Goal: Communication & Community: Share content

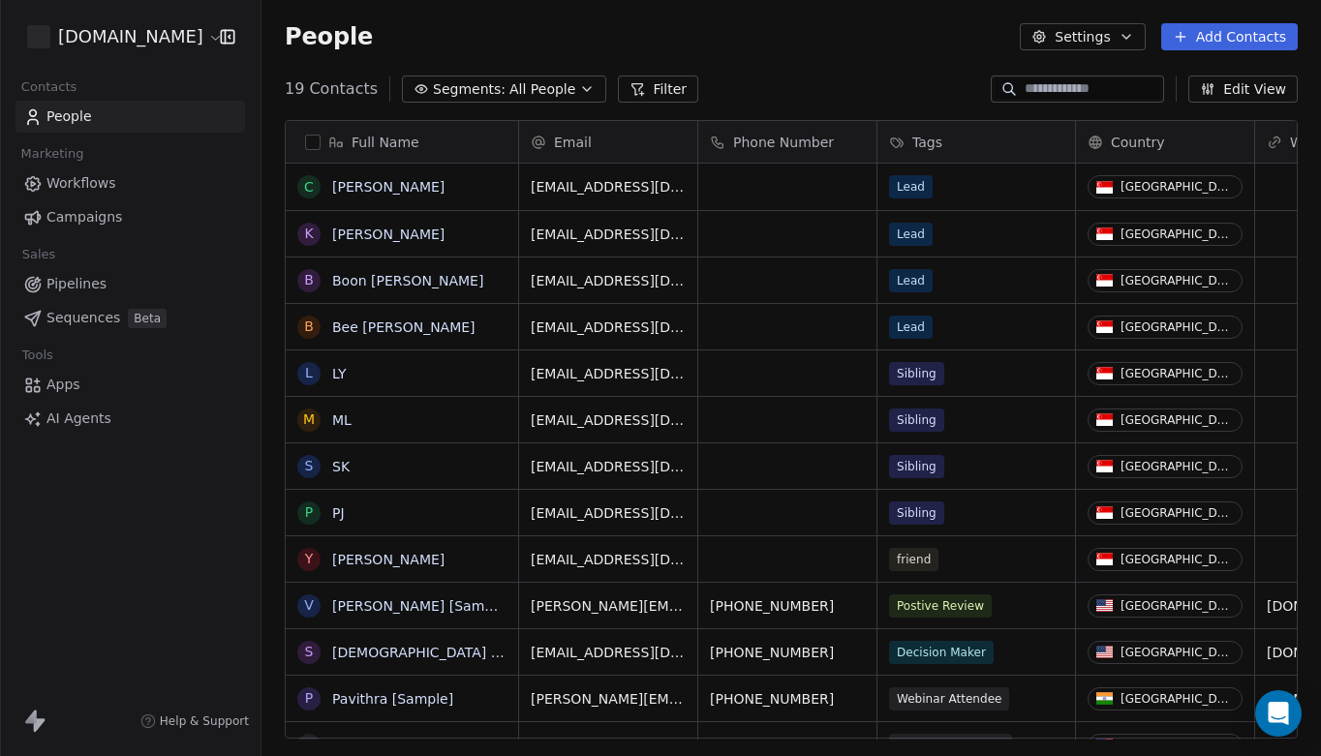
scroll to position [666, 1060]
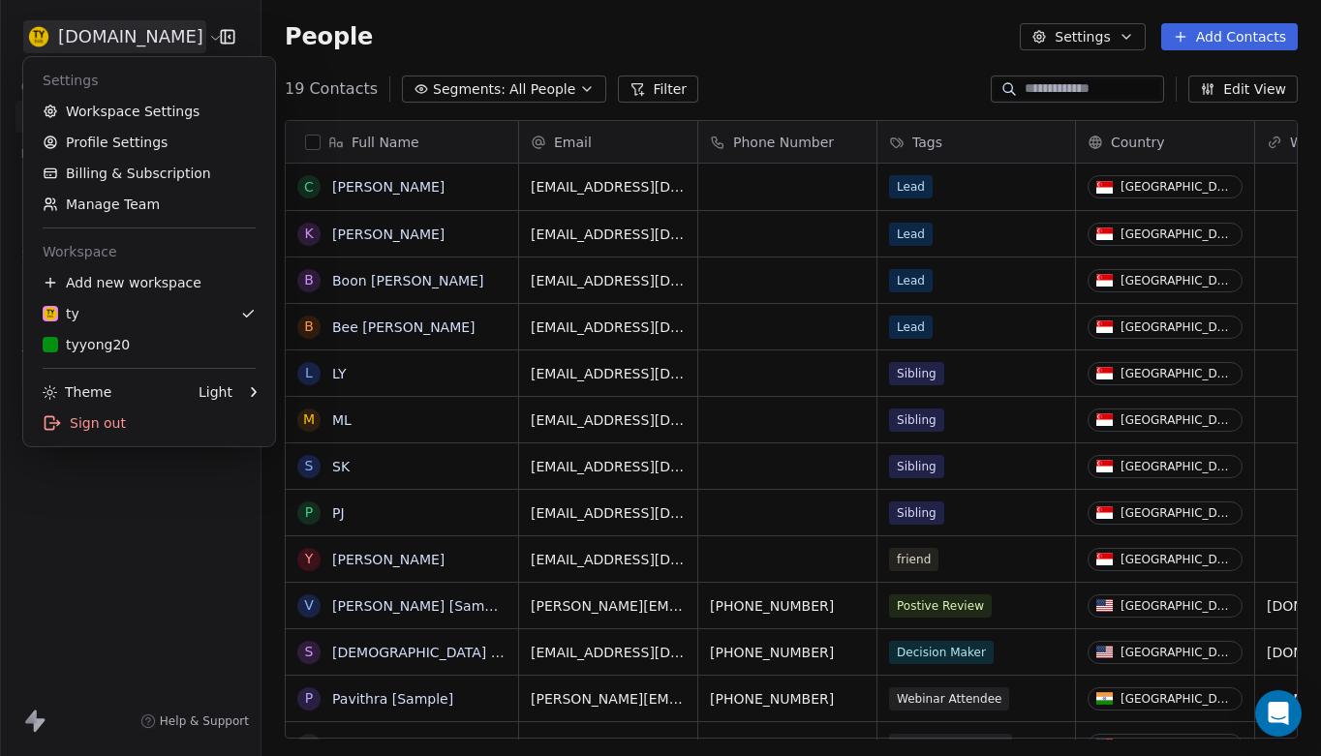
click at [108, 39] on html "[DOMAIN_NAME] Contacts People Marketing Workflows Campaigns Sales Pipelines Seq…" at bounding box center [660, 378] width 1321 height 756
click at [110, 201] on link "Manage Team" at bounding box center [149, 204] width 236 height 31
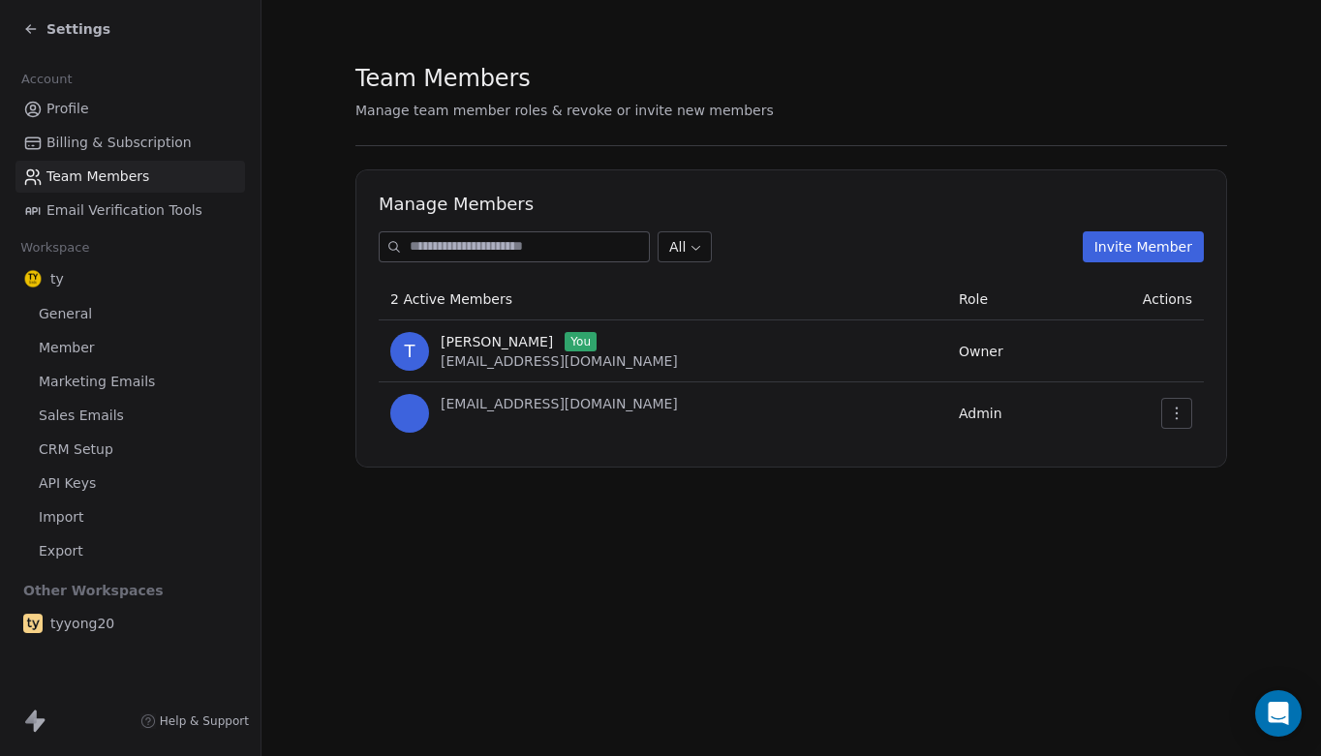
click at [1184, 414] on icon "button" at bounding box center [1176, 413] width 15 height 15
click at [1218, 484] on div "Remove Member" at bounding box center [1238, 487] width 139 height 31
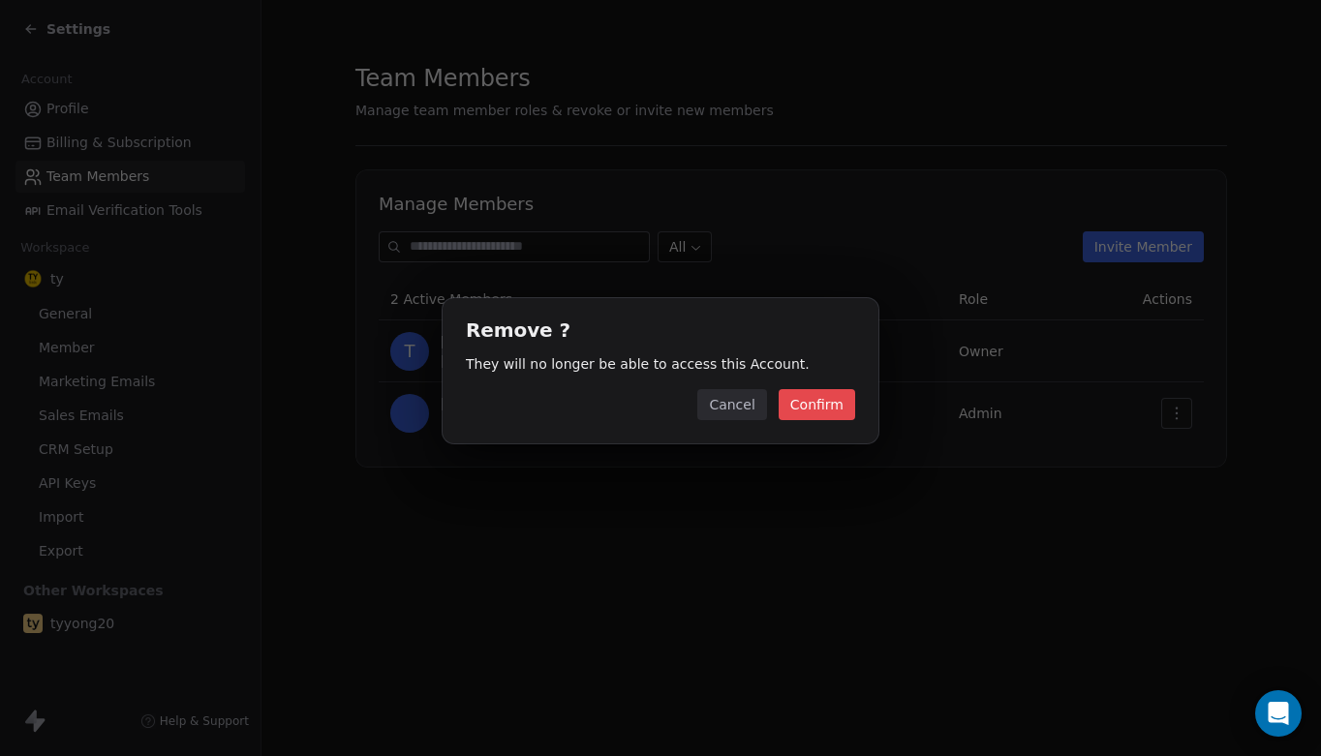
click at [819, 411] on button "Confirm" at bounding box center [817, 404] width 77 height 31
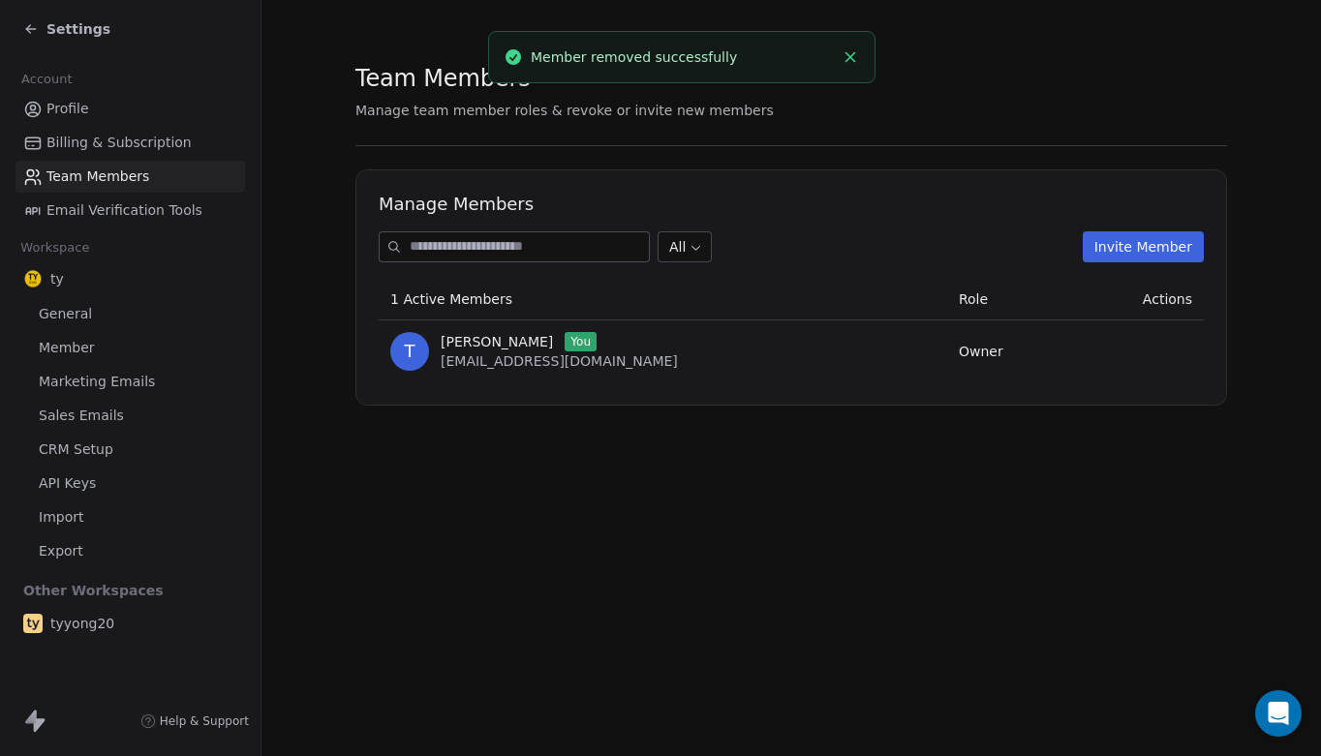
click at [787, 622] on div "Team Members Manage team member roles & revoke or invite new members Manage Mem…" at bounding box center [792, 378] width 1060 height 756
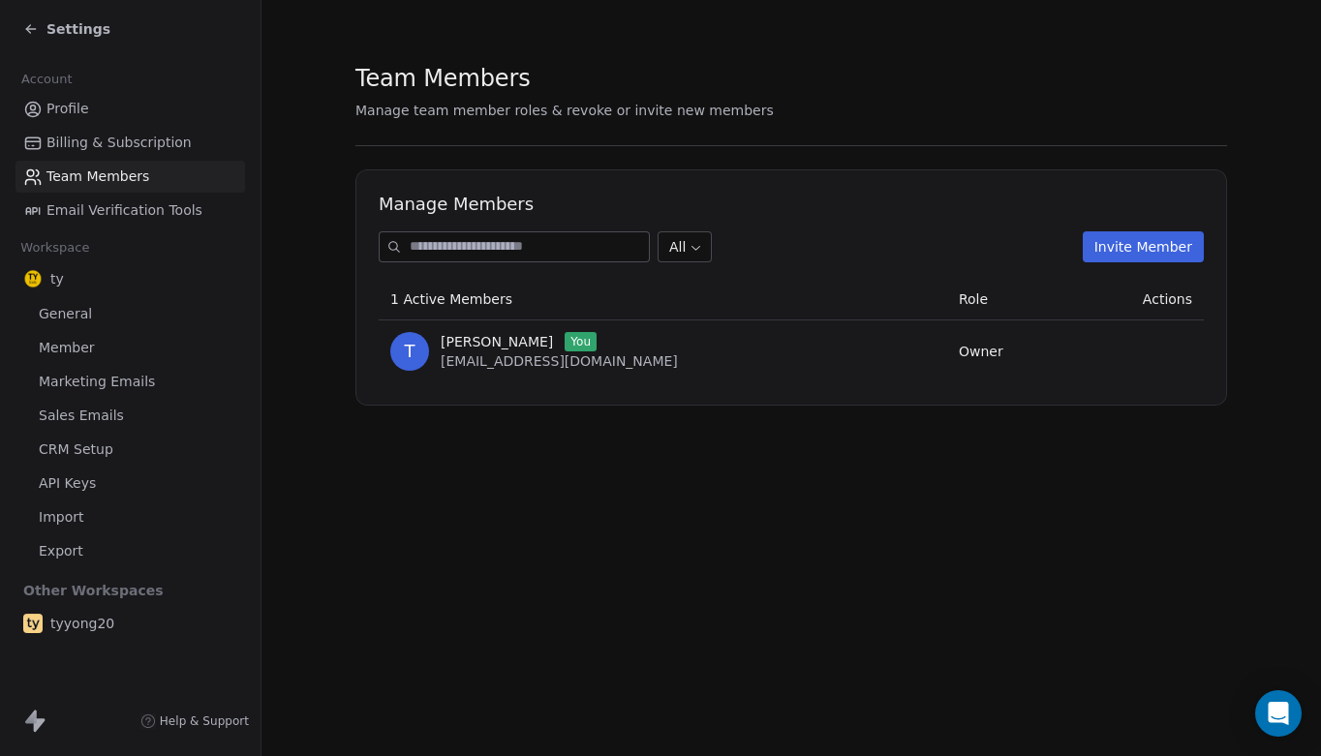
click at [694, 458] on section "Team Members Manage team member roles & revoke or invite new members Manage Mem…" at bounding box center [792, 234] width 1060 height 468
click at [77, 25] on span "Settings" at bounding box center [78, 28] width 64 height 19
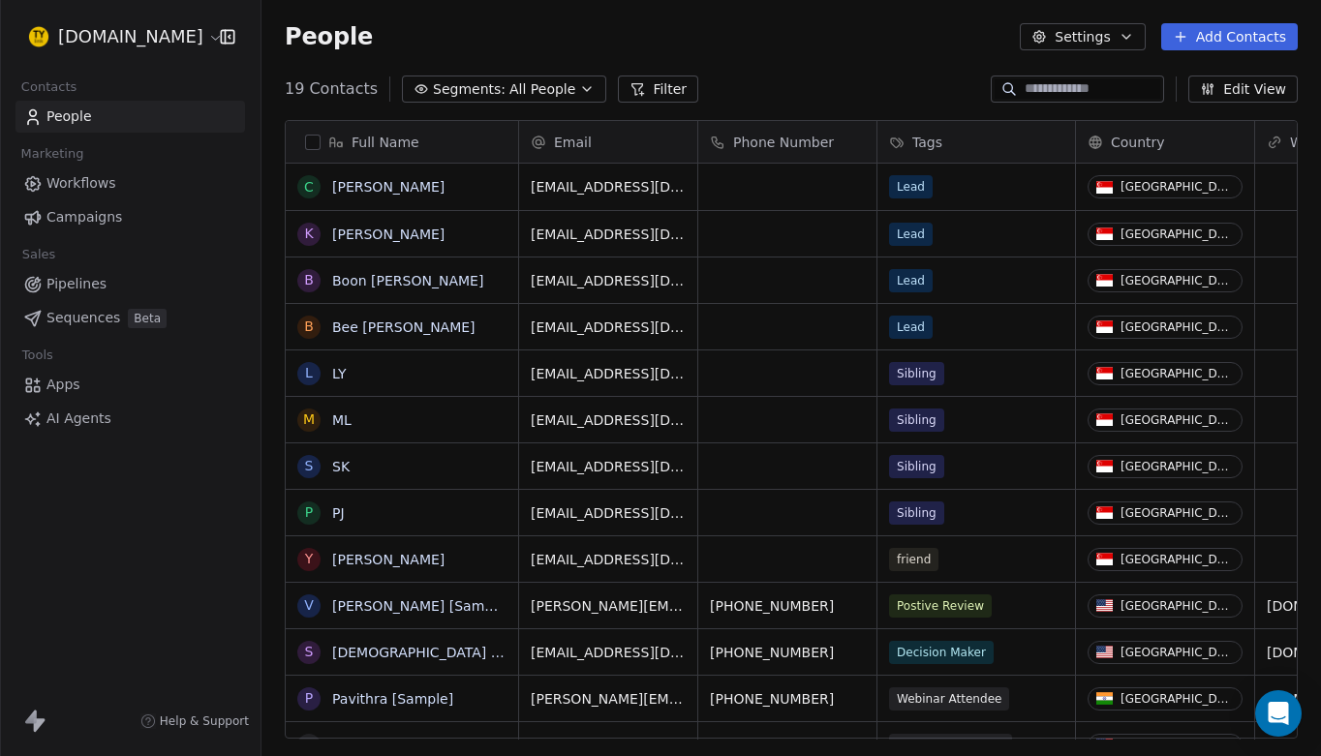
scroll to position [666, 1060]
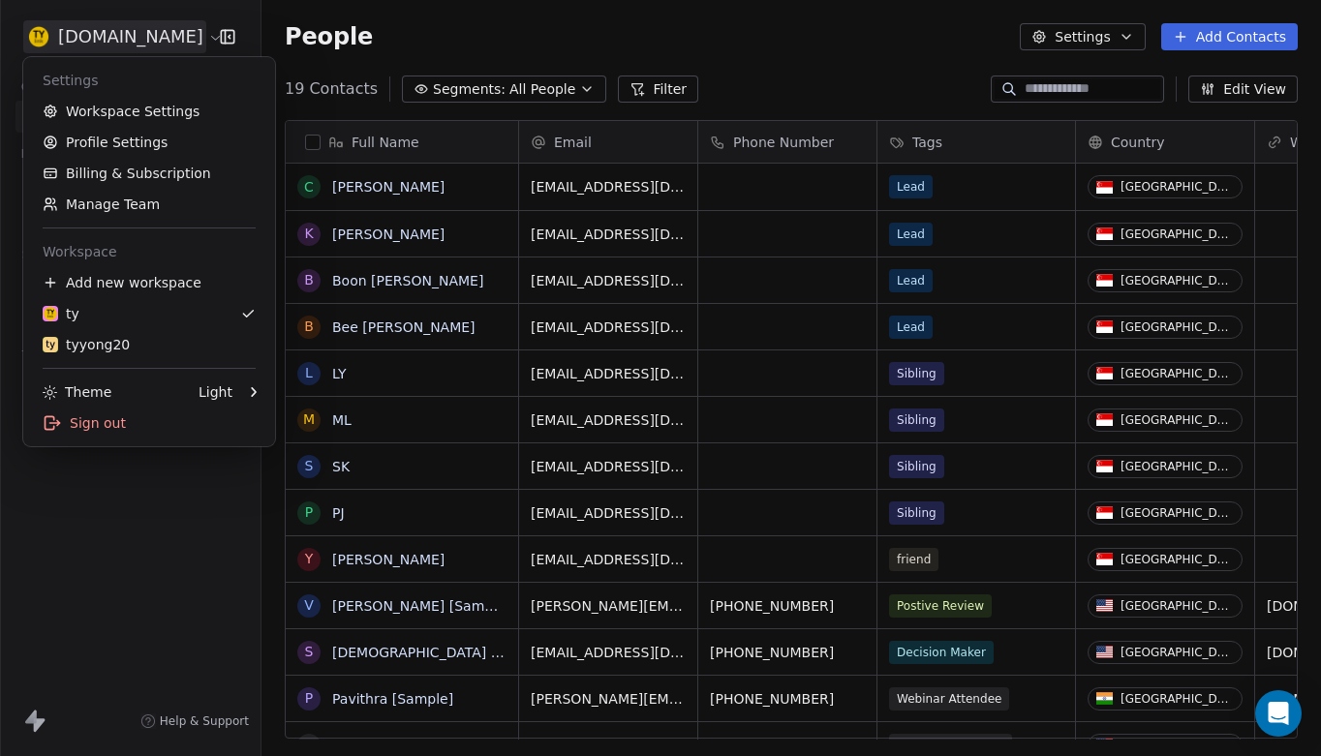
click at [152, 39] on html "[DOMAIN_NAME] Contacts People Marketing Workflows Campaigns Sales Pipelines Seq…" at bounding box center [660, 378] width 1321 height 756
click at [137, 344] on div "tyyong20" at bounding box center [149, 344] width 213 height 19
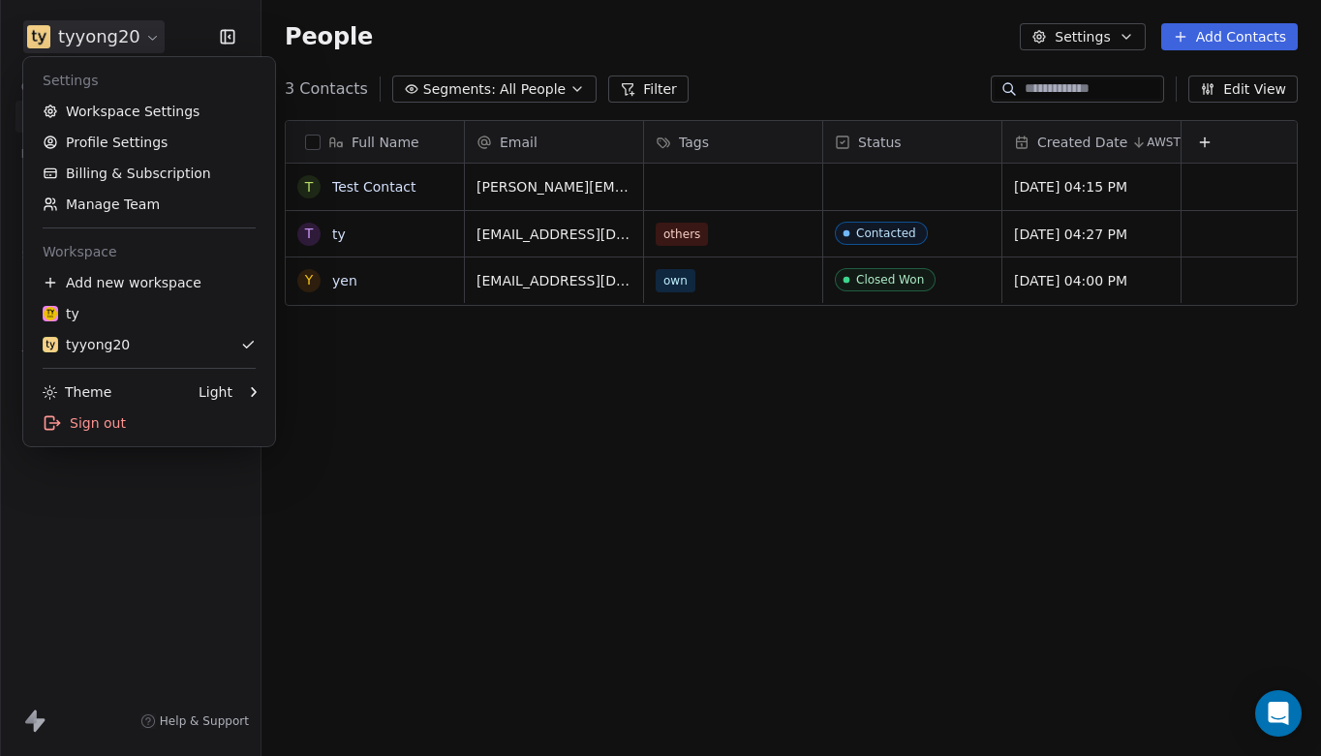
click at [99, 33] on html "tyyong20 Contacts People Marketing Workflows Campaigns Sales Pipelines Sequence…" at bounding box center [660, 378] width 1321 height 756
click at [98, 313] on div "ty" at bounding box center [149, 313] width 213 height 19
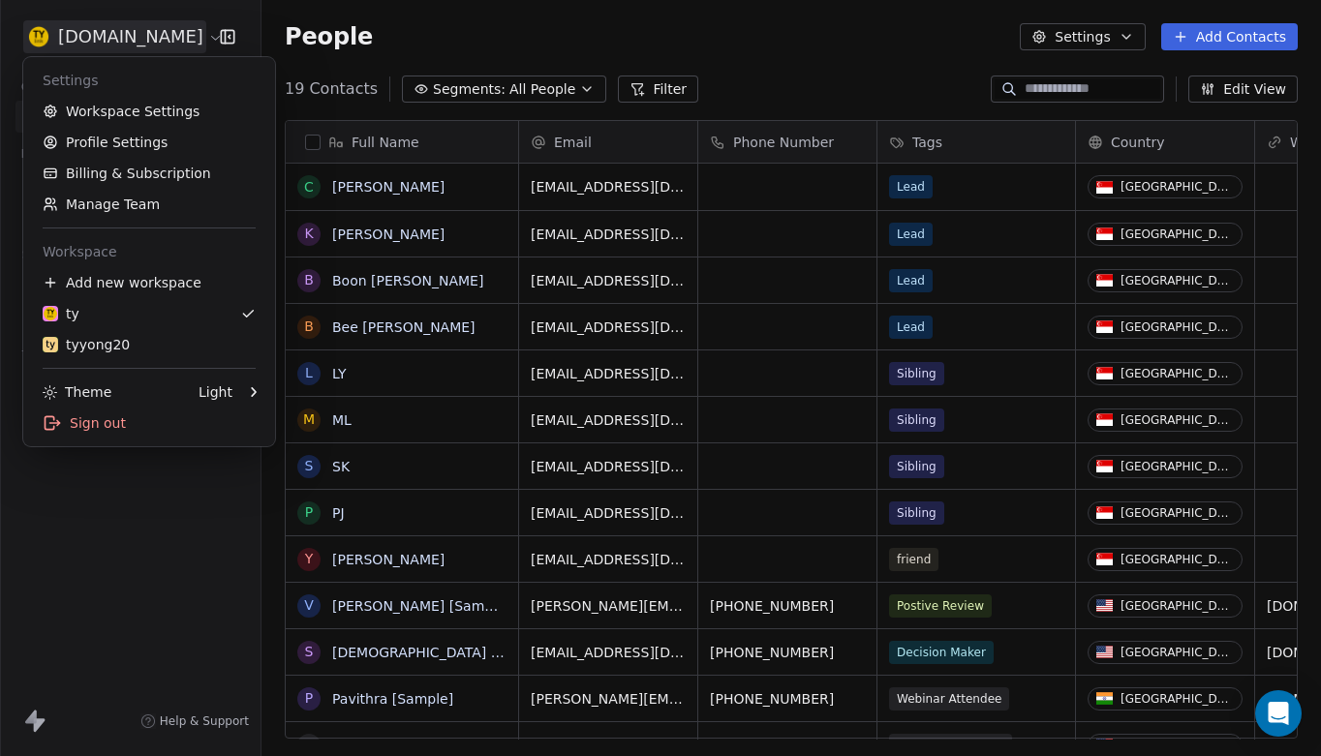
click at [133, 31] on html "[DOMAIN_NAME] Contacts People Marketing Workflows Campaigns Sales Pipelines Seq…" at bounding box center [660, 378] width 1321 height 756
click at [130, 339] on div "tyyong20" at bounding box center [149, 344] width 213 height 19
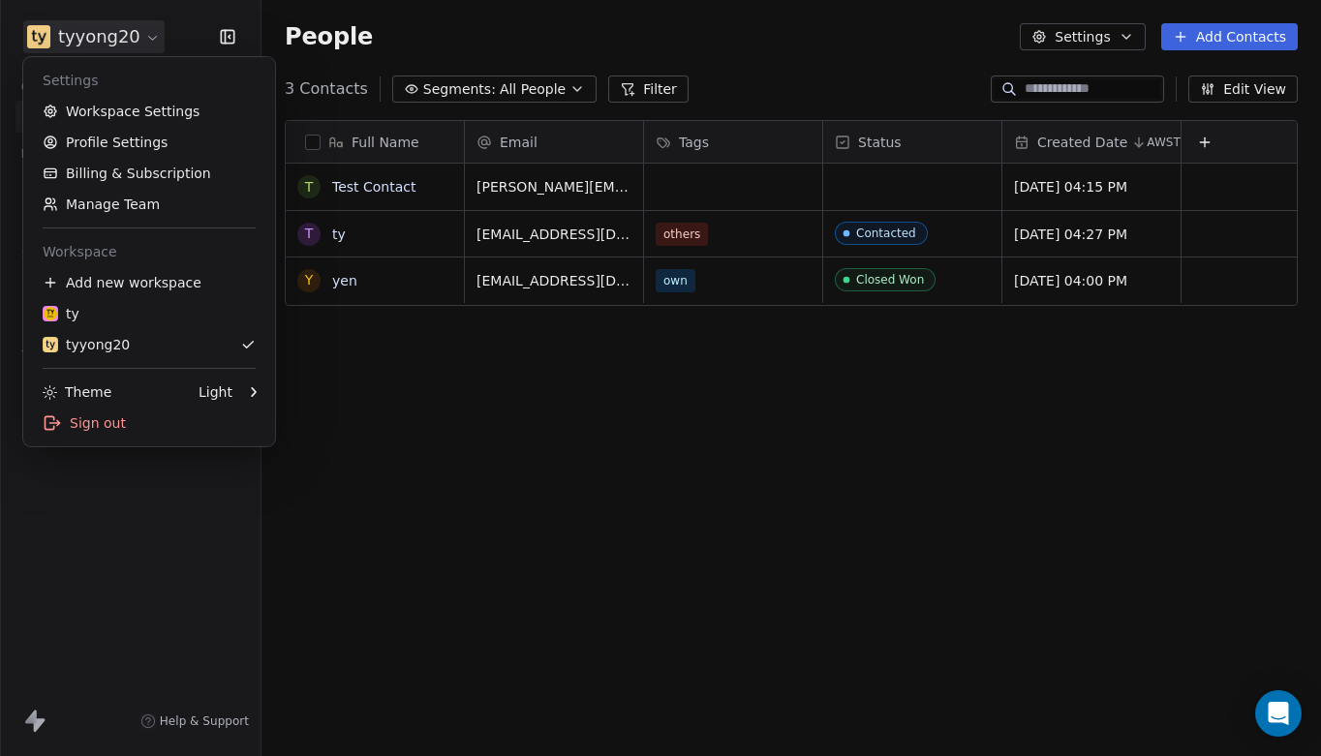
click at [121, 34] on html "tyyong20 Contacts People Marketing Workflows Campaigns Sales Pipelines Sequence…" at bounding box center [660, 378] width 1321 height 756
click at [116, 113] on link "Workspace Settings" at bounding box center [149, 111] width 236 height 31
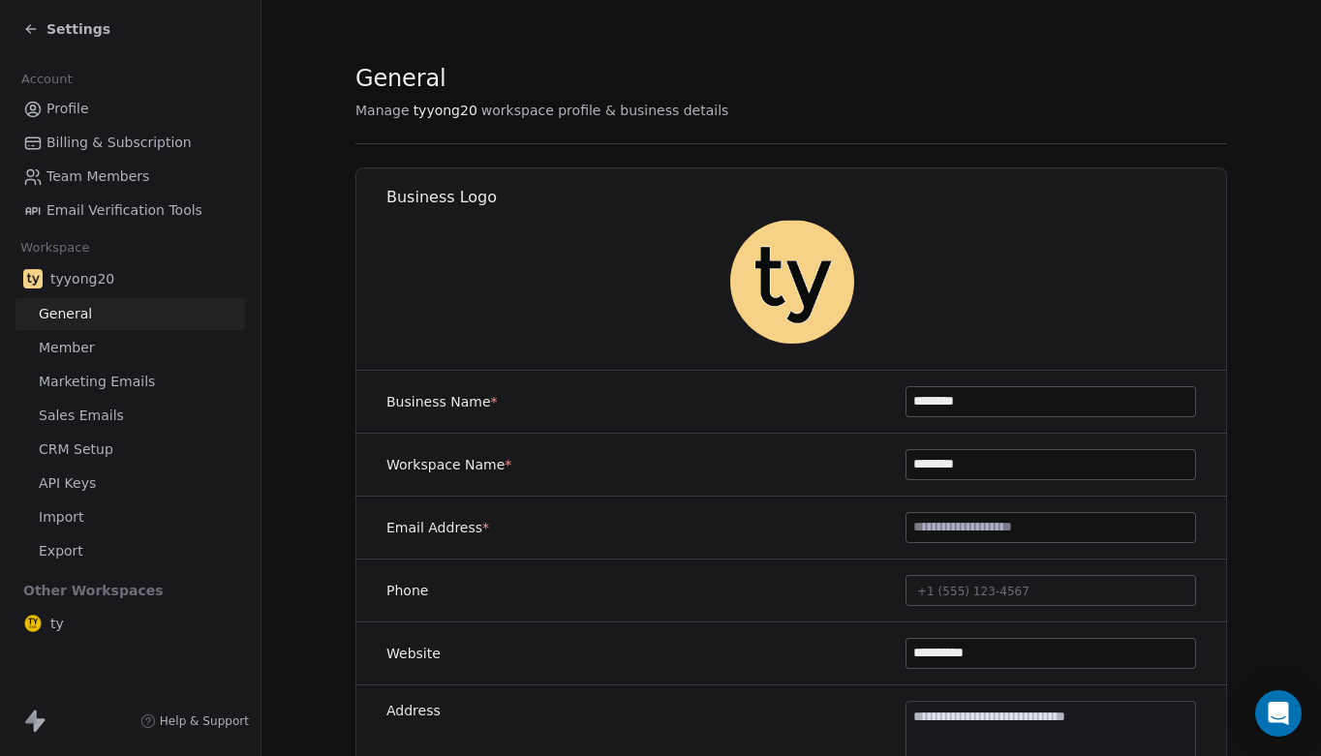
click at [73, 416] on span "Sales Emails" at bounding box center [81, 416] width 85 height 20
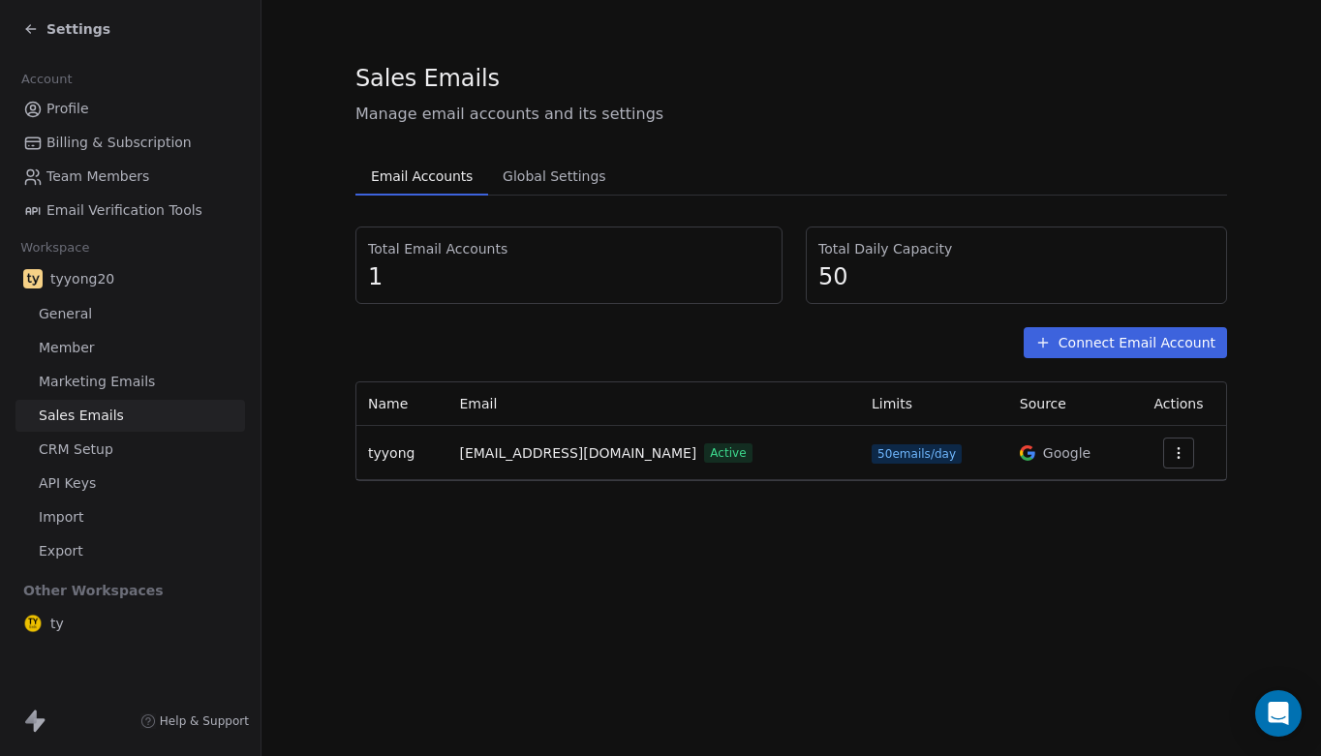
click at [30, 33] on icon at bounding box center [28, 31] width 4 height 4
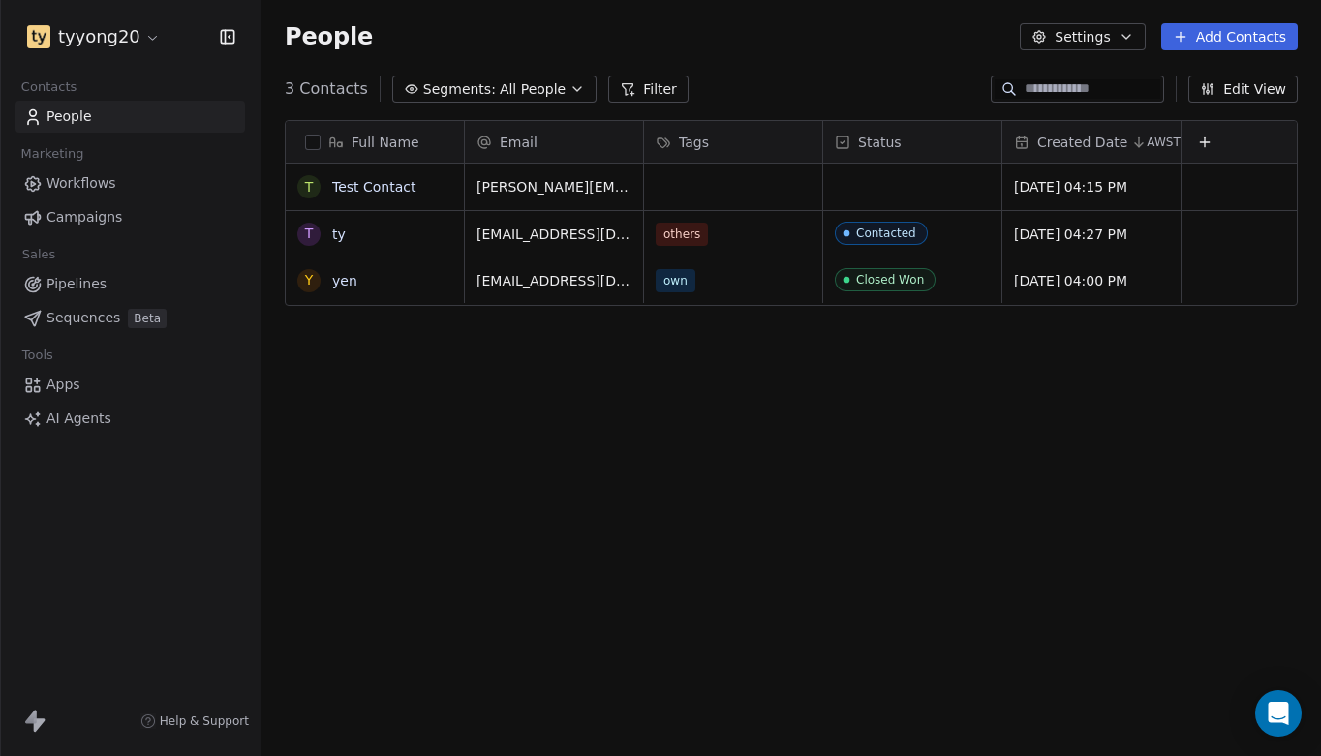
scroll to position [666, 1060]
click at [114, 39] on html "tyyong20 Contacts People Marketing Workflows Campaigns Sales Pipelines Sequence…" at bounding box center [660, 378] width 1321 height 756
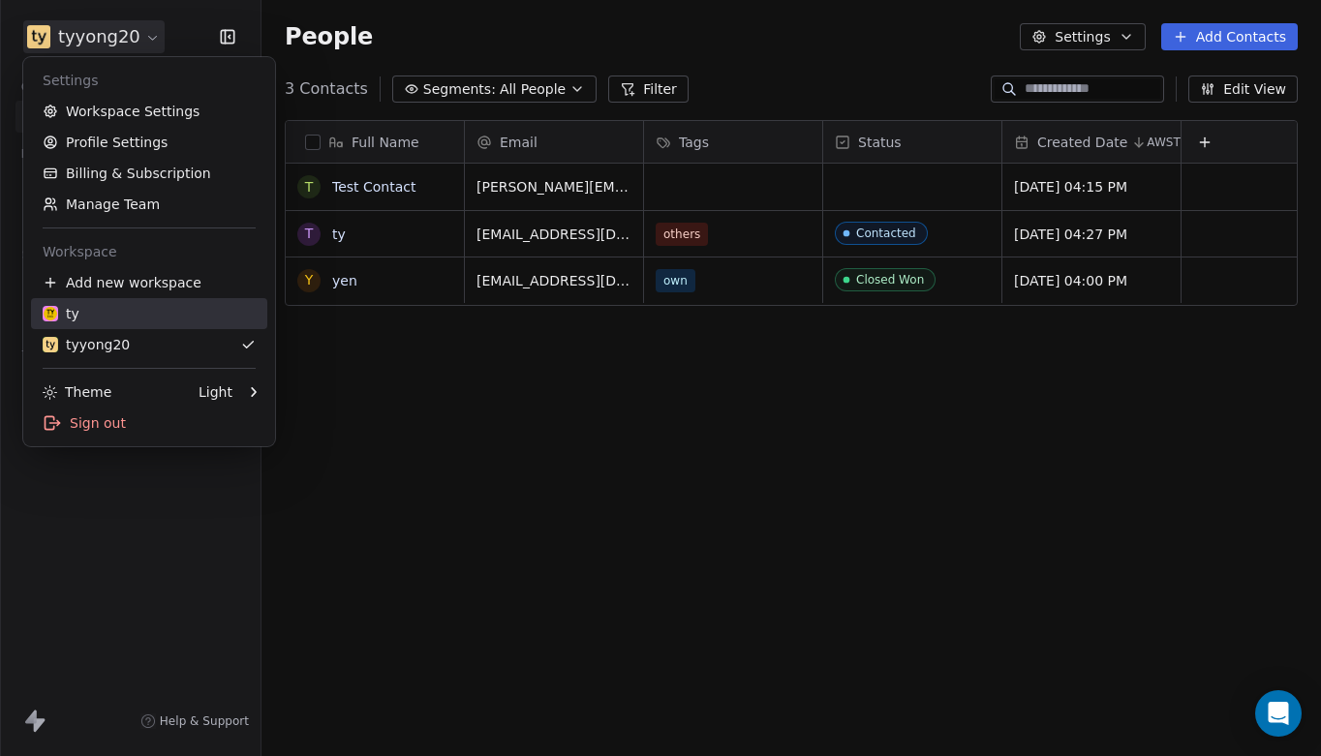
click at [102, 321] on div "ty" at bounding box center [149, 313] width 213 height 19
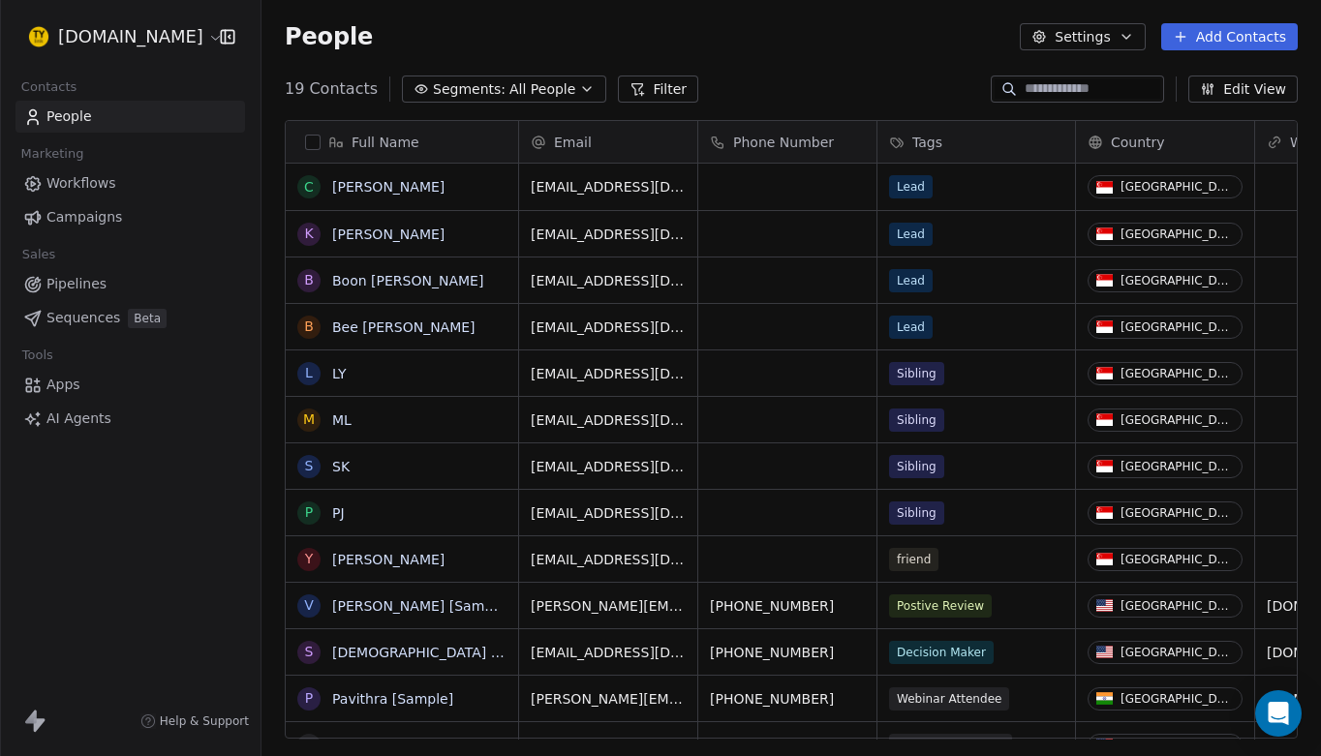
scroll to position [666, 1060]
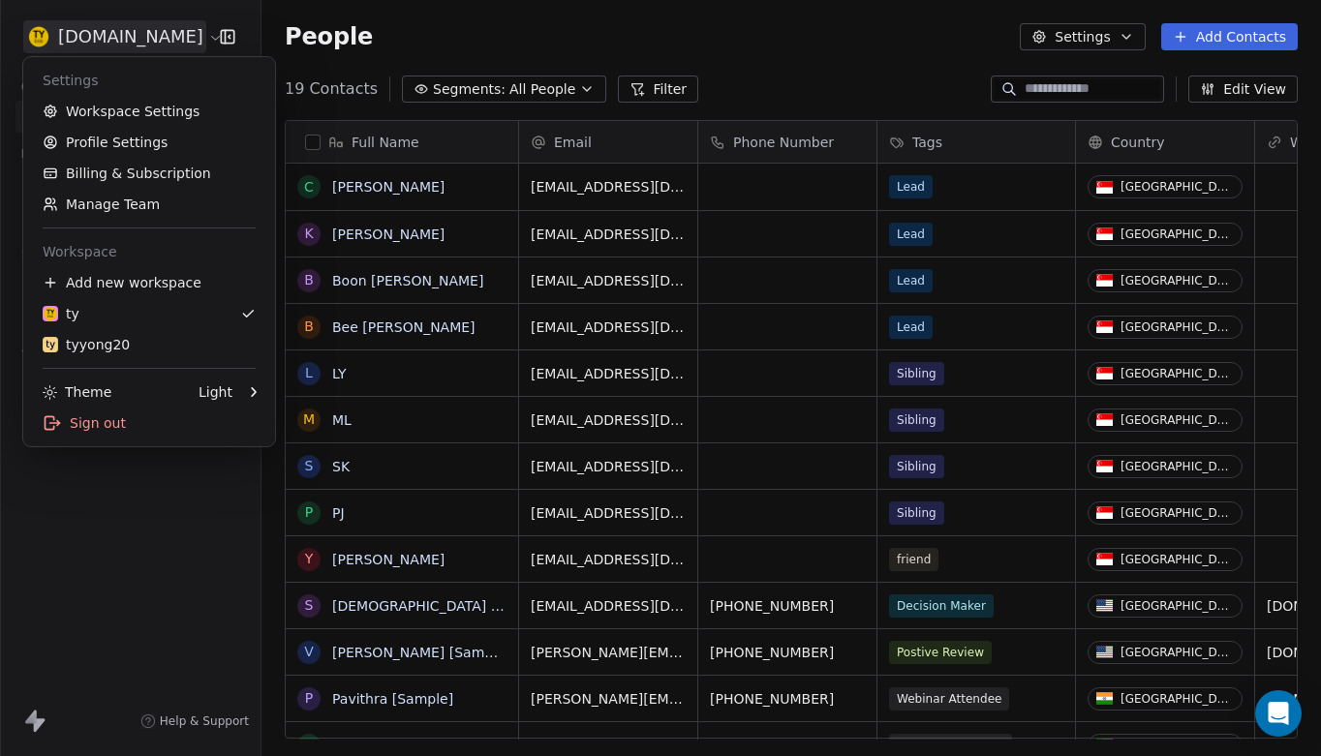
click at [102, 36] on html "[DOMAIN_NAME] Contacts People Marketing Workflows Campaigns Sales Pipelines Seq…" at bounding box center [660, 378] width 1321 height 756
click at [120, 112] on link "Workspace Settings" at bounding box center [149, 111] width 236 height 31
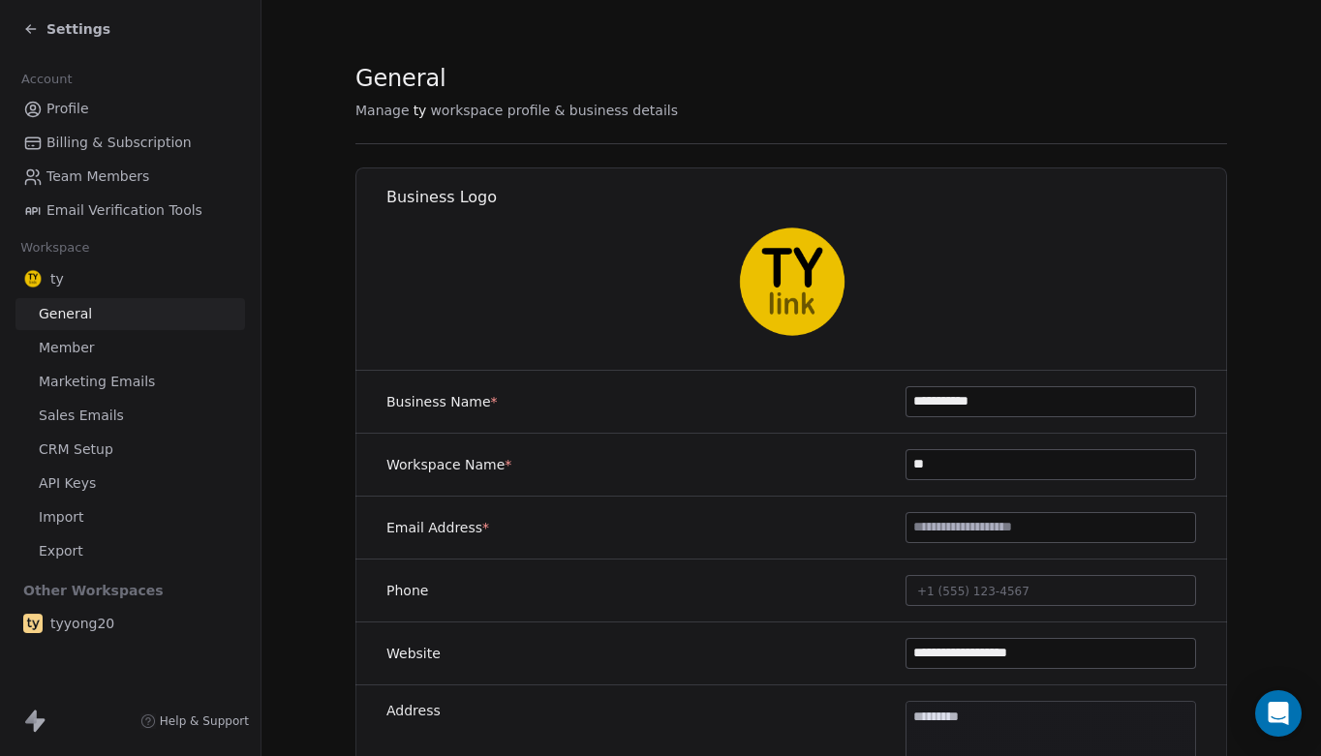
click at [77, 415] on span "Sales Emails" at bounding box center [81, 416] width 85 height 20
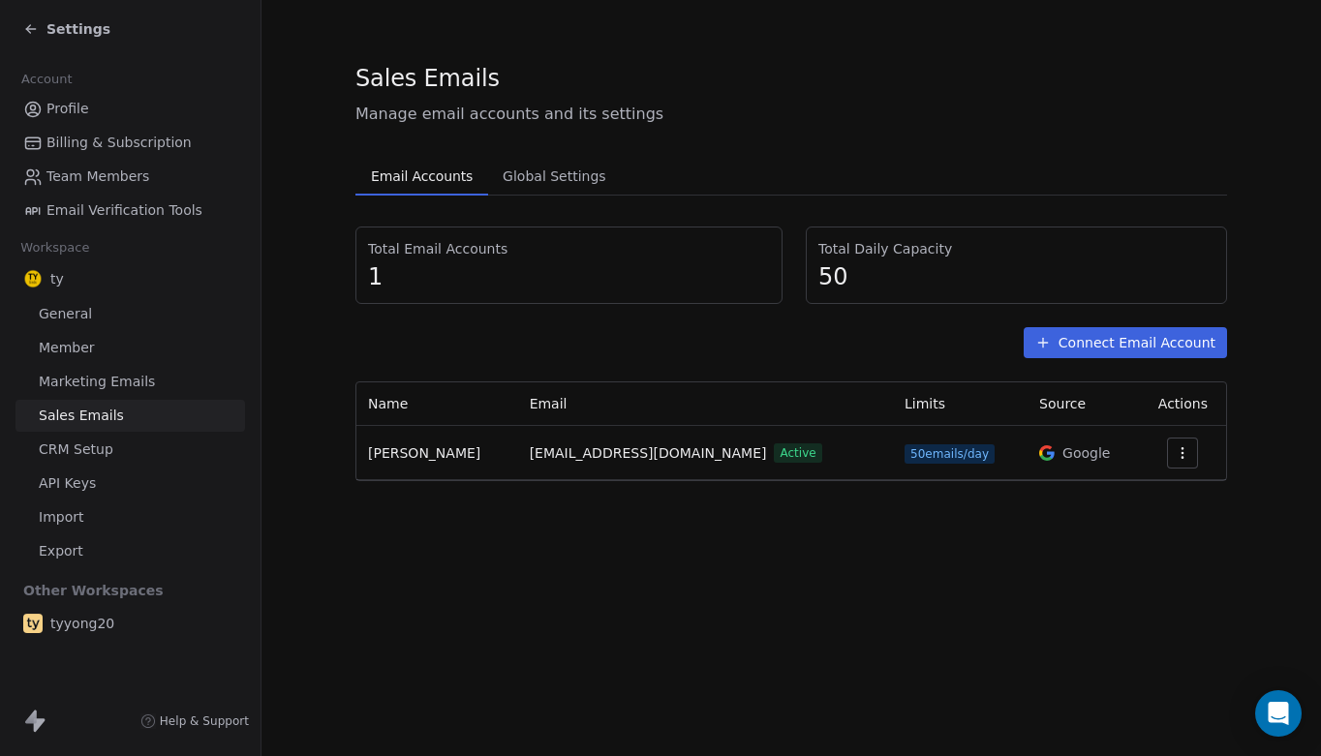
click at [506, 529] on section "Sales Emails Manage email accounts and its settings Email Accounts Email Accoun…" at bounding box center [792, 271] width 1060 height 543
click at [71, 32] on span "Settings" at bounding box center [78, 28] width 64 height 19
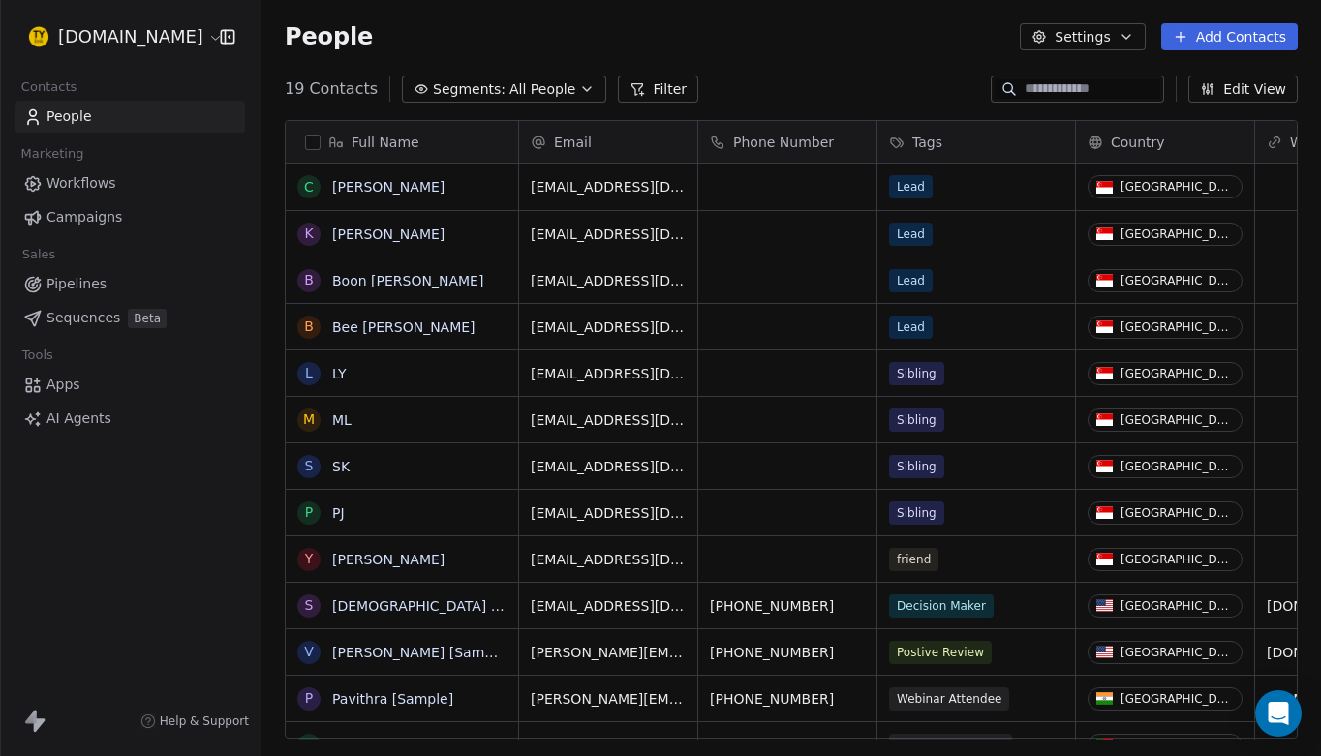
scroll to position [666, 1060]
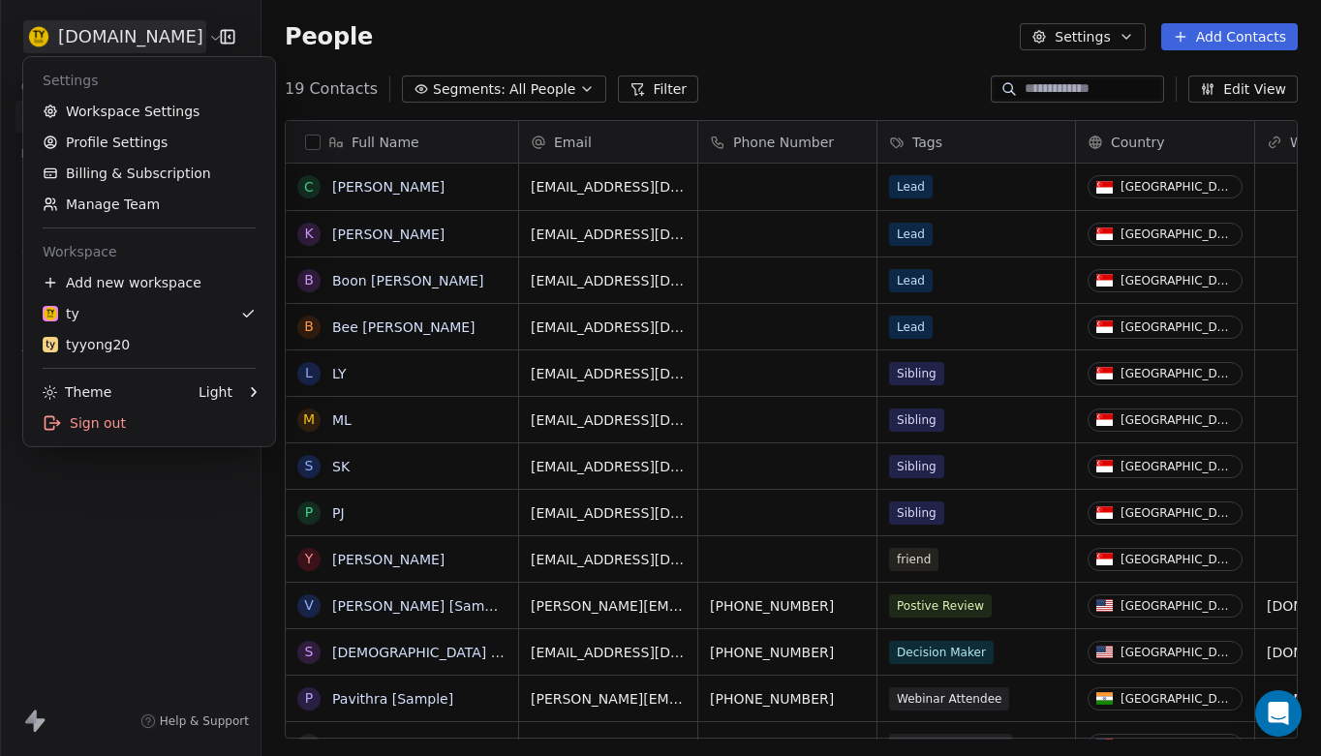
click at [98, 42] on html "[DOMAIN_NAME] Contacts People Marketing Workflows Campaigns Sales Pipelines Seq…" at bounding box center [660, 378] width 1321 height 756
click at [94, 349] on div "tyyong20" at bounding box center [86, 344] width 87 height 19
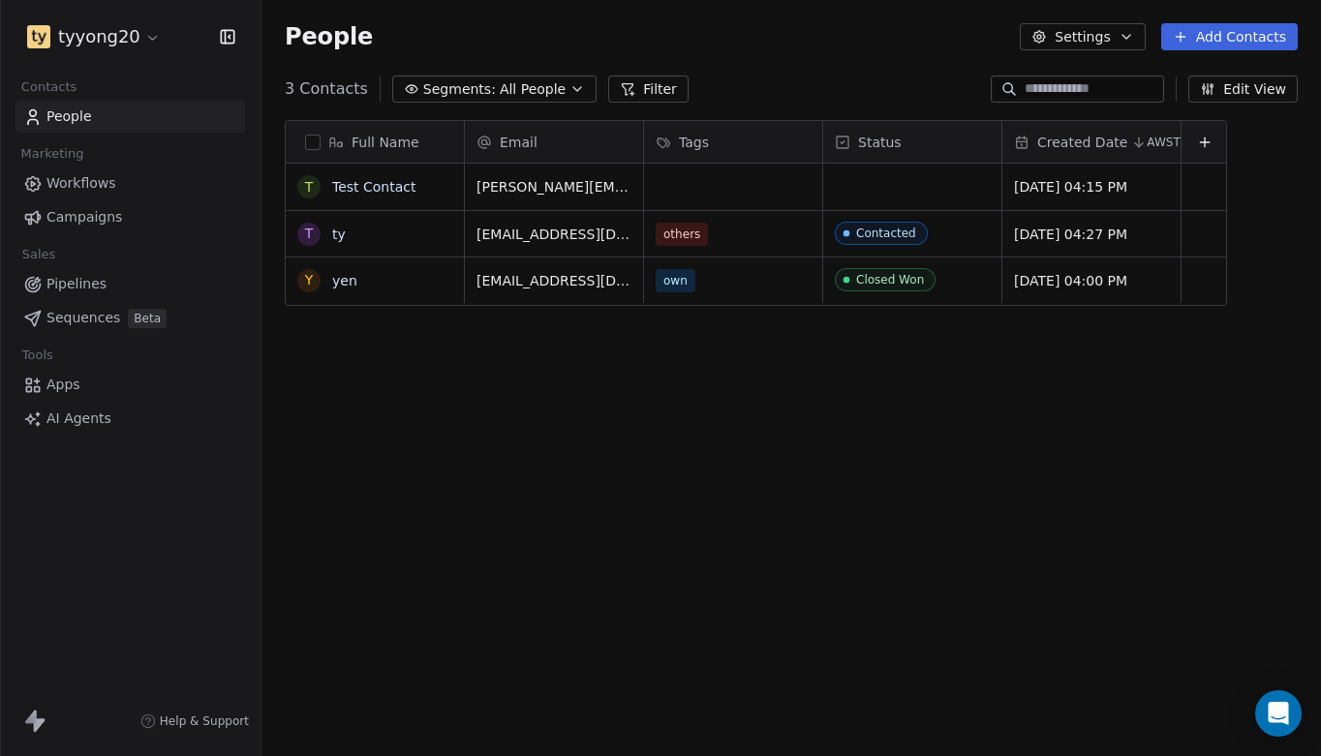
scroll to position [666, 1060]
click at [94, 45] on html "tyyong20 Contacts People Marketing Workflows Campaigns Sales Pipelines Sequence…" at bounding box center [660, 378] width 1321 height 756
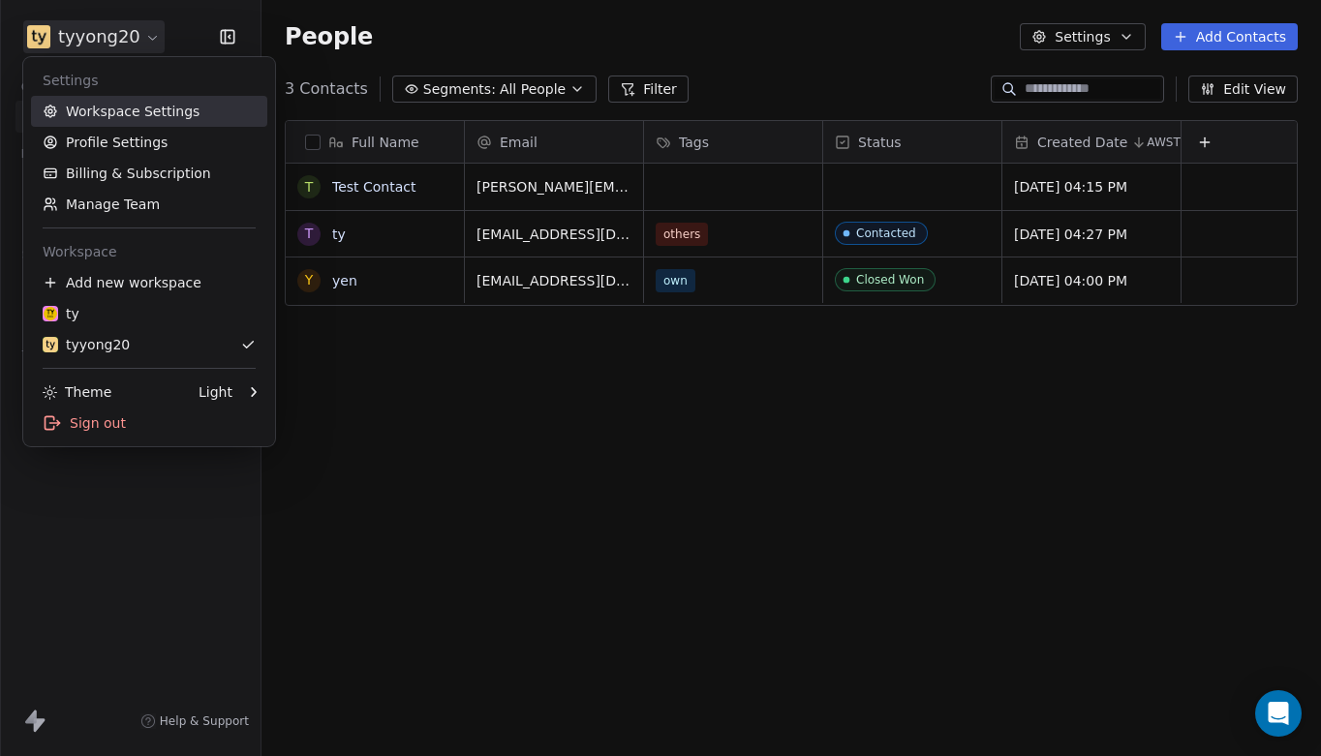
click at [102, 111] on link "Workspace Settings" at bounding box center [149, 111] width 236 height 31
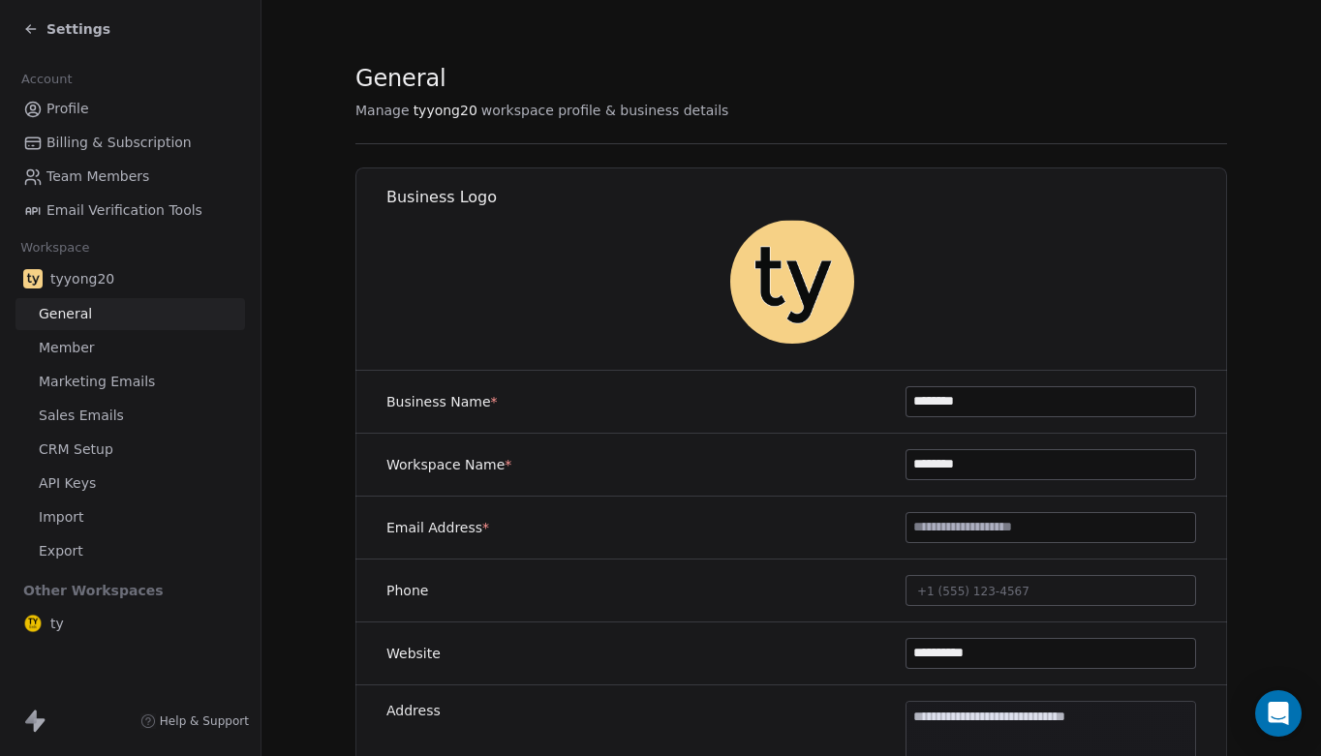
click at [83, 410] on span "Sales Emails" at bounding box center [81, 416] width 85 height 20
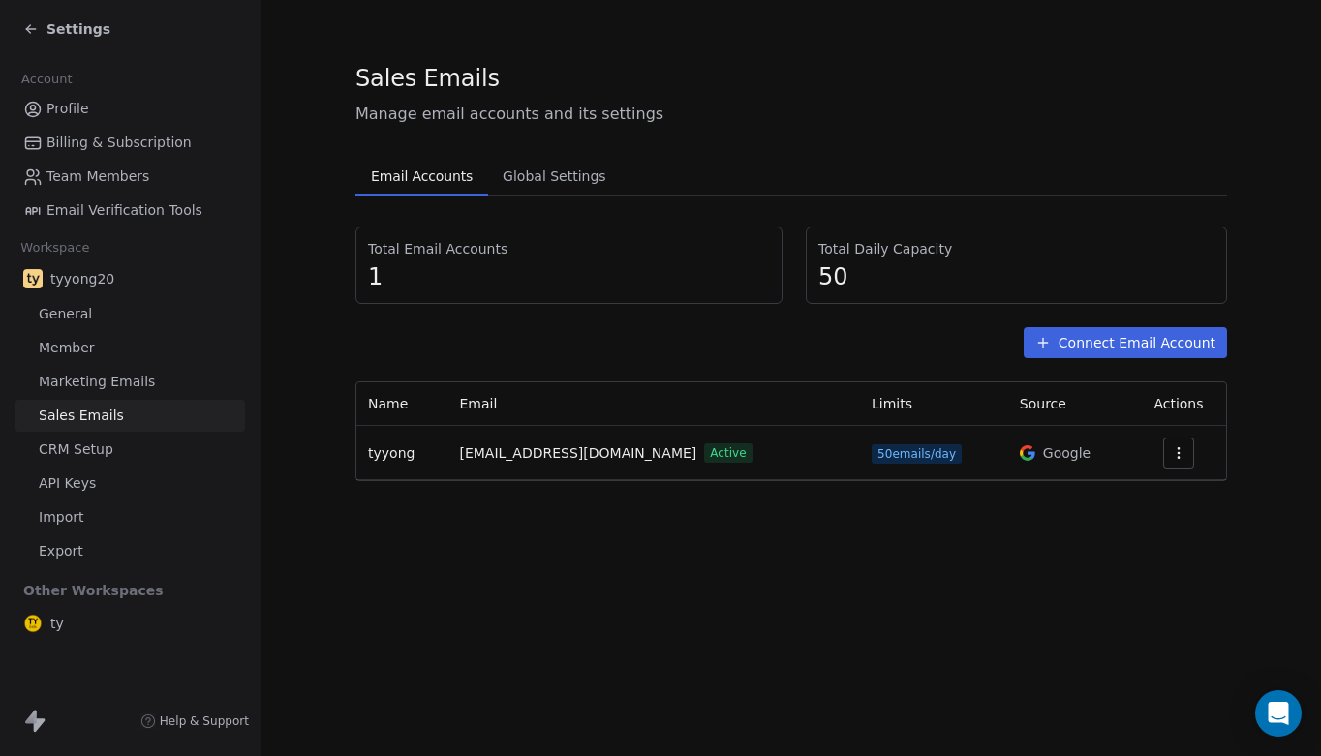
click at [71, 33] on span "Settings" at bounding box center [78, 28] width 64 height 19
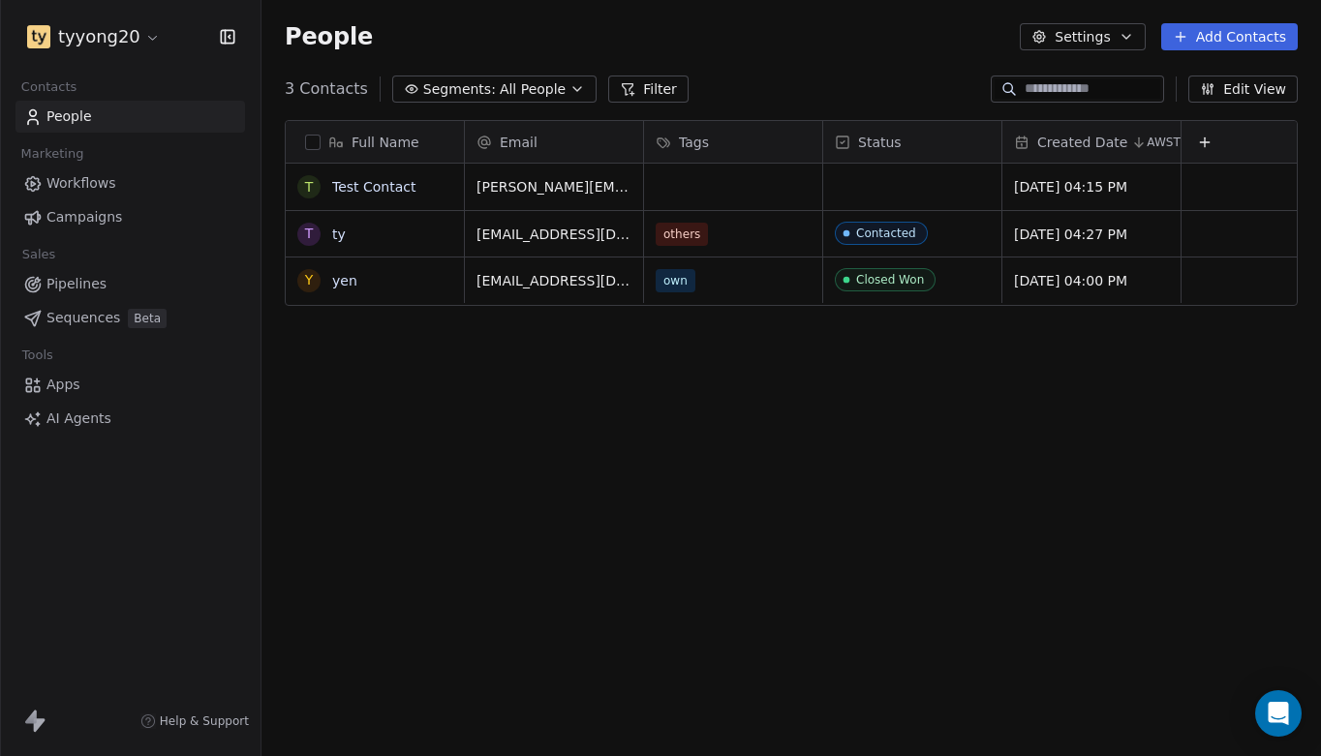
scroll to position [666, 1060]
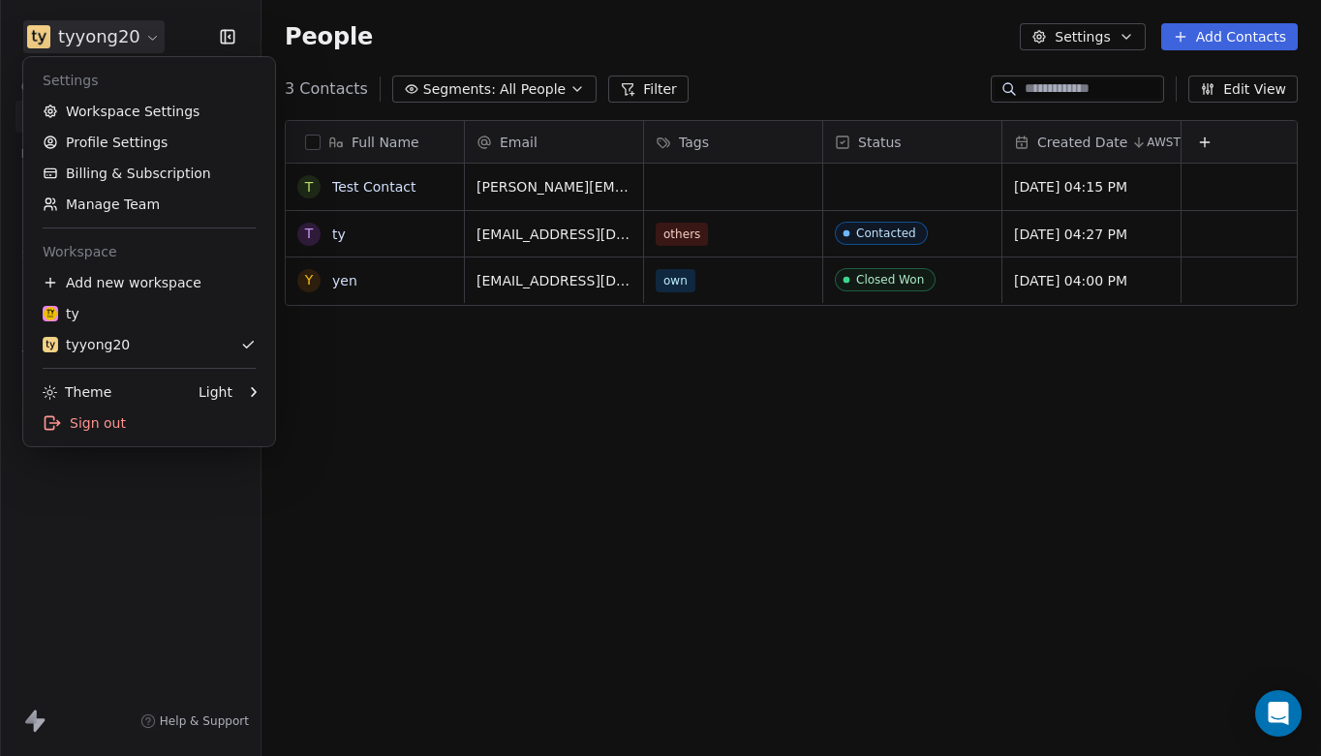
click at [95, 35] on html "tyyong20 Contacts People Marketing Workflows Campaigns Sales Pipelines Sequence…" at bounding box center [660, 378] width 1321 height 756
click at [114, 320] on div "ty" at bounding box center [149, 313] width 213 height 19
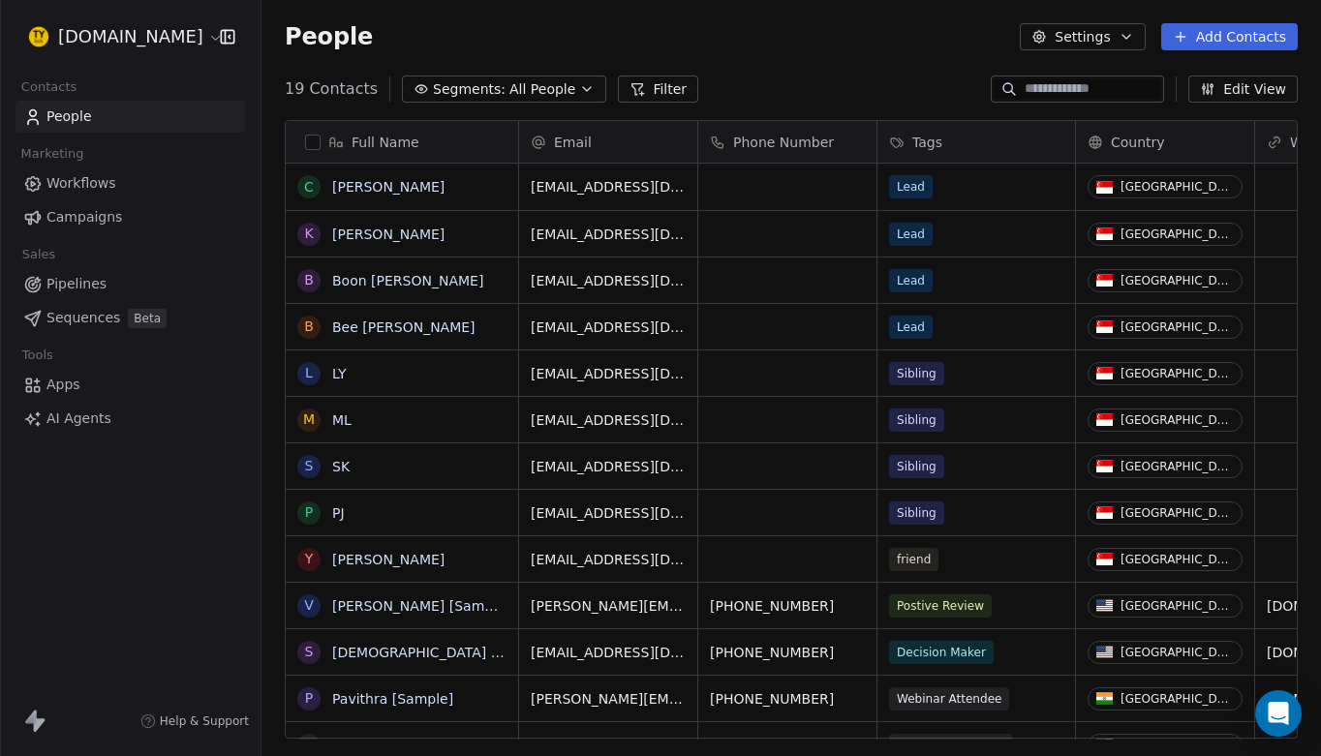
scroll to position [666, 1060]
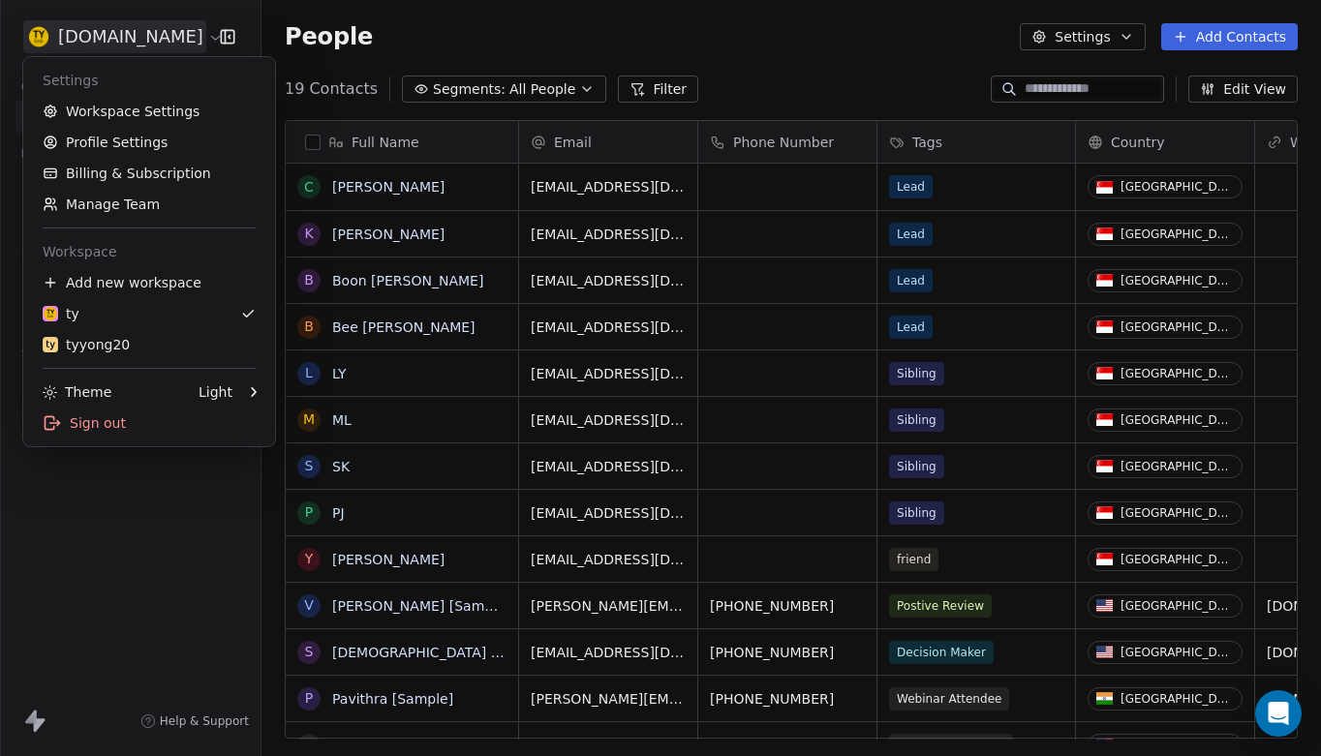
click at [130, 35] on html "[DOMAIN_NAME] Contacts People Marketing Workflows Campaigns Sales Pipelines Seq…" at bounding box center [660, 378] width 1321 height 756
click at [124, 41] on html "[DOMAIN_NAME] Contacts People Marketing Workflows Campaigns Sales Pipelines Seq…" at bounding box center [660, 378] width 1321 height 756
click at [113, 34] on html "[DOMAIN_NAME] Contacts People Marketing Workflows Campaigns Sales Pipelines Seq…" at bounding box center [660, 378] width 1321 height 756
click at [108, 111] on link "Workspace Settings" at bounding box center [149, 111] width 236 height 31
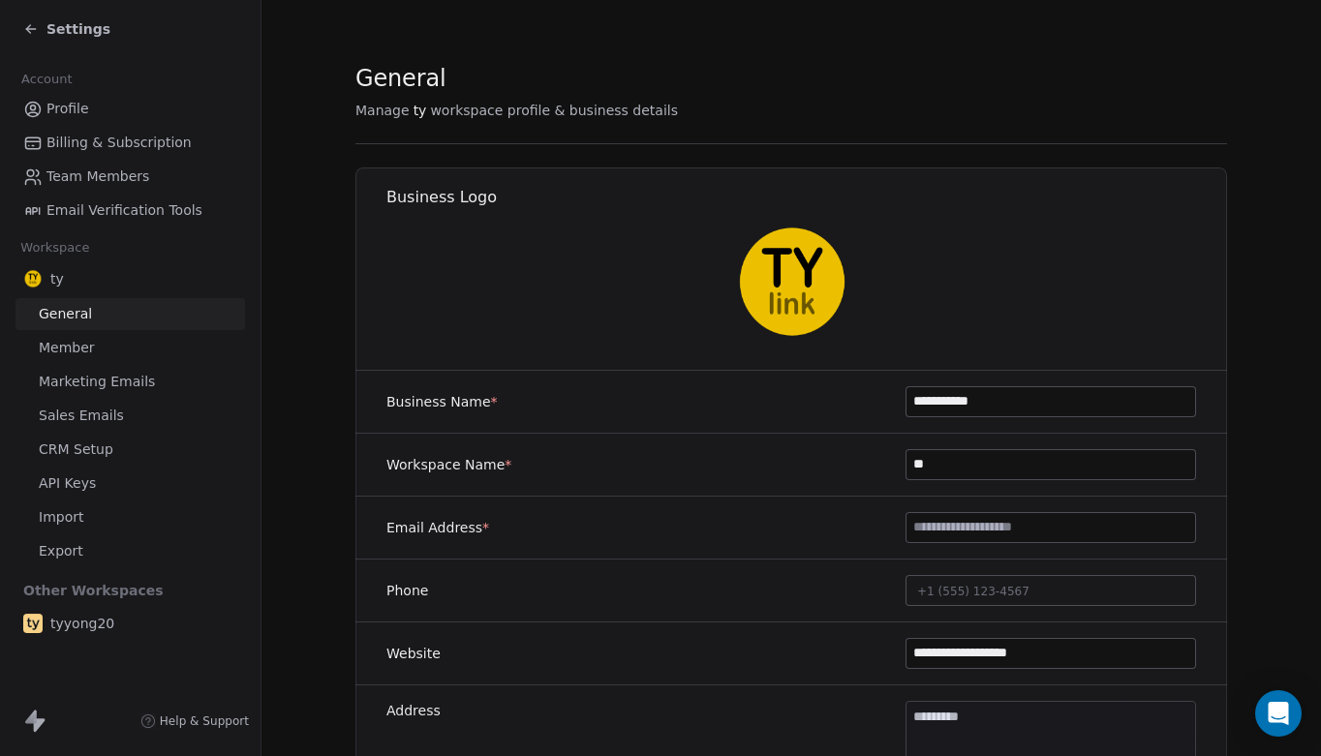
click at [62, 420] on span "Sales Emails" at bounding box center [81, 416] width 85 height 20
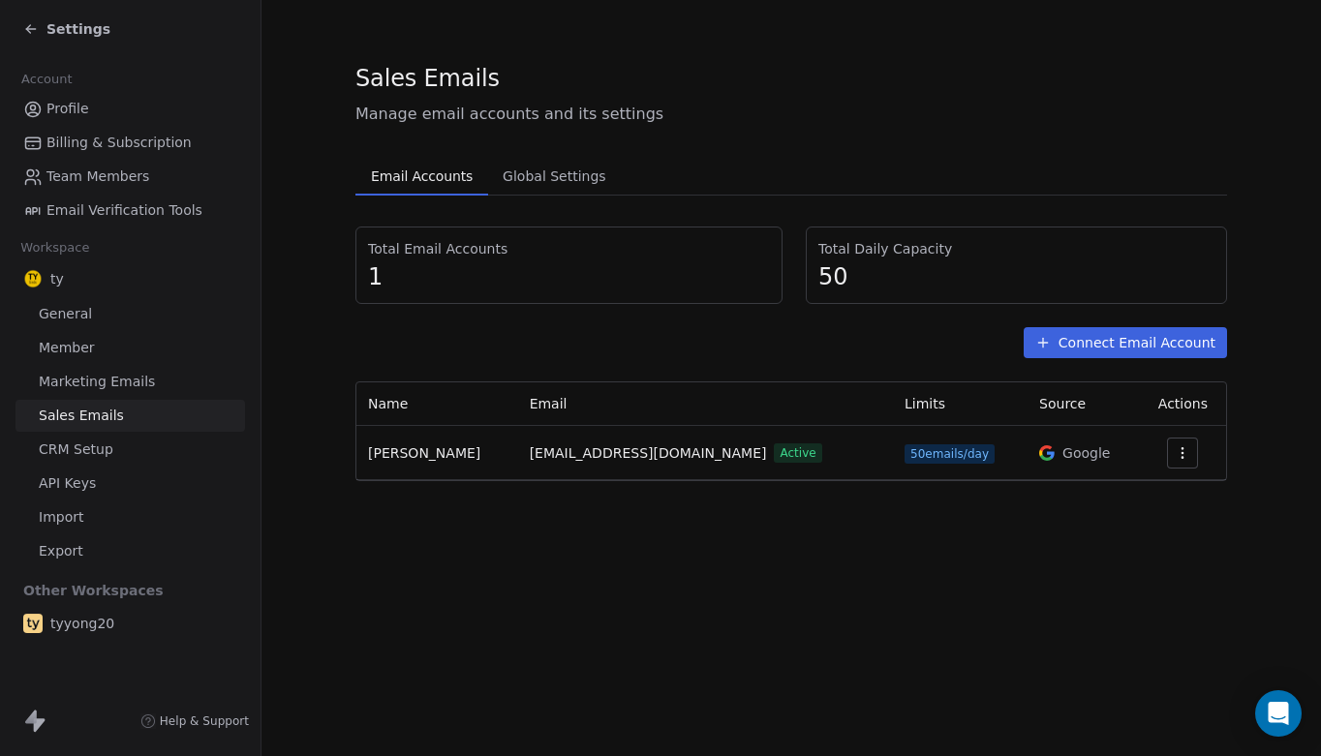
click at [1157, 336] on button "Connect Email Account" at bounding box center [1125, 342] width 203 height 31
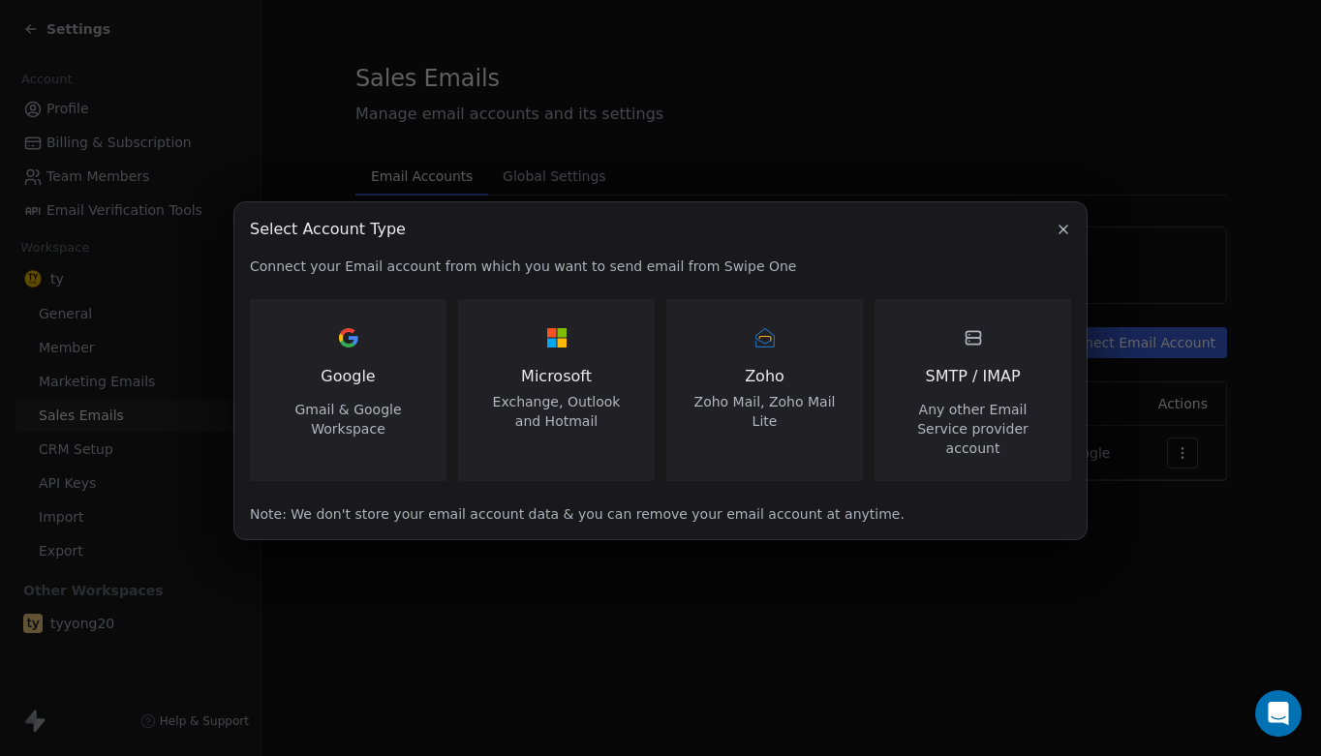
click at [368, 404] on div "Google Gmail & Google Workspace" at bounding box center [348, 381] width 150 height 116
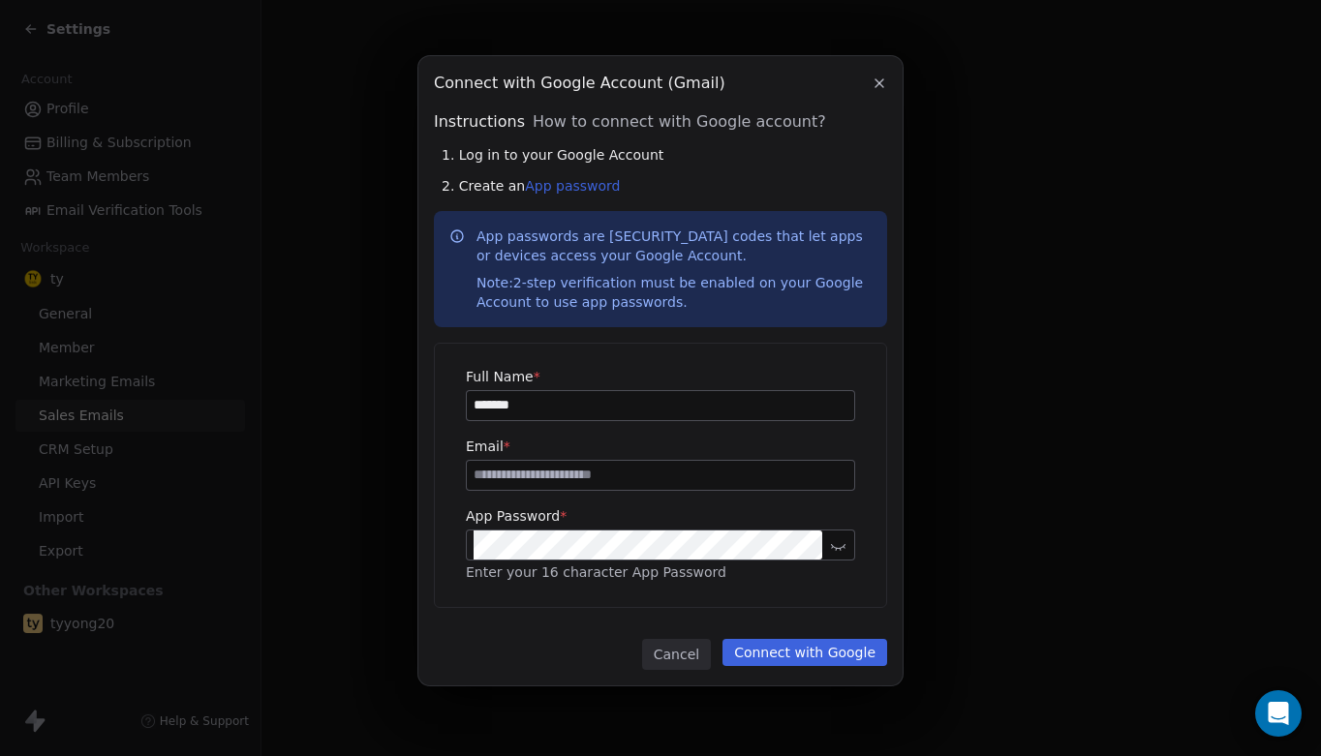
type input "*******"
type input "**********"
click at [837, 543] on icon at bounding box center [838, 546] width 15 height 15
click at [777, 652] on button "Connect with Google" at bounding box center [805, 652] width 165 height 27
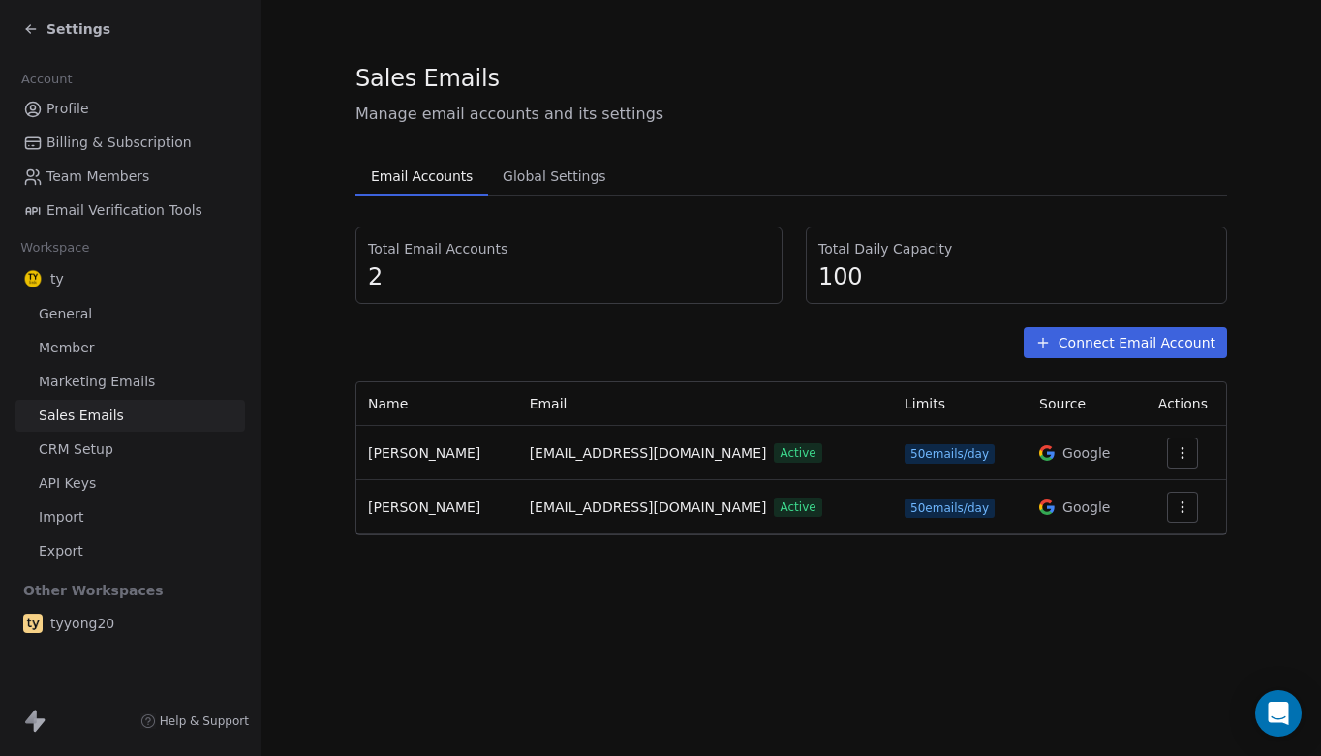
click at [322, 329] on section "Sales Emails Manage email accounts and its settings Email Accounts Email Accoun…" at bounding box center [792, 299] width 1060 height 598
click at [71, 29] on span "Settings" at bounding box center [78, 28] width 64 height 19
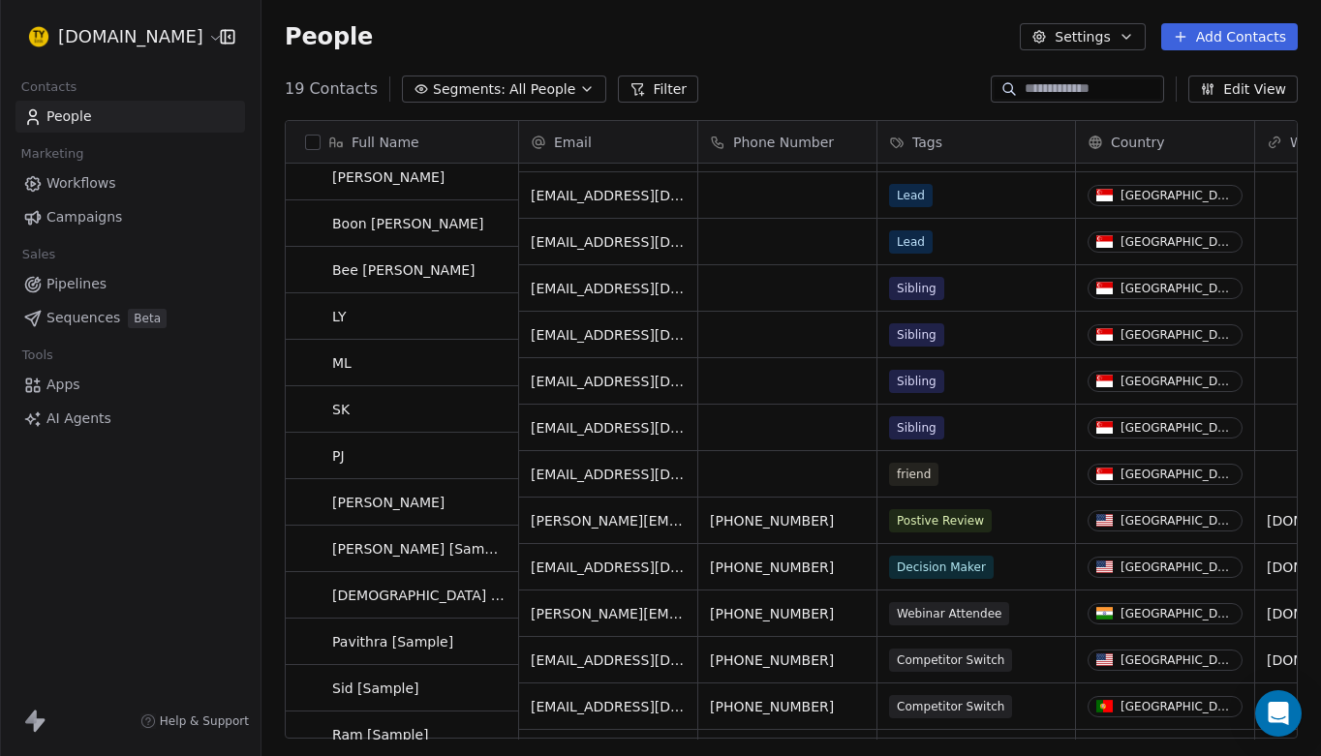
scroll to position [85, 0]
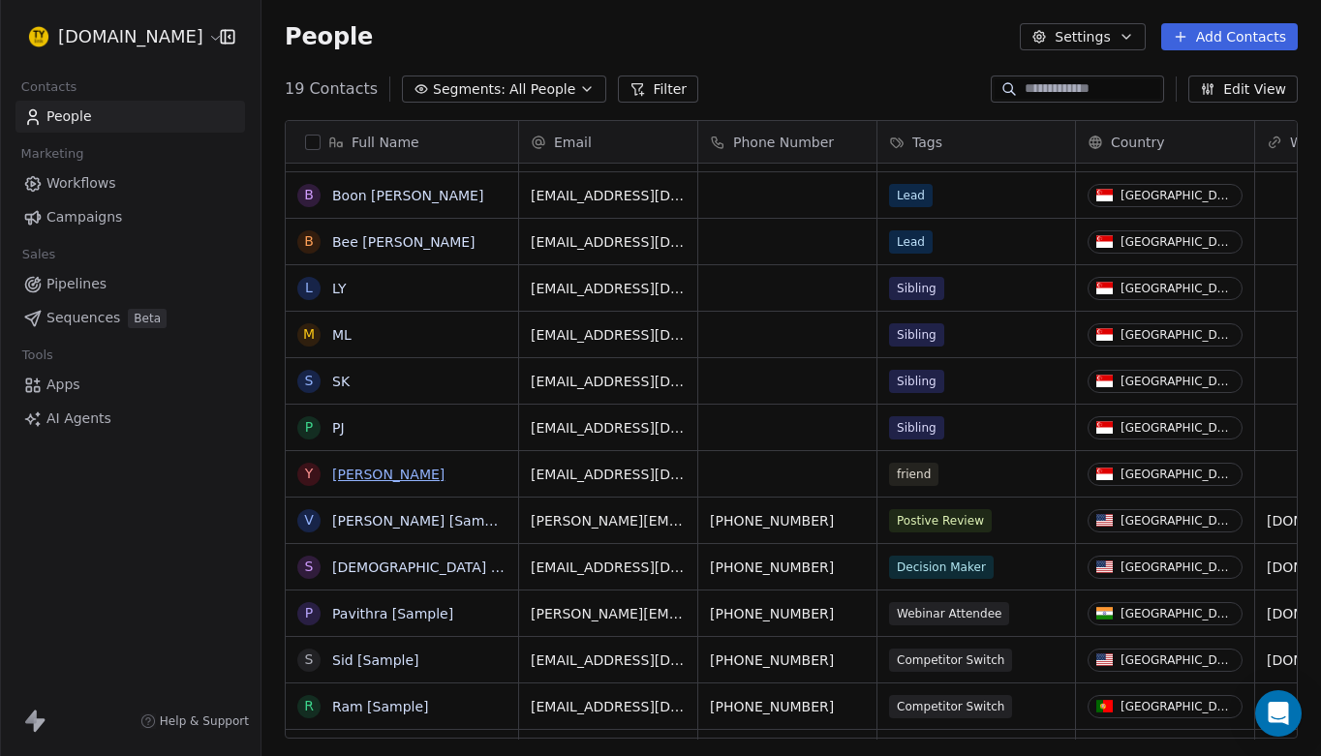
click at [350, 478] on link "[PERSON_NAME]" at bounding box center [388, 474] width 112 height 15
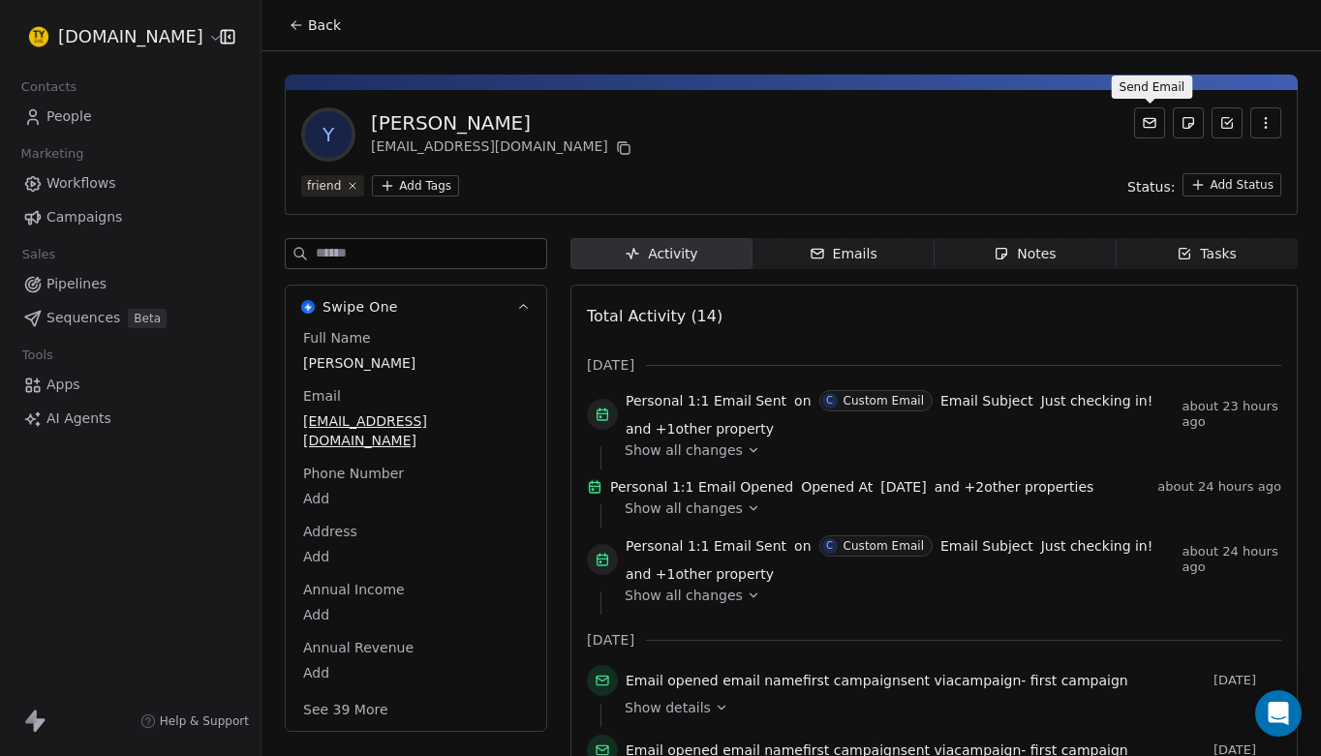
click at [1151, 118] on icon at bounding box center [1150, 122] width 12 height 9
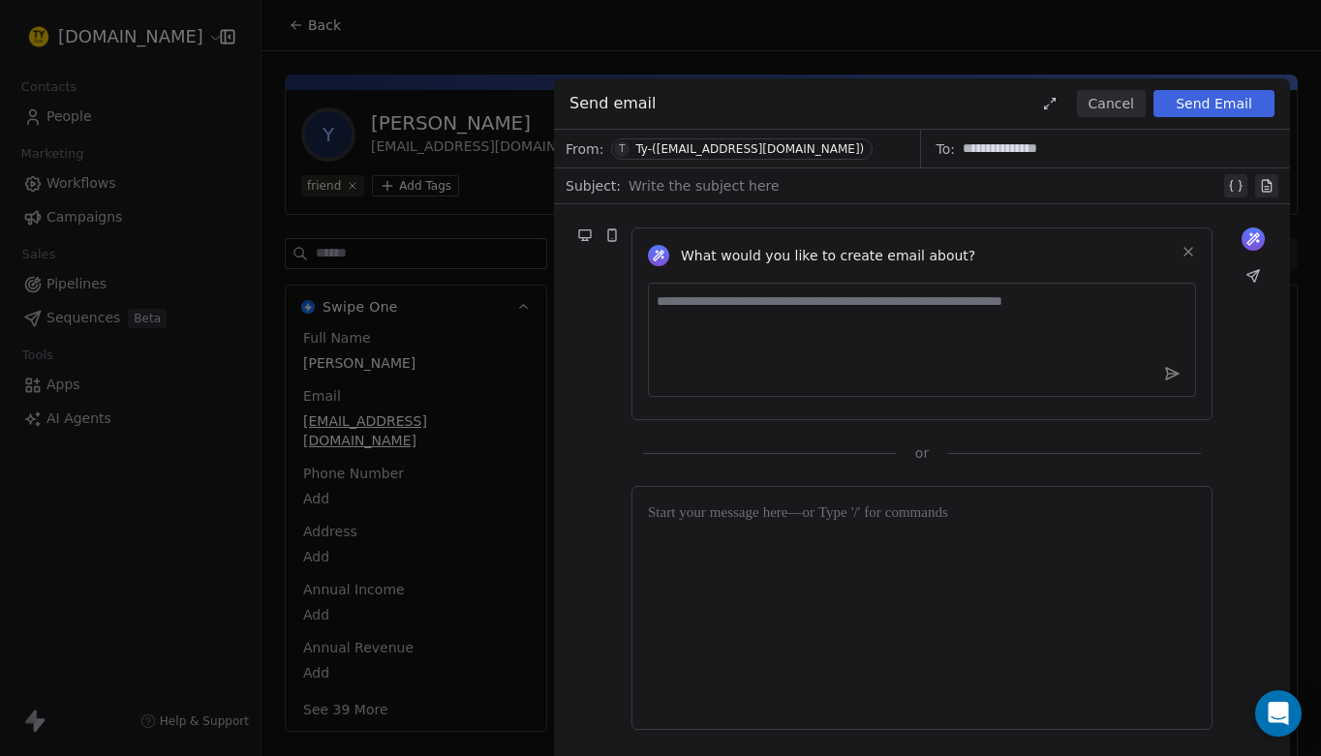
click at [848, 152] on div "From: T Ty-([EMAIL_ADDRESS][DOMAIN_NAME])" at bounding box center [737, 149] width 367 height 38
click at [764, 147] on div "Ty-([EMAIL_ADDRESS][DOMAIN_NAME])" at bounding box center [749, 149] width 229 height 14
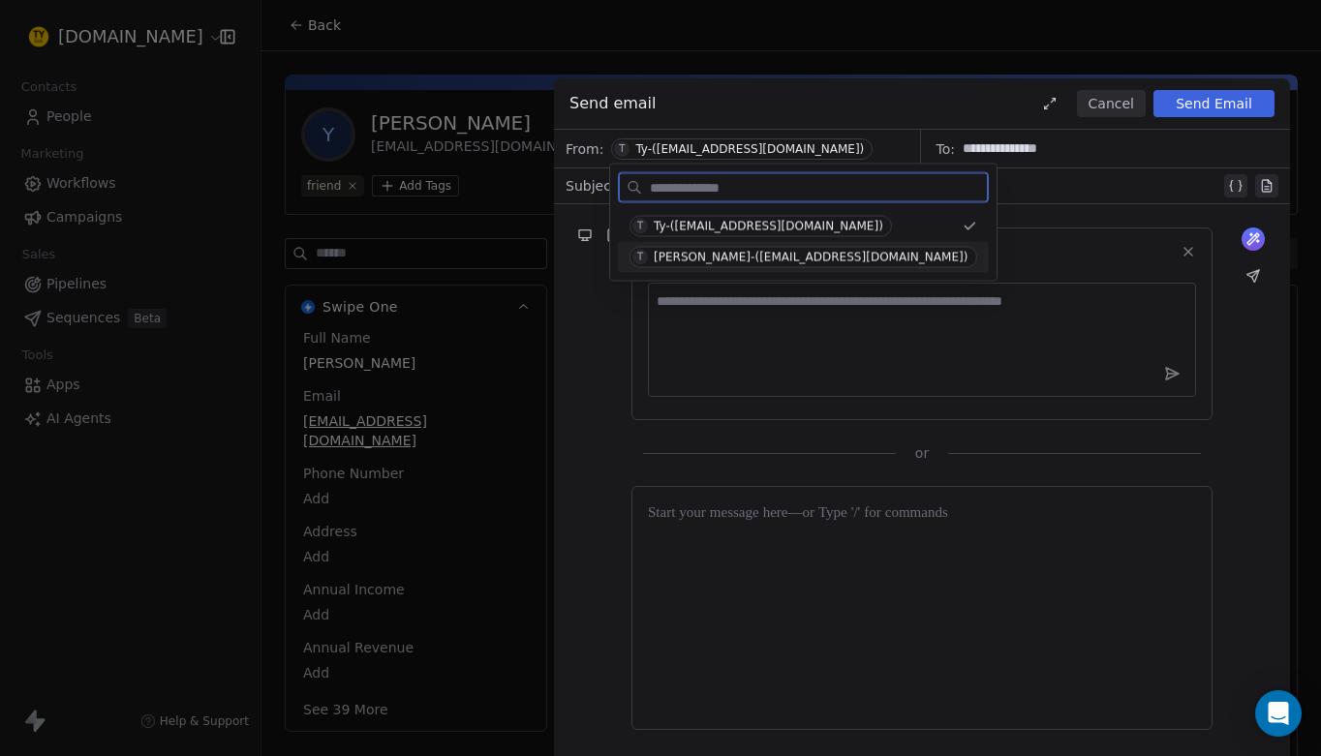
click at [760, 257] on div "[PERSON_NAME]-([EMAIL_ADDRESS][DOMAIN_NAME])" at bounding box center [811, 258] width 315 height 14
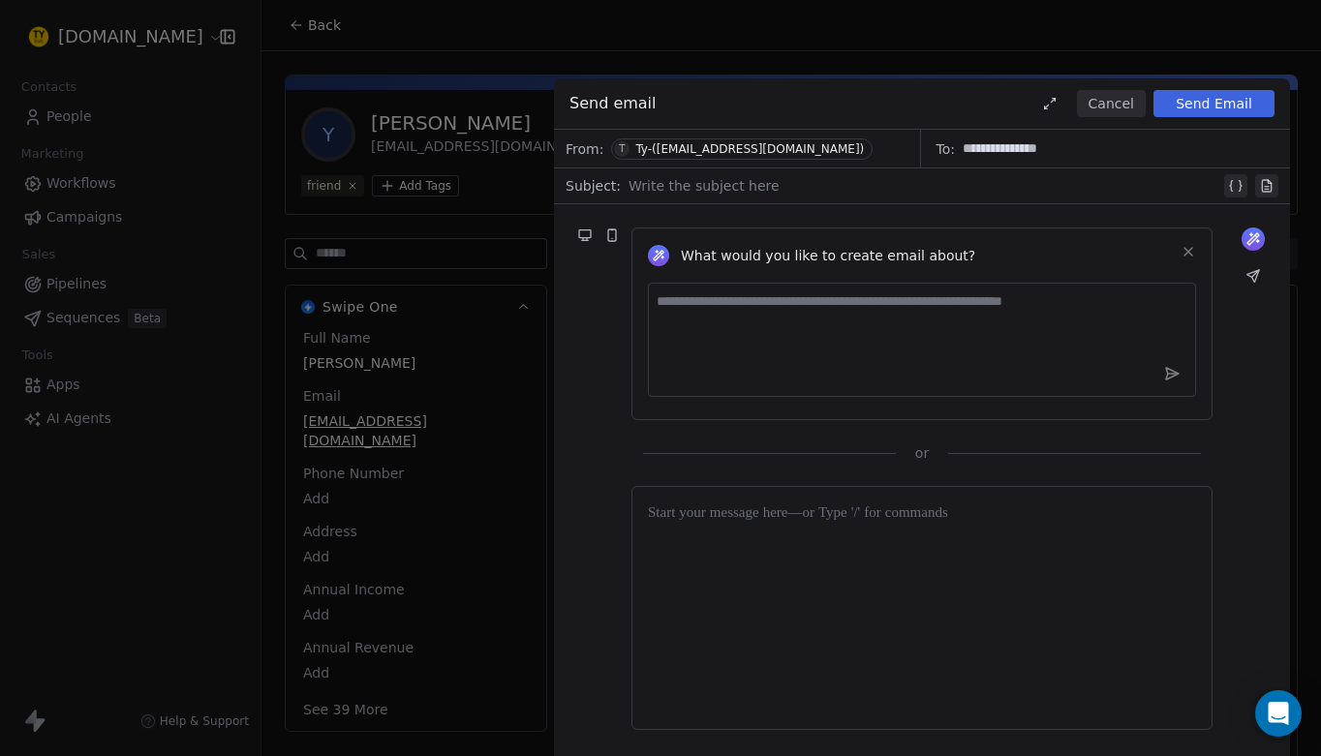
click at [773, 153] on div "Ty-([EMAIL_ADDRESS][DOMAIN_NAME])" at bounding box center [749, 149] width 229 height 14
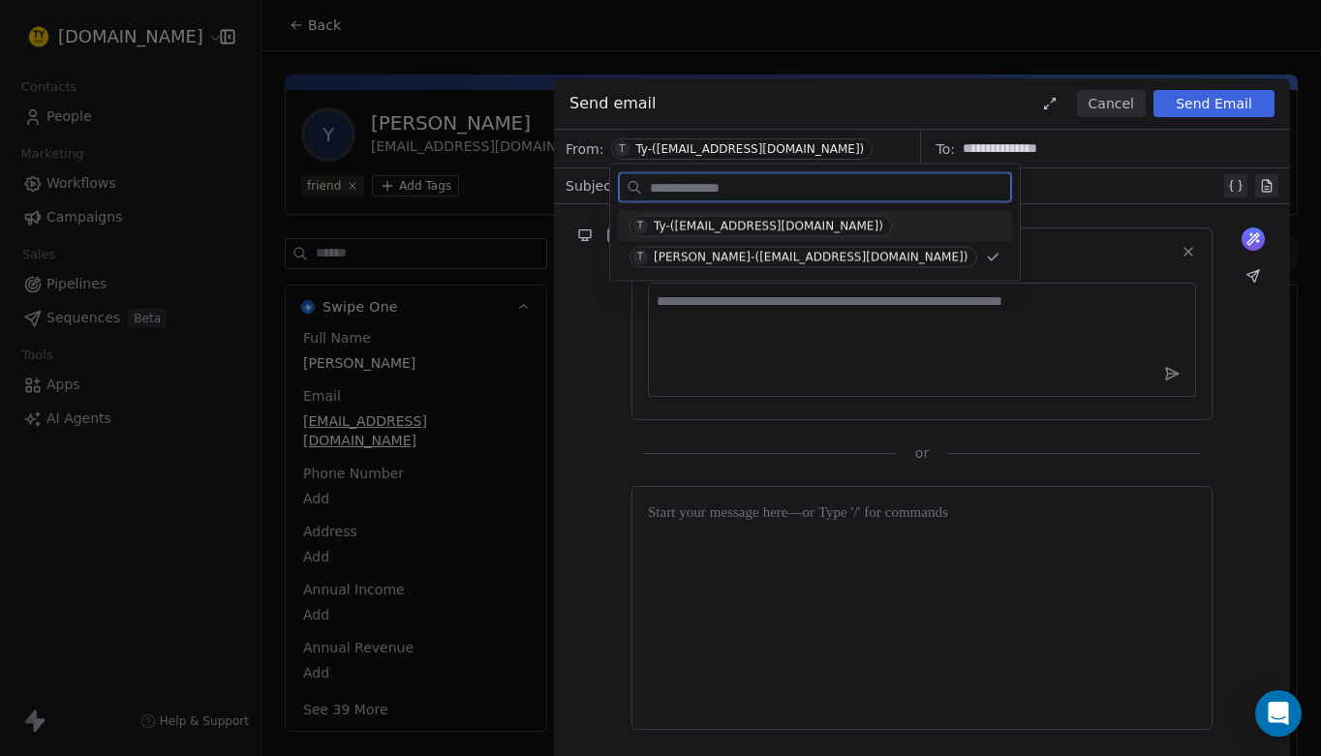
click at [901, 192] on div at bounding box center [925, 185] width 592 height 23
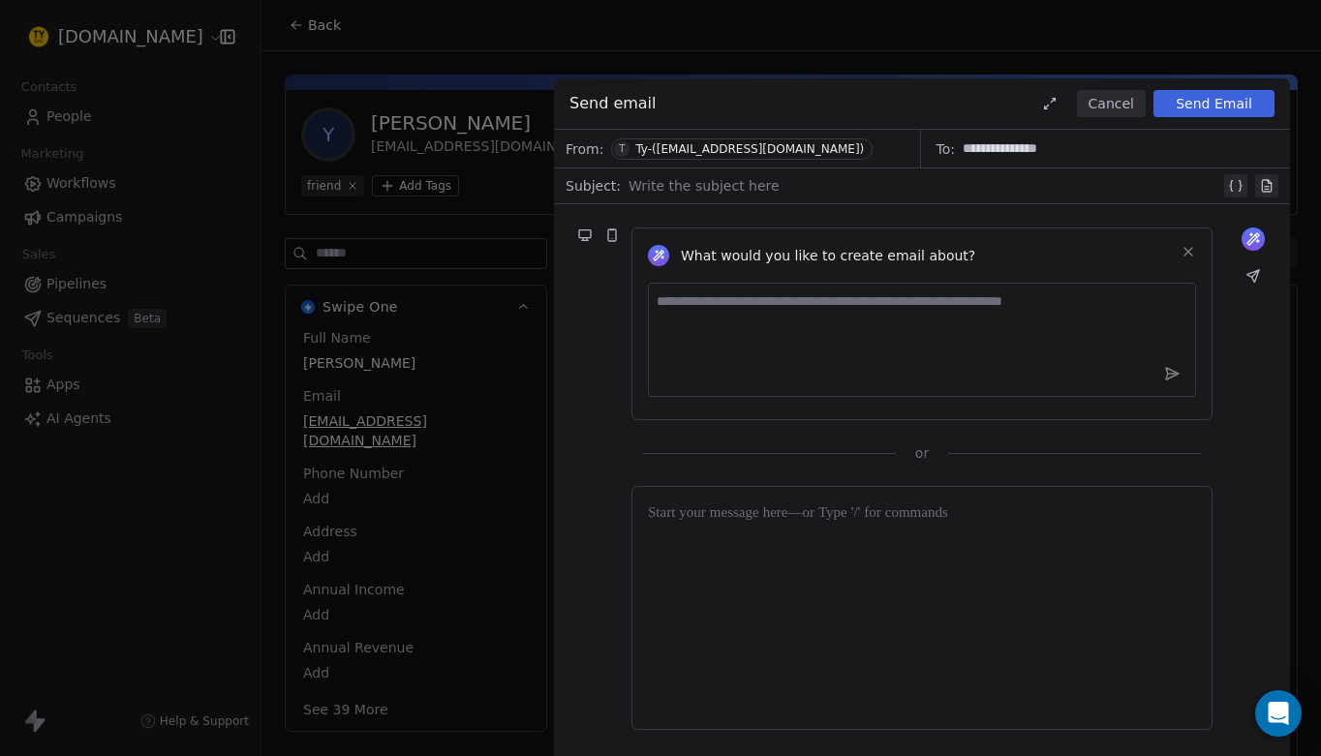
click at [800, 192] on div at bounding box center [925, 185] width 592 height 23
click at [802, 155] on div "From: T Ty-([EMAIL_ADDRESS][DOMAIN_NAME])" at bounding box center [737, 149] width 367 height 38
click at [674, 148] on div "Ty-([EMAIL_ADDRESS][DOMAIN_NAME])" at bounding box center [749, 149] width 229 height 14
click at [626, 147] on div "T" at bounding box center [621, 148] width 15 height 15
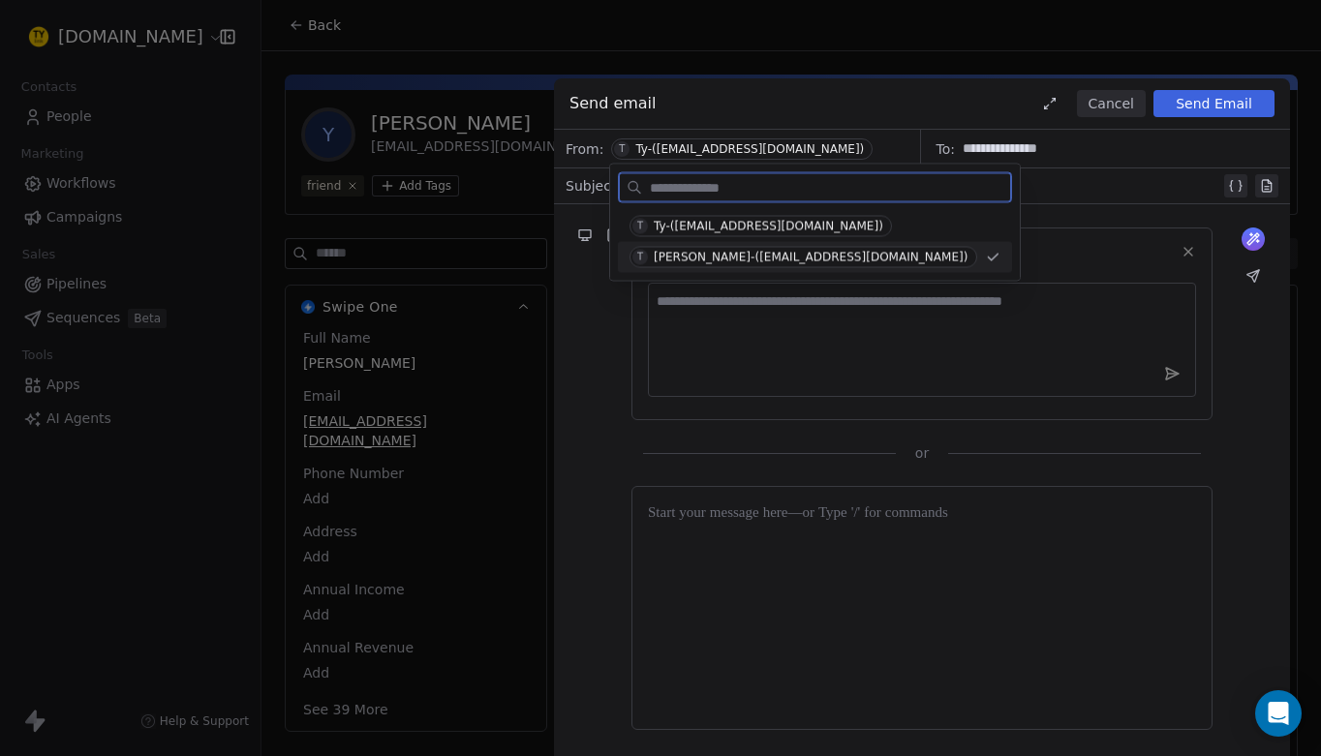
click at [680, 259] on div "[PERSON_NAME]-([EMAIL_ADDRESS][DOMAIN_NAME])" at bounding box center [811, 258] width 315 height 14
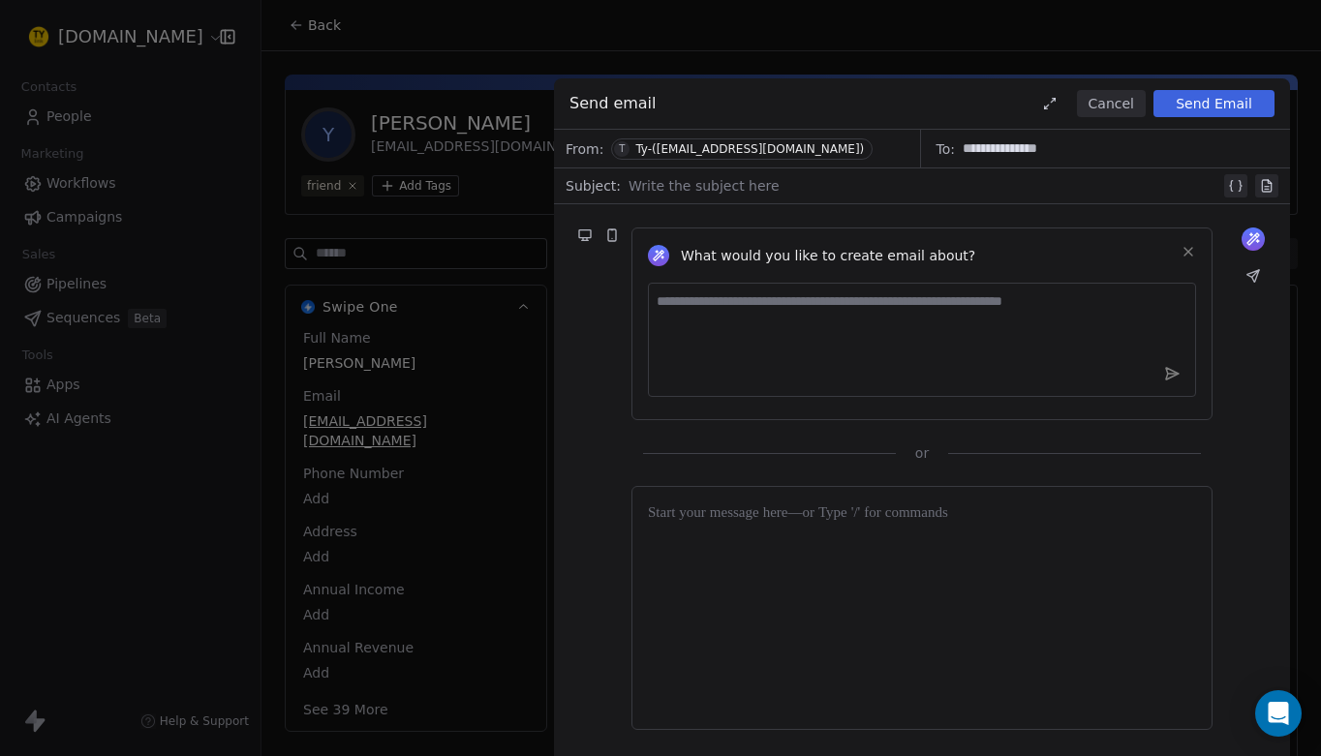
click at [1187, 253] on icon at bounding box center [1189, 252] width 8 height 8
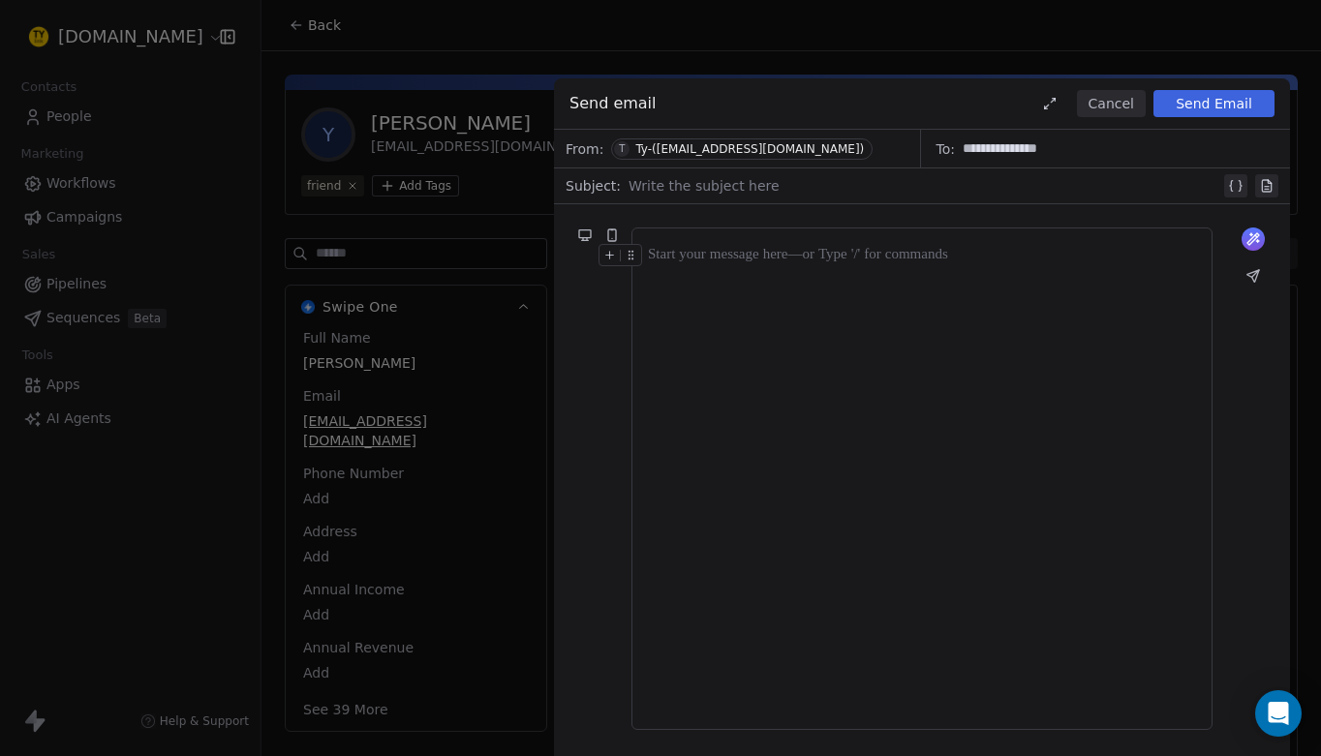
click at [788, 288] on div at bounding box center [922, 479] width 548 height 470
click at [789, 193] on div at bounding box center [925, 185] width 592 height 23
click at [712, 280] on div at bounding box center [922, 479] width 548 height 470
click at [748, 149] on div "Ty-([EMAIL_ADDRESS][DOMAIN_NAME])" at bounding box center [749, 149] width 229 height 14
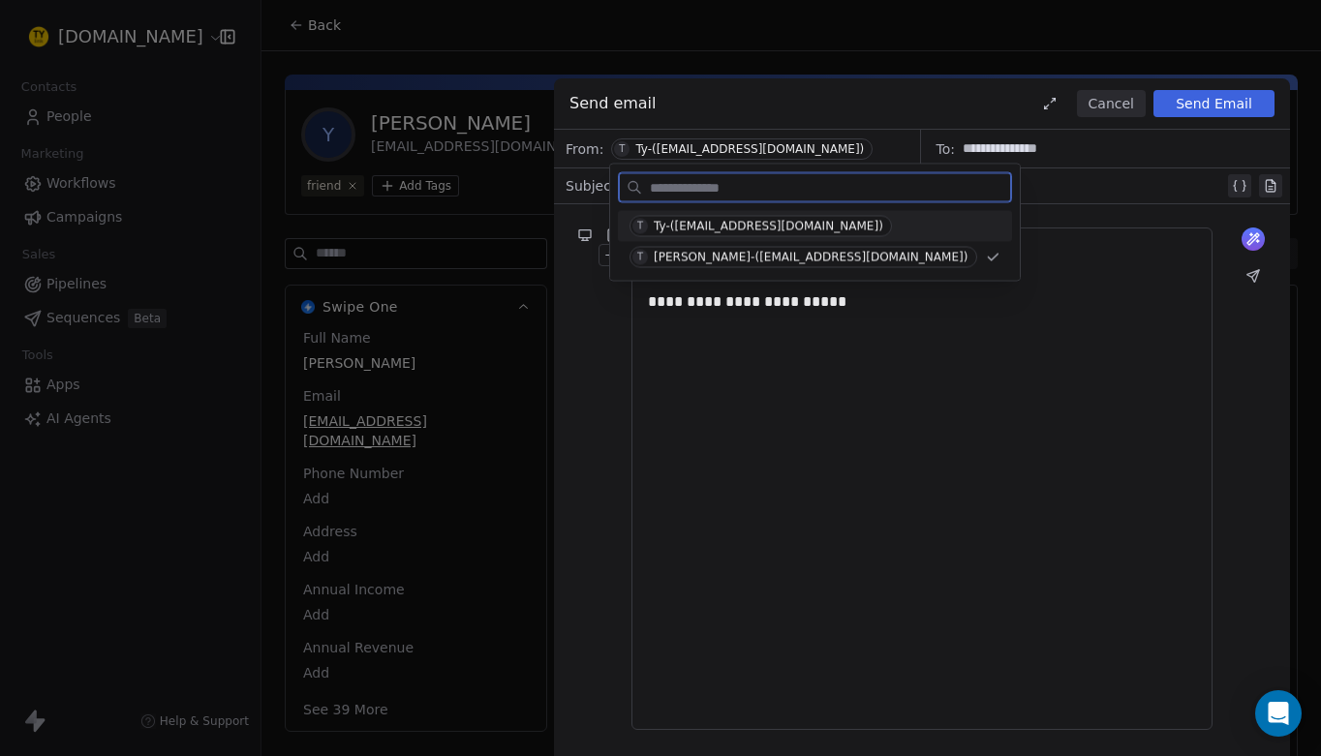
click at [755, 222] on div "Ty-([EMAIL_ADDRESS][DOMAIN_NAME])" at bounding box center [769, 227] width 230 height 14
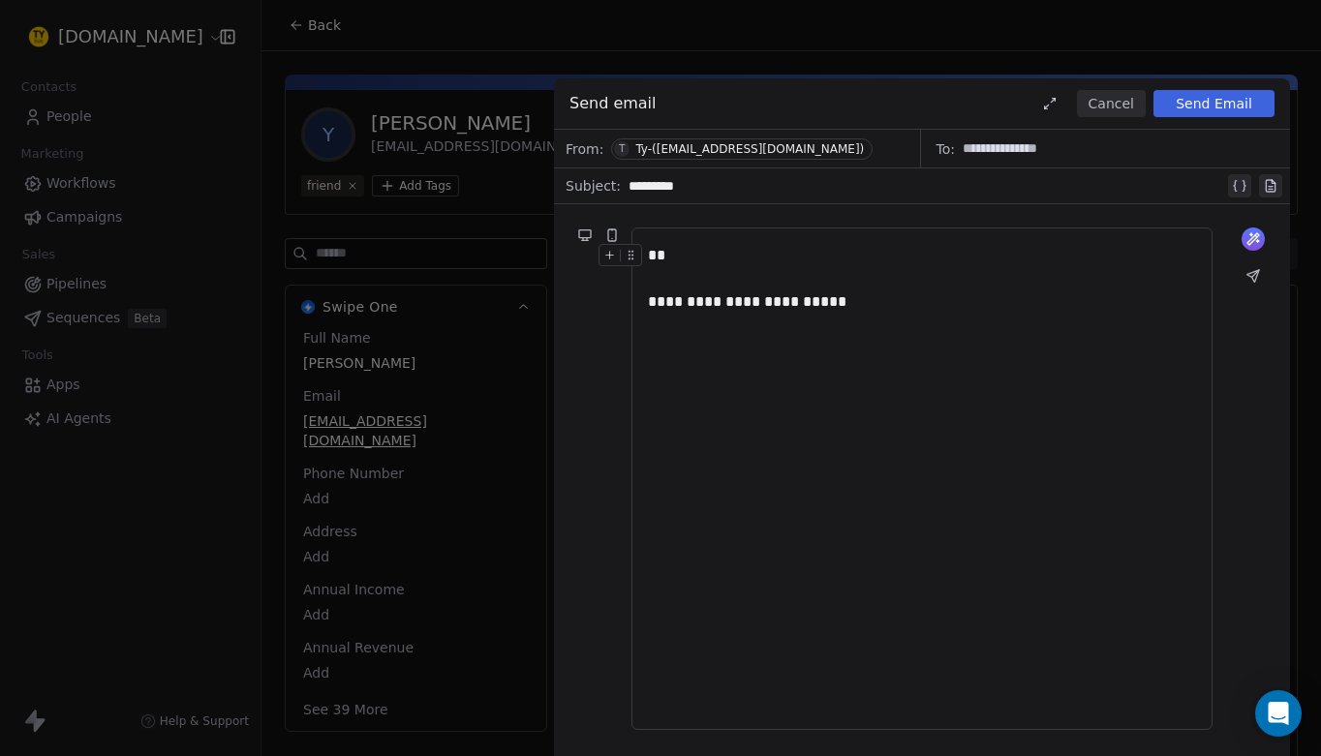
click at [755, 149] on div "Ty-([EMAIL_ADDRESS][DOMAIN_NAME])" at bounding box center [749, 149] width 229 height 14
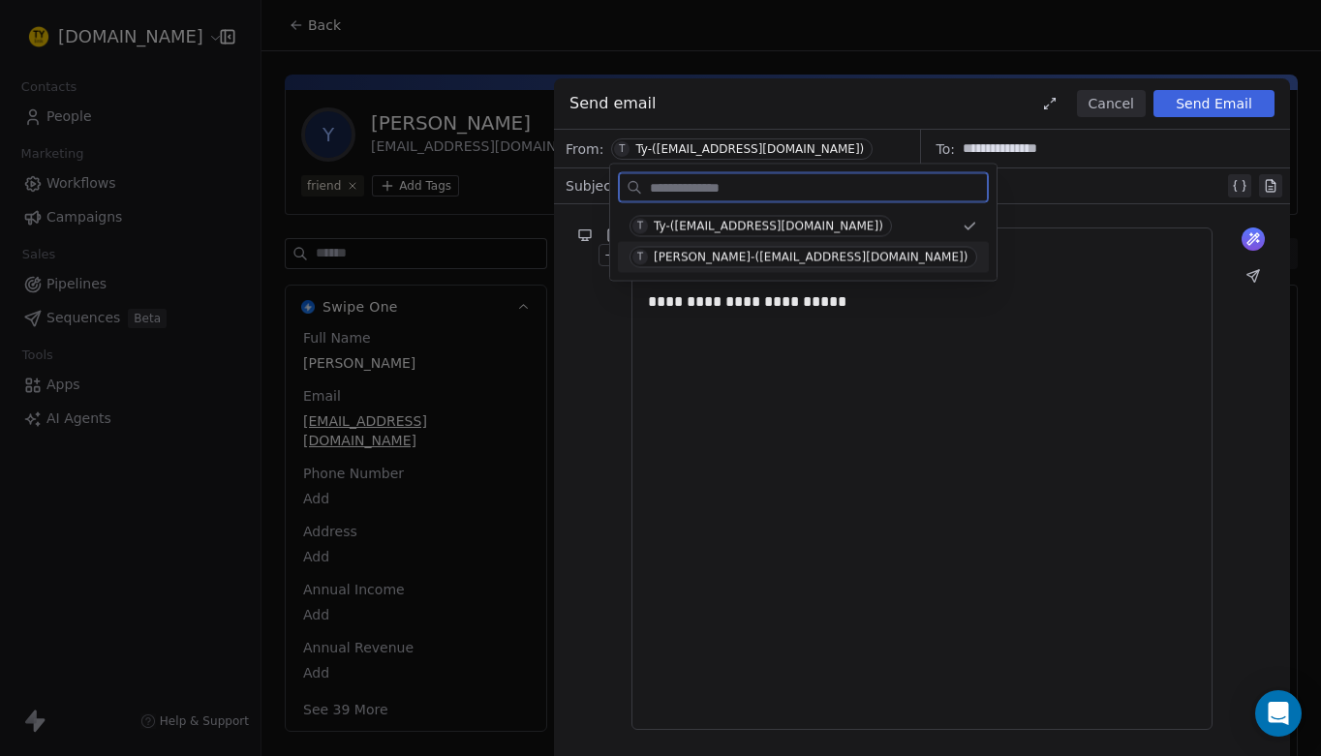
click at [755, 253] on div "[PERSON_NAME]-([EMAIL_ADDRESS][DOMAIN_NAME])" at bounding box center [811, 258] width 315 height 14
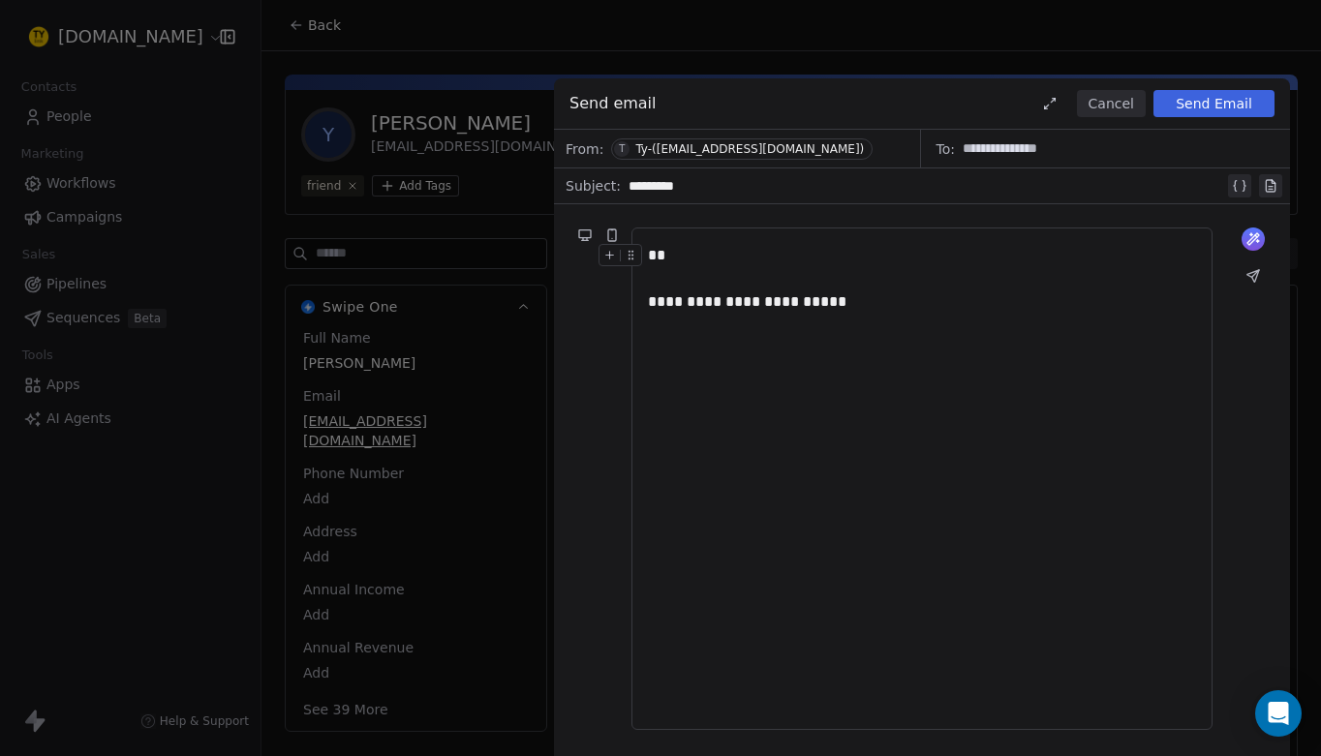
click at [857, 147] on div "From: T Ty-([EMAIL_ADDRESS][DOMAIN_NAME])" at bounding box center [737, 149] width 367 height 38
click at [784, 144] on span "T Ty-([EMAIL_ADDRESS][DOMAIN_NAME])" at bounding box center [742, 149] width 262 height 21
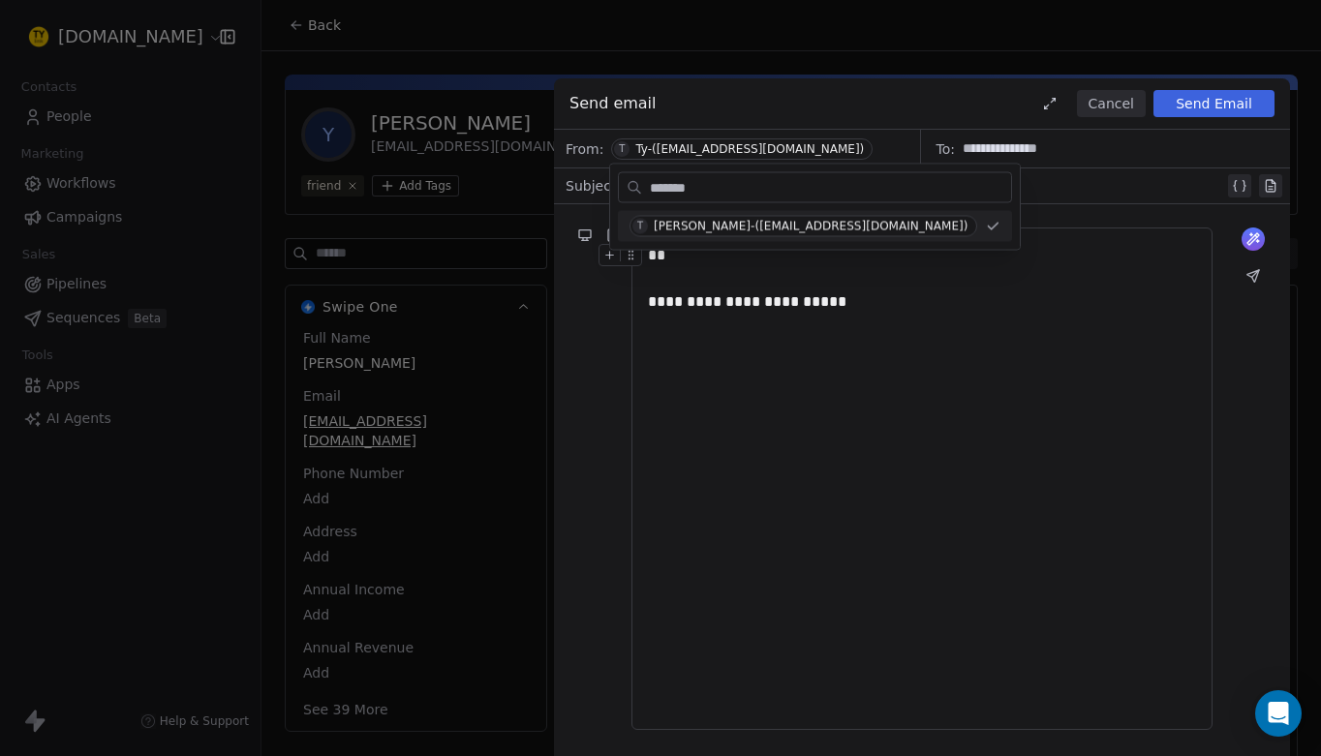
type input "*******"
click at [761, 230] on div "[PERSON_NAME]-([EMAIL_ADDRESS][DOMAIN_NAME])" at bounding box center [811, 227] width 315 height 14
click at [745, 149] on div "Ty-([EMAIL_ADDRESS][DOMAIN_NAME])" at bounding box center [749, 149] width 229 height 14
click at [805, 148] on div "From: T Ty-([EMAIL_ADDRESS][DOMAIN_NAME])" at bounding box center [737, 149] width 367 height 38
drag, startPoint x: 773, startPoint y: 144, endPoint x: 796, endPoint y: 151, distance: 24.2
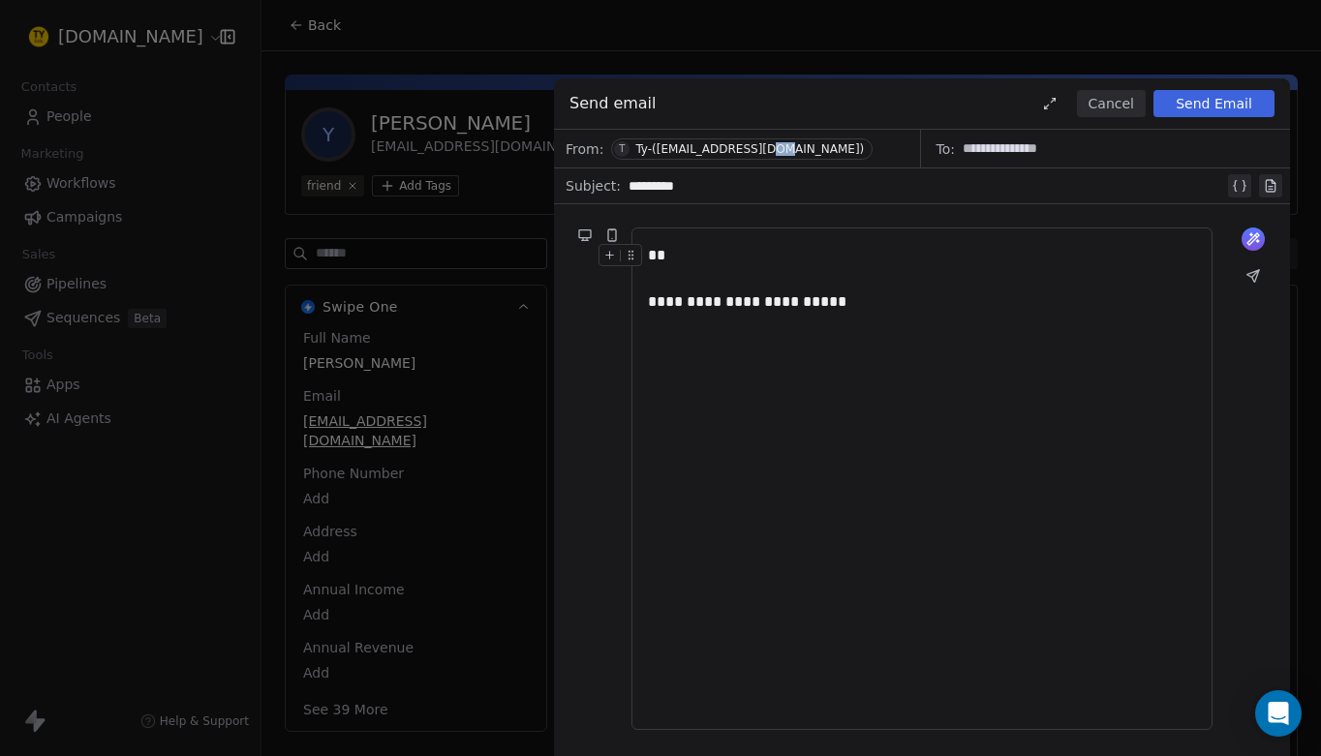
click at [796, 151] on div "From: T Ty-([EMAIL_ADDRESS][DOMAIN_NAME])" at bounding box center [737, 149] width 367 height 38
click at [620, 143] on div "T" at bounding box center [622, 148] width 6 height 15
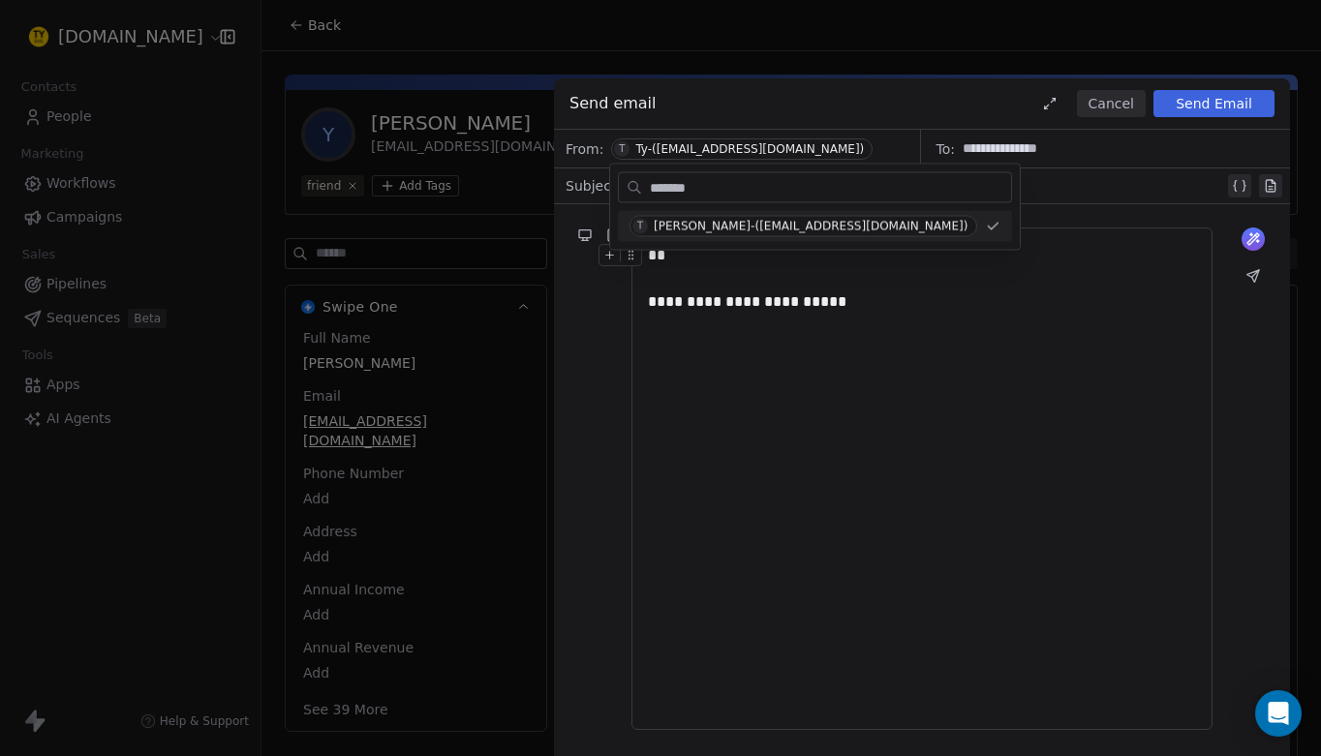
click at [620, 143] on div "T" at bounding box center [622, 148] width 6 height 15
click at [816, 140] on div "From: T Ty-([EMAIL_ADDRESS][DOMAIN_NAME])" at bounding box center [737, 149] width 367 height 38
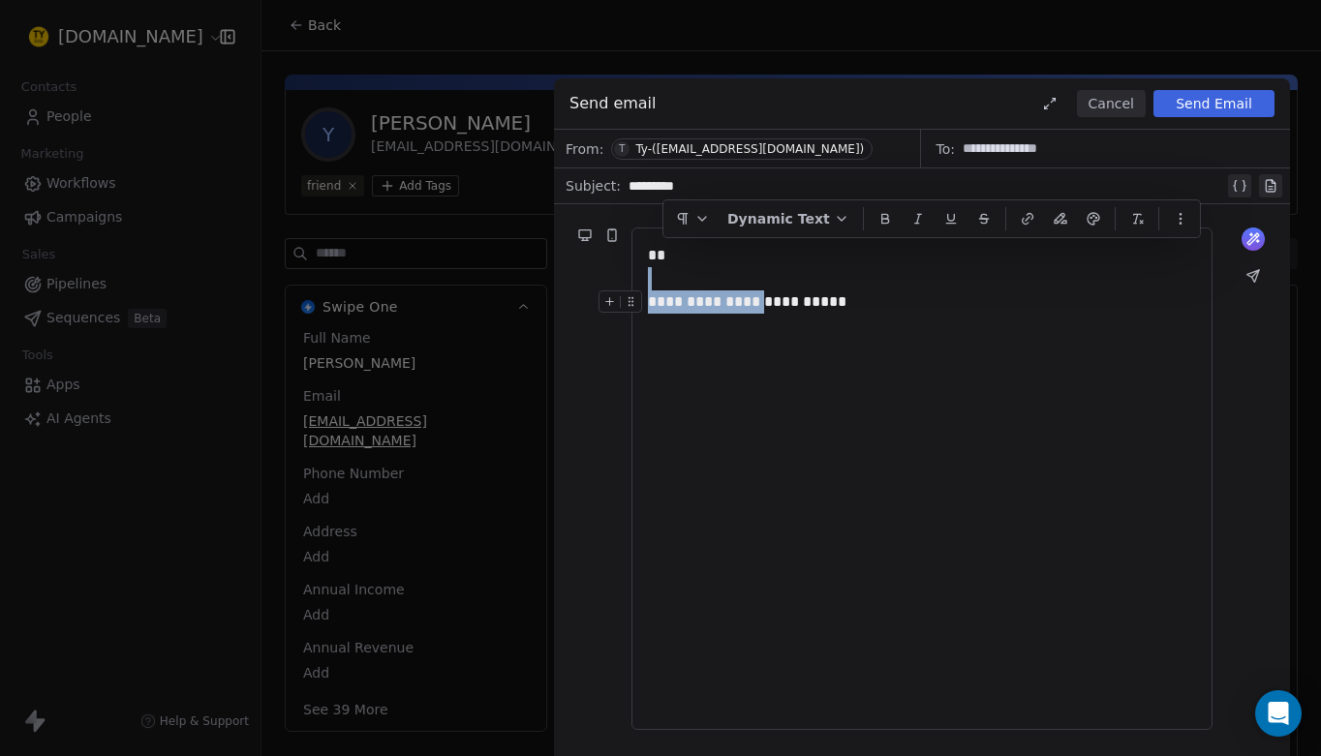
drag, startPoint x: 649, startPoint y: 257, endPoint x: 762, endPoint y: 296, distance: 120.1
click at [790, 387] on div "**********" at bounding box center [922, 479] width 548 height 470
click at [649, 255] on div at bounding box center [624, 261] width 51 height 34
click at [646, 255] on div at bounding box center [624, 261] width 51 height 34
click at [789, 265] on div "**" at bounding box center [922, 255] width 548 height 23
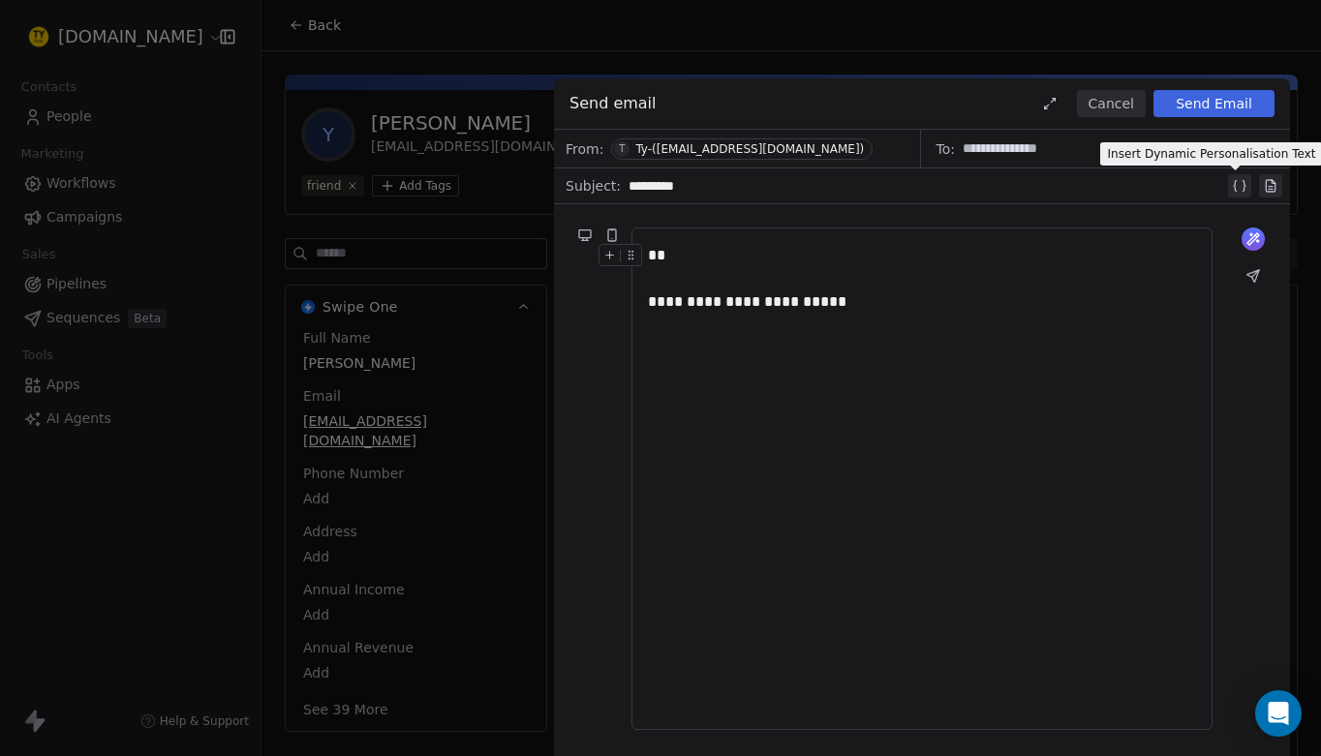
click at [1235, 186] on icon at bounding box center [1239, 185] width 15 height 15
click at [722, 249] on div "**" at bounding box center [922, 255] width 548 height 23
click at [795, 189] on icon at bounding box center [789, 187] width 14 height 14
click at [724, 252] on div "**" at bounding box center [922, 255] width 548 height 23
click at [1238, 186] on icon at bounding box center [1239, 185] width 15 height 15
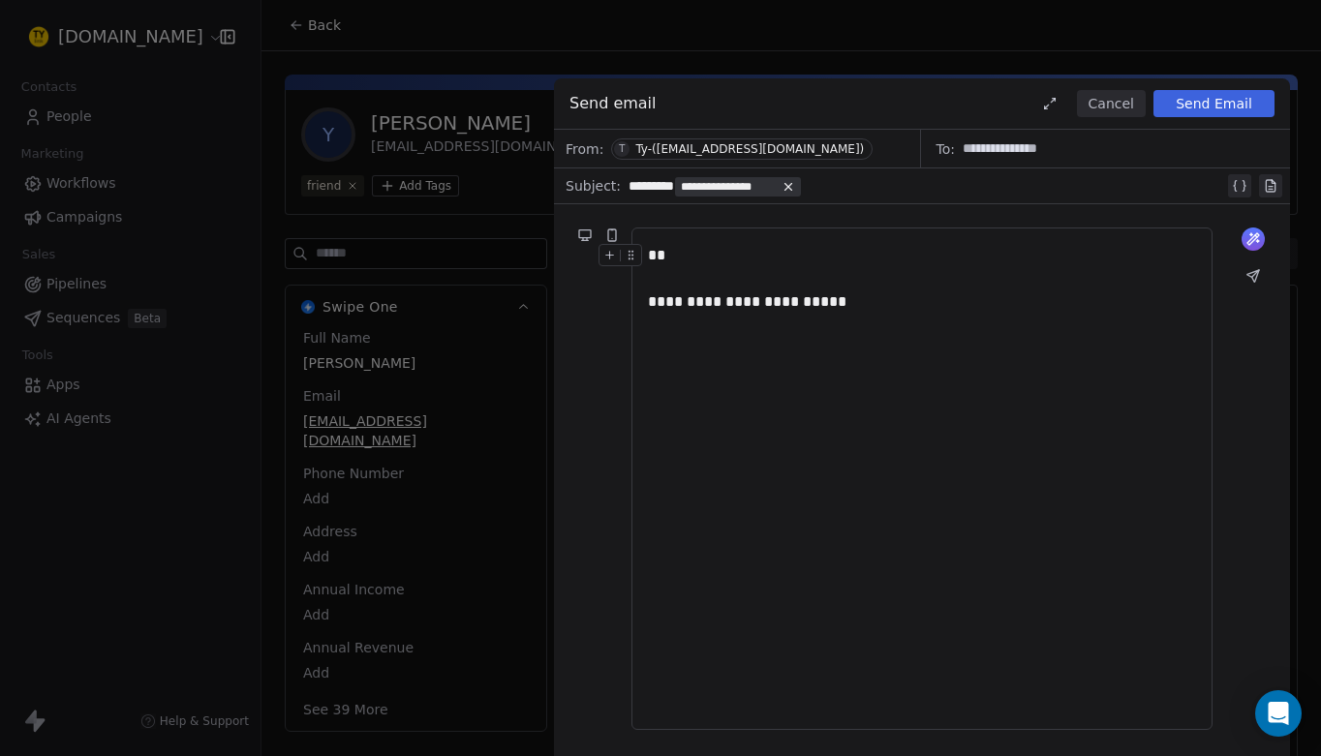
click at [767, 191] on span "**********" at bounding box center [728, 186] width 95 height 15
click at [814, 258] on span "Choose Property" at bounding box center [766, 253] width 111 height 19
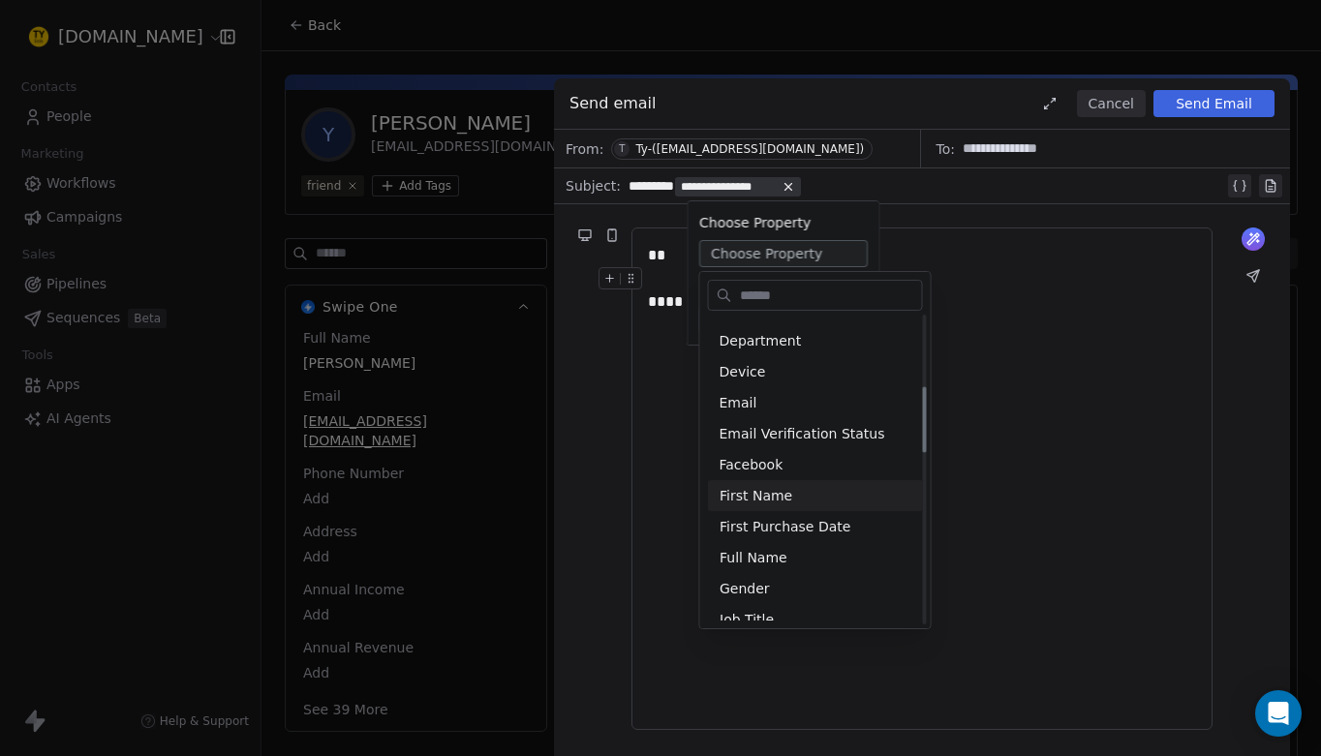
scroll to position [336, 0]
click at [785, 498] on div "First Name" at bounding box center [815, 493] width 215 height 31
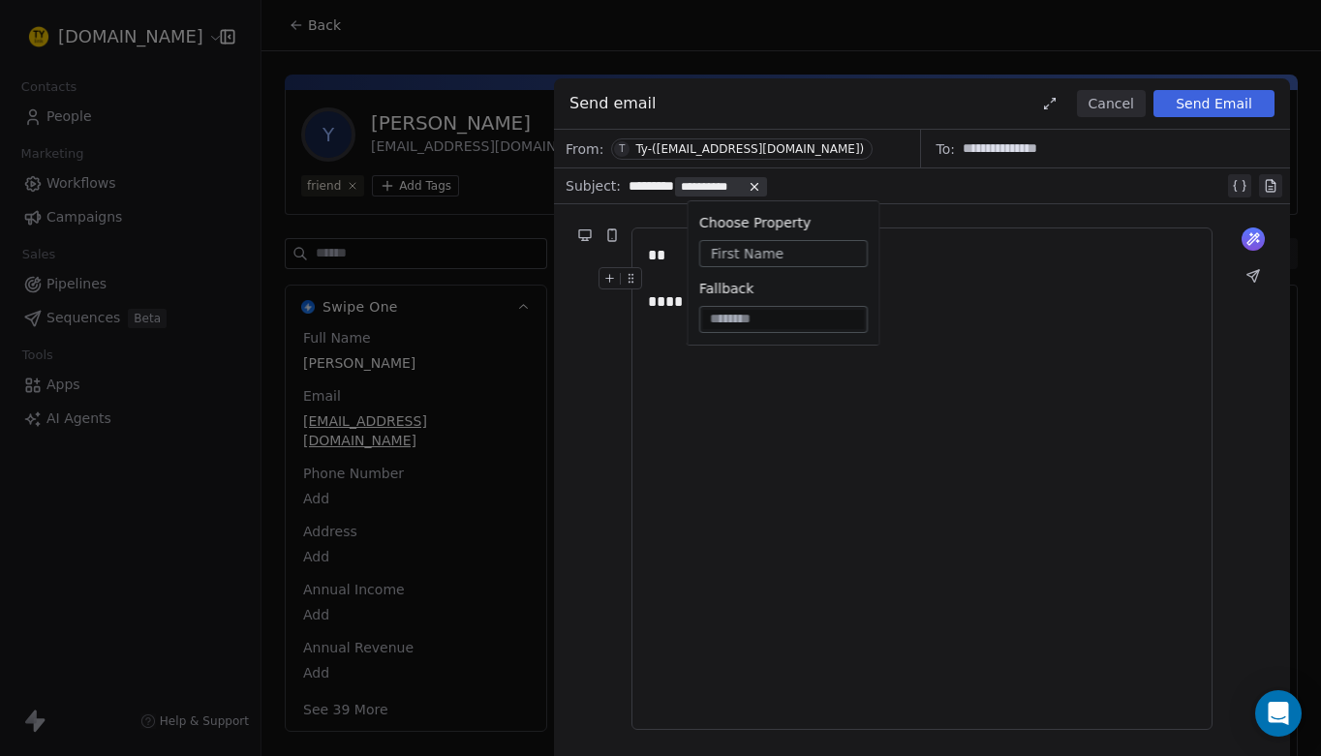
click at [787, 326] on input at bounding box center [783, 319] width 161 height 19
click at [774, 325] on input at bounding box center [783, 319] width 161 height 19
click at [788, 391] on div "**********" at bounding box center [922, 479] width 548 height 470
click at [734, 247] on div "**" at bounding box center [922, 255] width 548 height 23
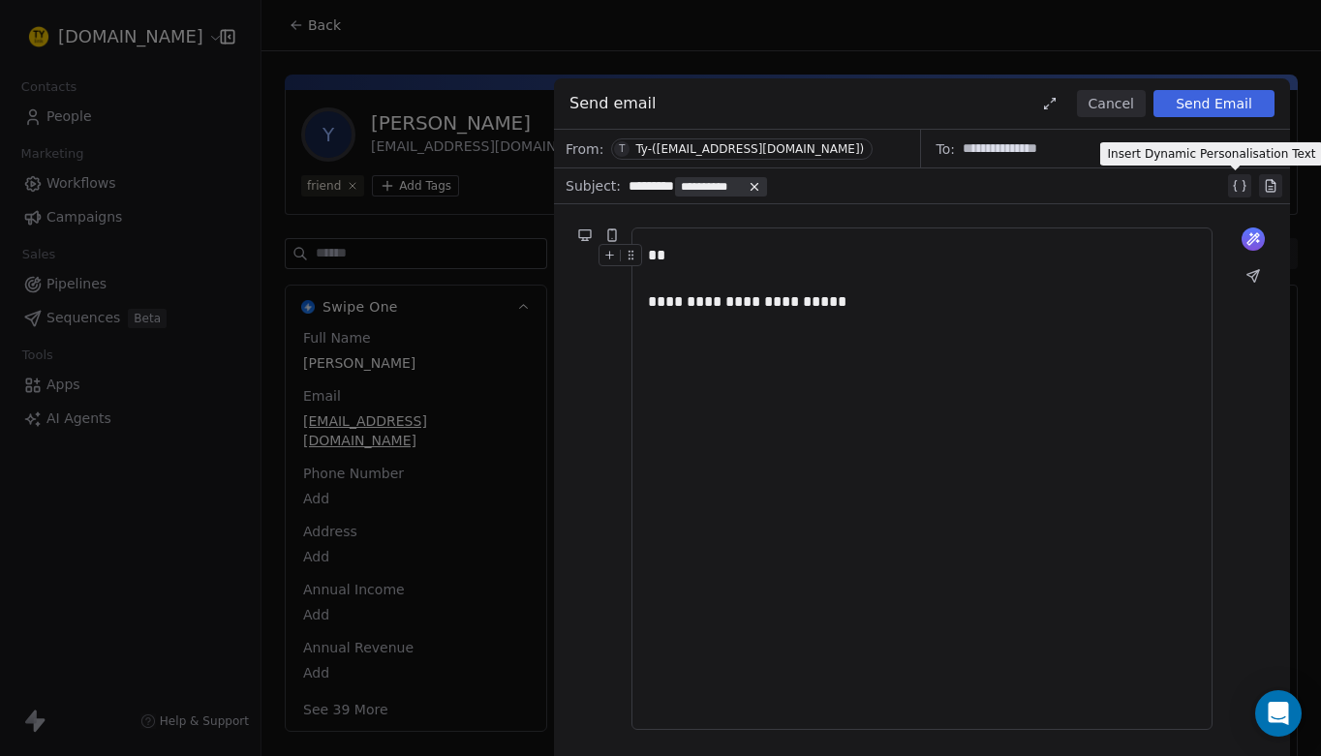
click at [1239, 183] on icon at bounding box center [1239, 185] width 15 height 15
click at [889, 186] on icon at bounding box center [883, 187] width 14 height 14
drag, startPoint x: 713, startPoint y: 190, endPoint x: 728, endPoint y: 267, distance: 79.0
click at [728, 267] on div "**********" at bounding box center [922, 443] width 736 height 627
click at [728, 268] on div at bounding box center [922, 278] width 548 height 23
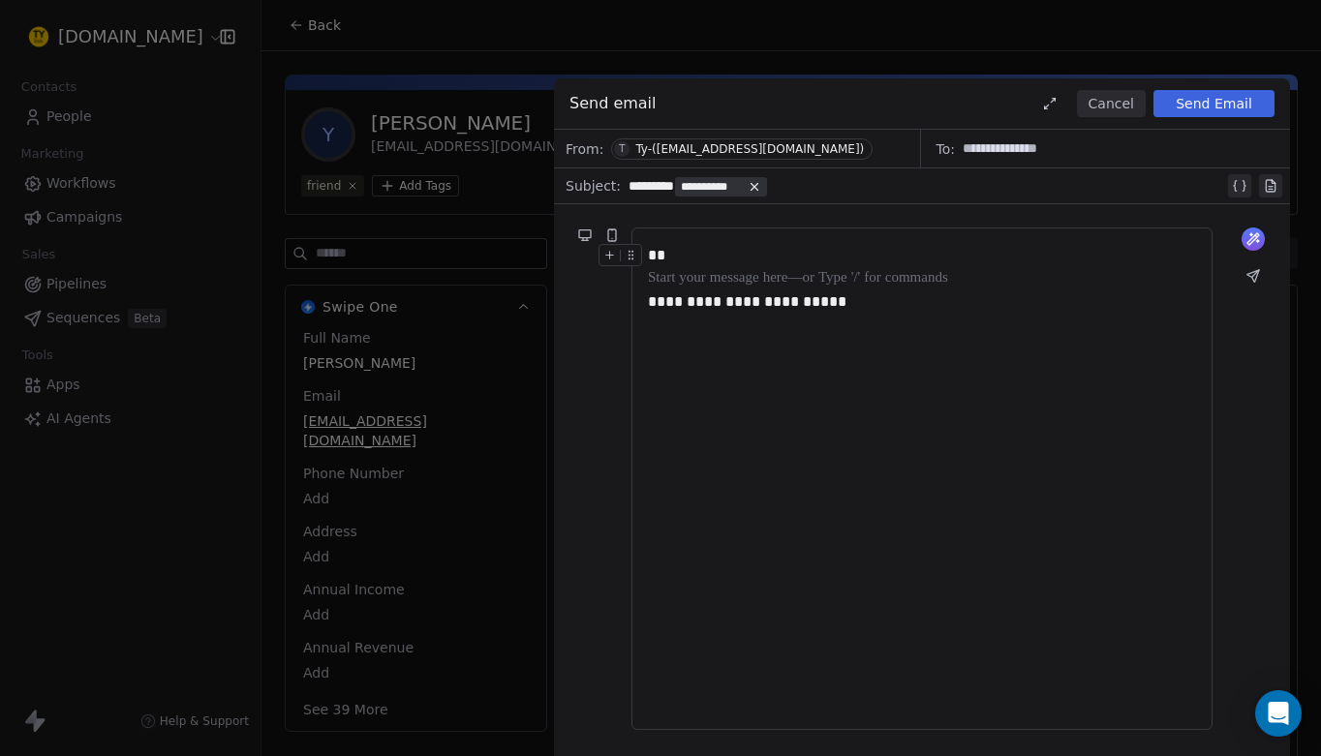
click at [792, 181] on div "**********" at bounding box center [927, 185] width 596 height 23
click at [761, 185] on icon at bounding box center [755, 187] width 14 height 14
click at [713, 249] on div "**" at bounding box center [922, 255] width 548 height 23
click at [968, 435] on div "**********" at bounding box center [922, 479] width 548 height 470
click at [680, 255] on div "**" at bounding box center [922, 255] width 548 height 23
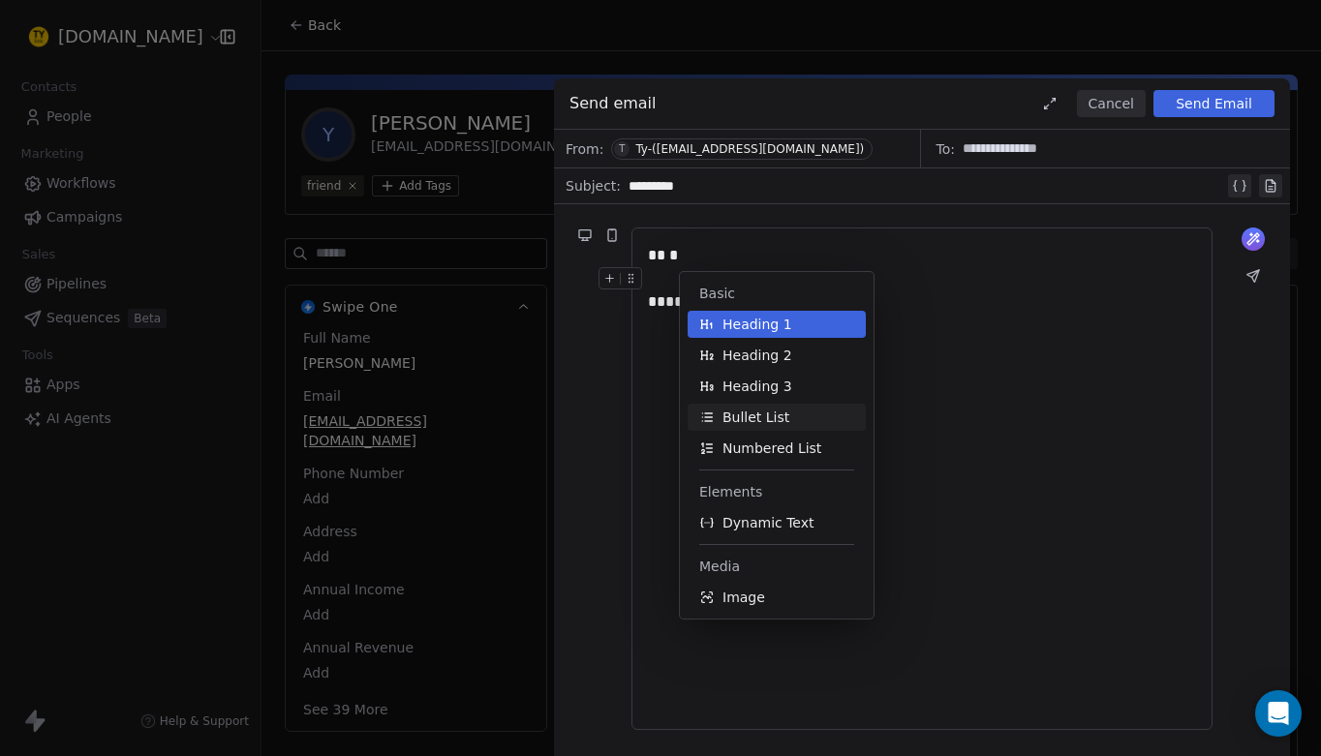
scroll to position [0, 0]
click at [742, 515] on span "Dynamic Text" at bounding box center [769, 522] width 92 height 19
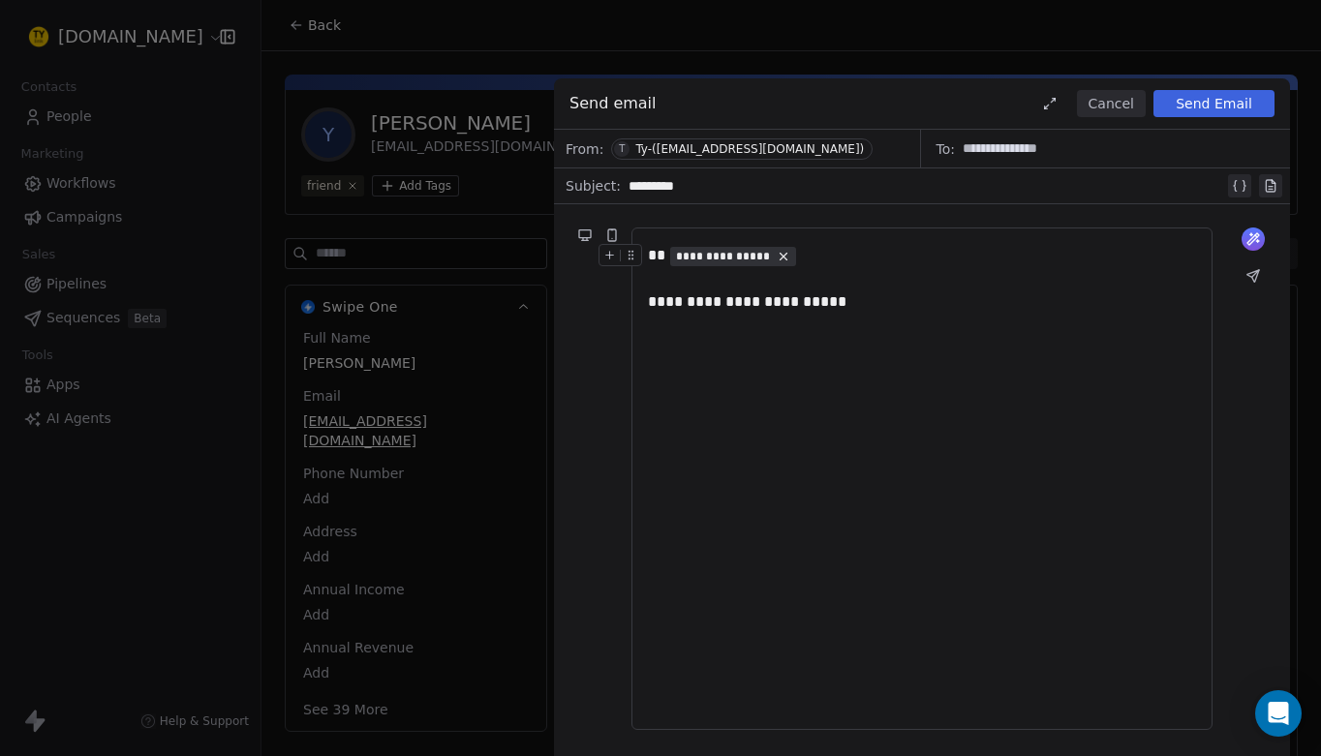
click at [743, 258] on span "**********" at bounding box center [723, 256] width 95 height 15
click at [745, 323] on span "Choose Property" at bounding box center [745, 324] width 111 height 19
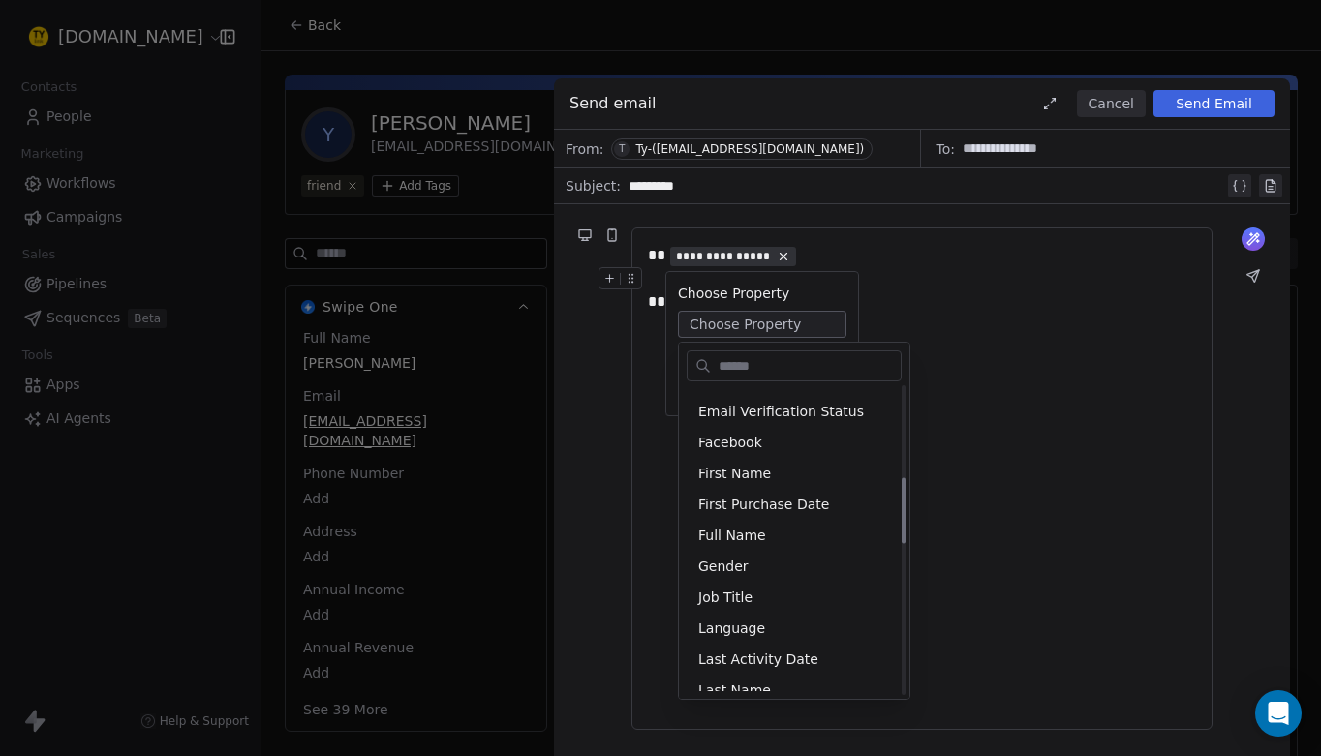
scroll to position [433, 0]
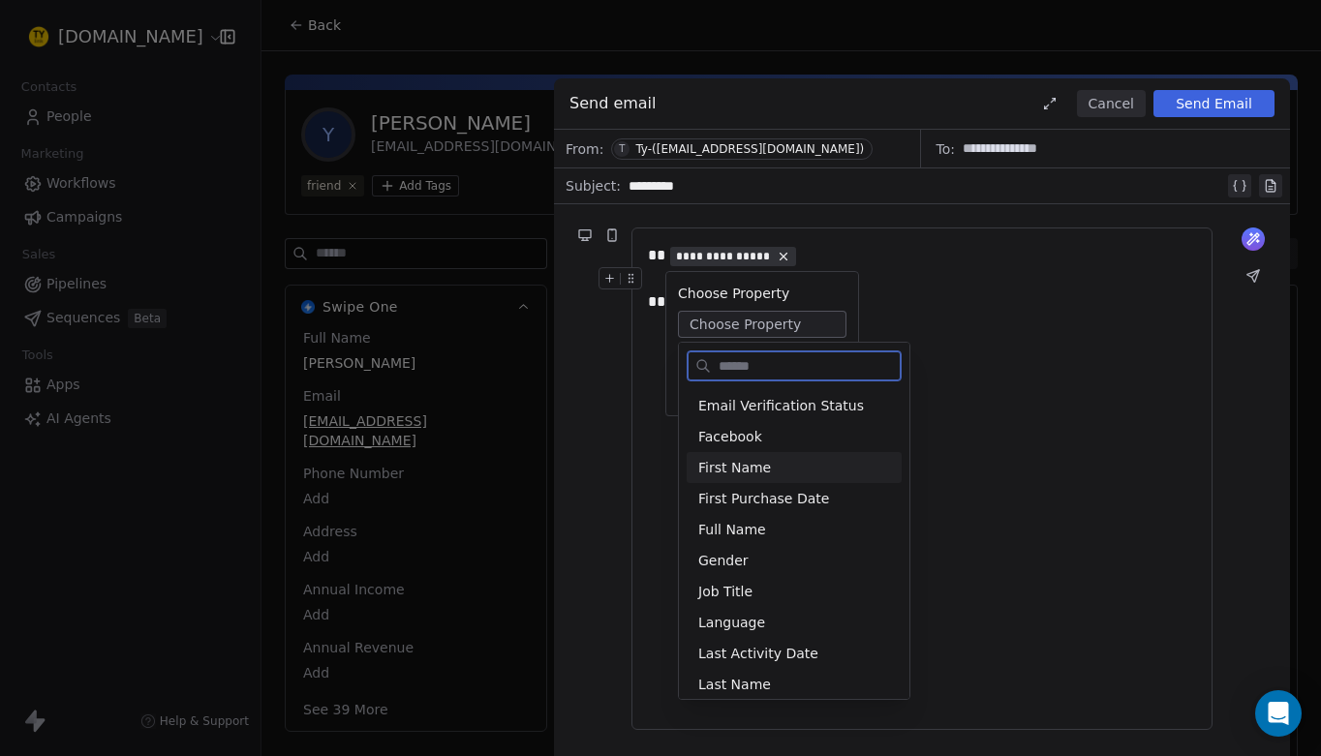
click at [749, 478] on div "First Name" at bounding box center [794, 467] width 215 height 31
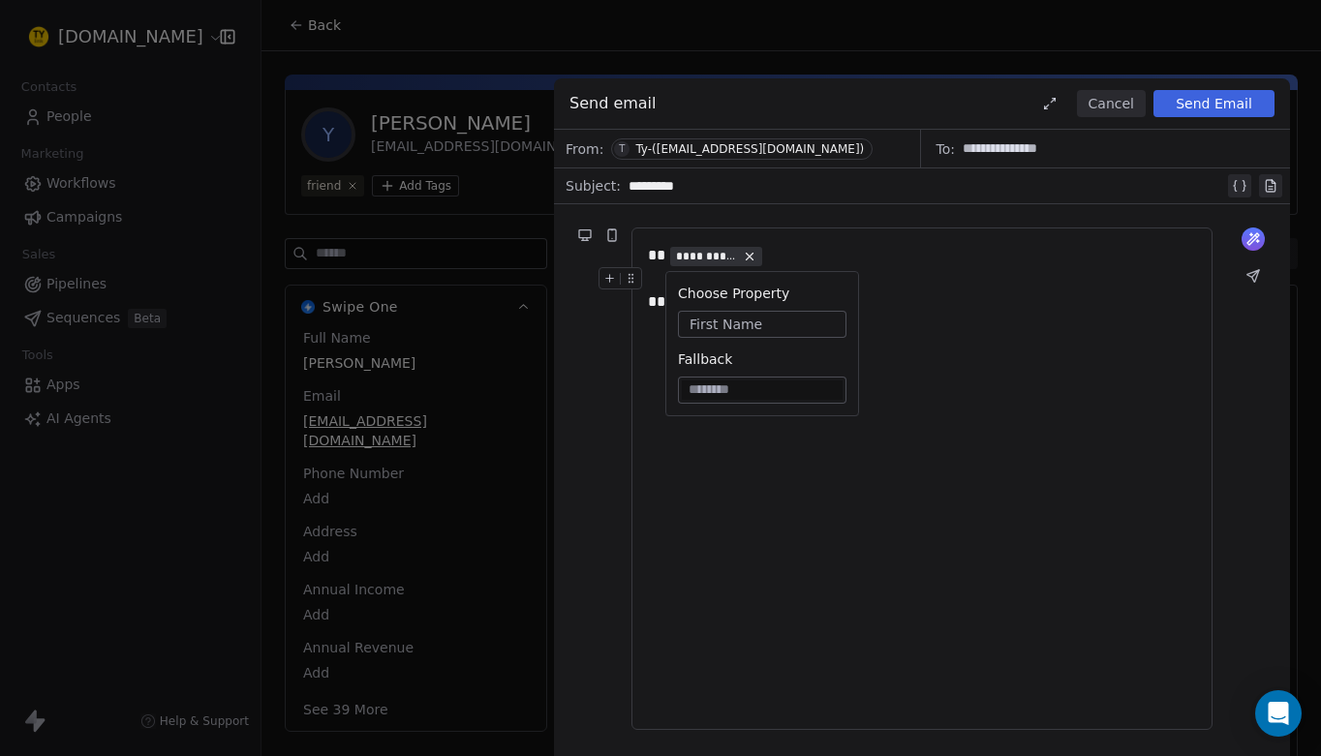
click at [832, 477] on div "**********" at bounding box center [922, 479] width 548 height 470
click at [971, 410] on div "**********" at bounding box center [922, 479] width 548 height 470
click at [768, 367] on div "**********" at bounding box center [922, 479] width 548 height 470
click at [1198, 98] on button "Send Email" at bounding box center [1214, 103] width 121 height 27
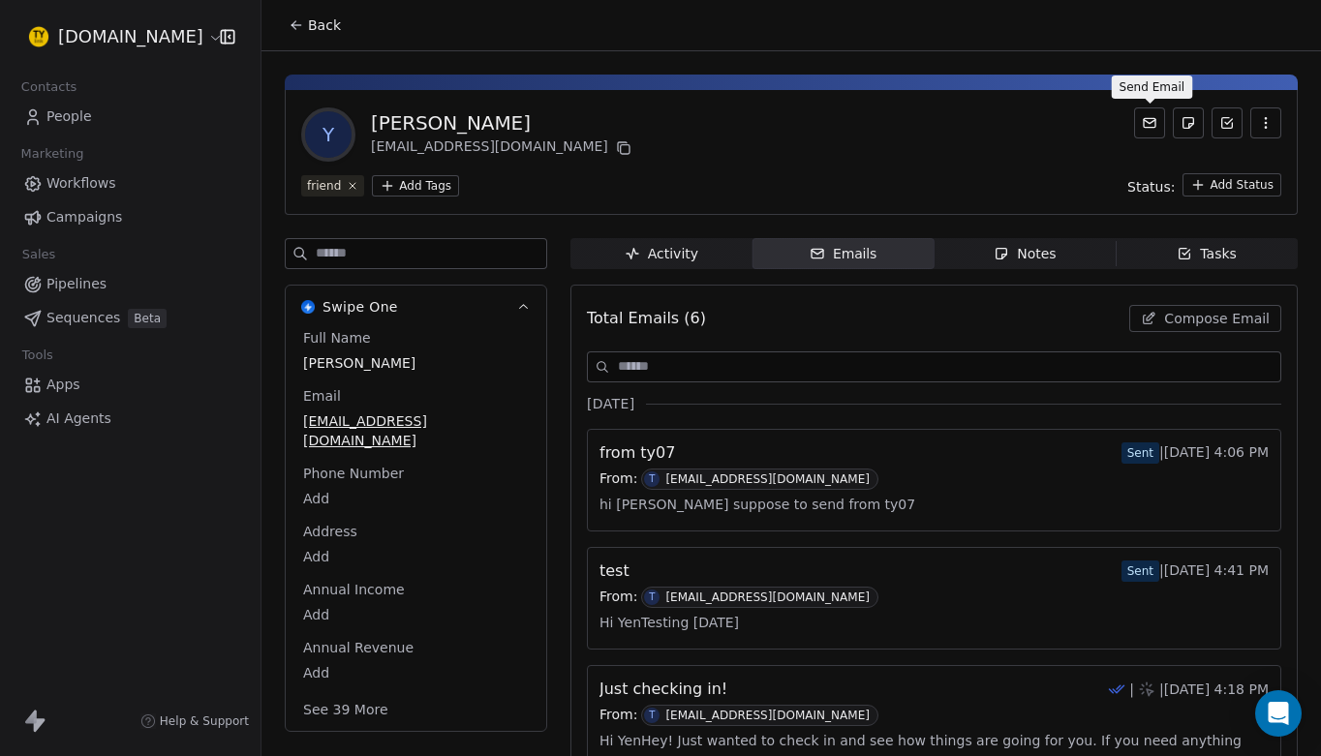
click at [1151, 125] on icon at bounding box center [1149, 122] width 15 height 15
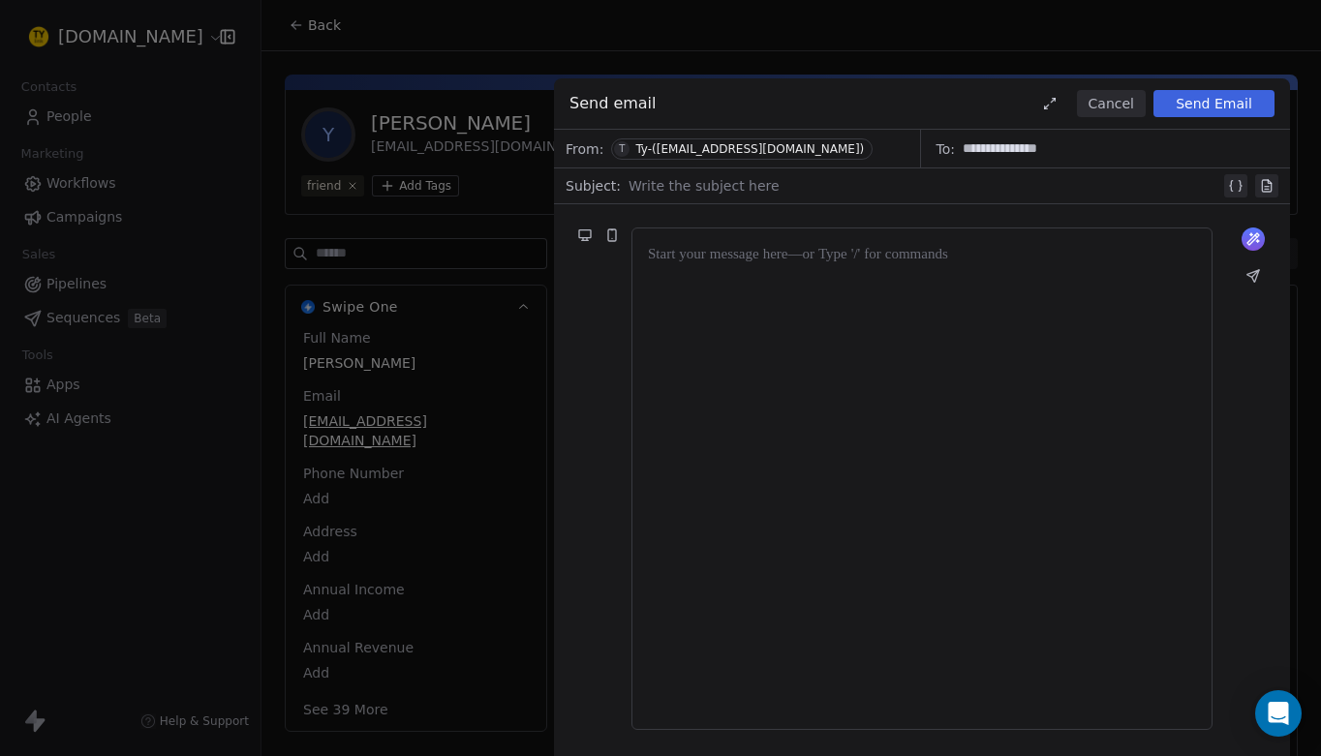
click at [832, 152] on div "From: T Ty-([EMAIL_ADDRESS][DOMAIN_NAME])" at bounding box center [737, 149] width 367 height 38
click at [794, 145] on div "From: T Ty-([EMAIL_ADDRESS][DOMAIN_NAME])" at bounding box center [737, 149] width 367 height 38
click at [777, 151] on div "Ty-([EMAIL_ADDRESS][DOMAIN_NAME])" at bounding box center [749, 149] width 229 height 14
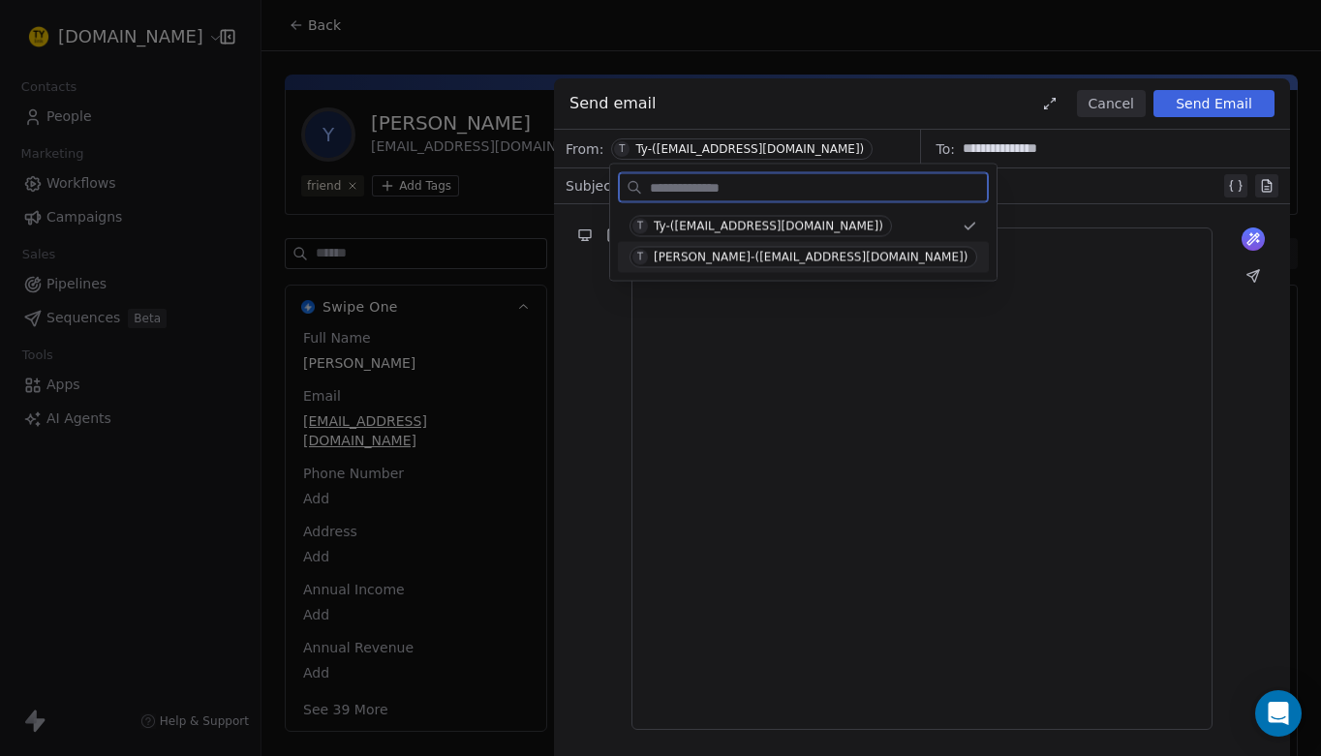
click at [879, 364] on div at bounding box center [922, 479] width 548 height 470
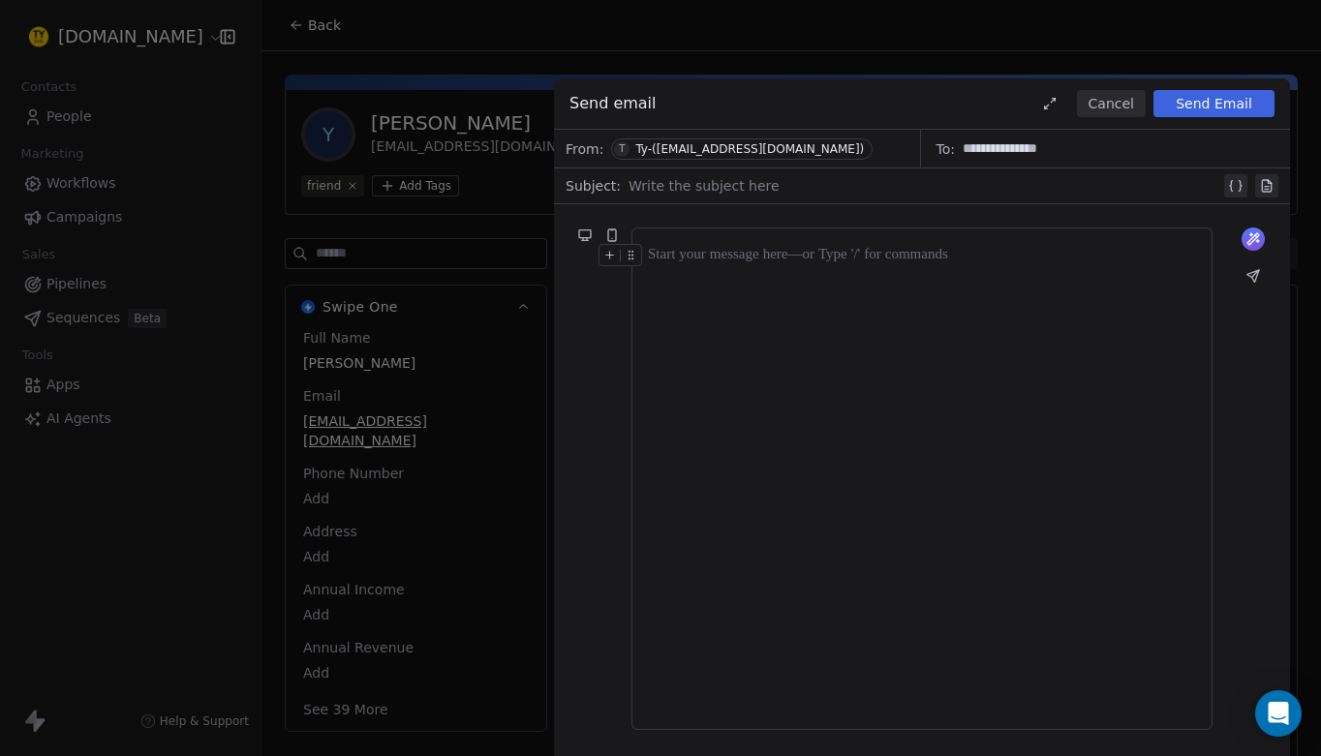
click at [755, 139] on span "T Ty-([EMAIL_ADDRESS][DOMAIN_NAME])" at bounding box center [742, 149] width 262 height 21
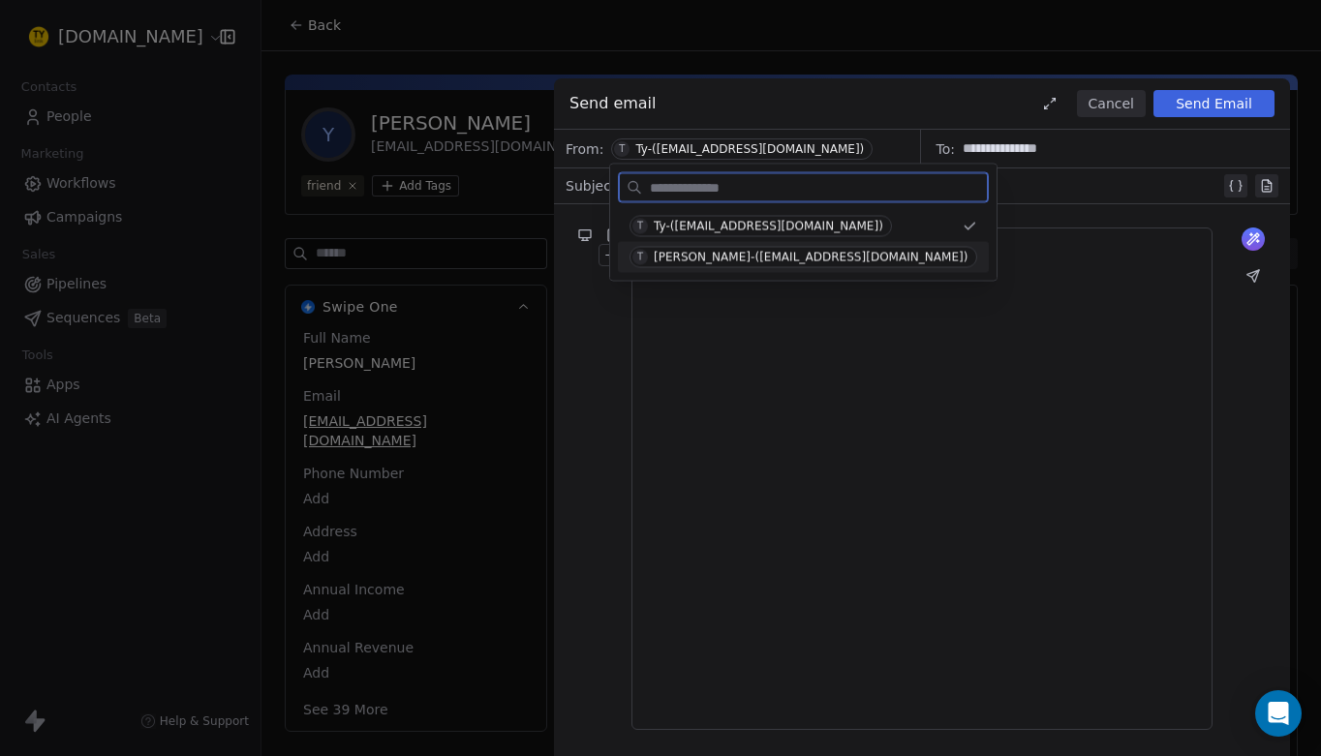
click at [791, 324] on div at bounding box center [922, 479] width 548 height 470
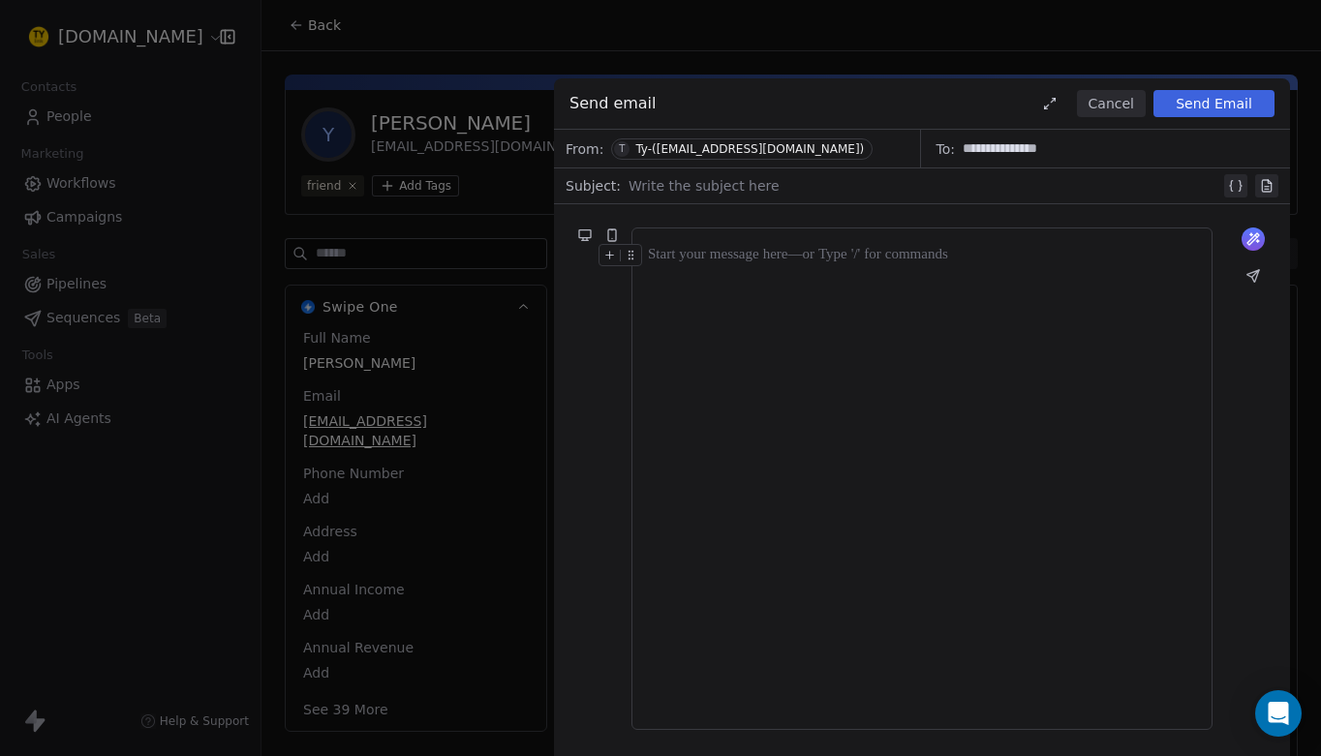
click at [751, 185] on div at bounding box center [925, 185] width 592 height 23
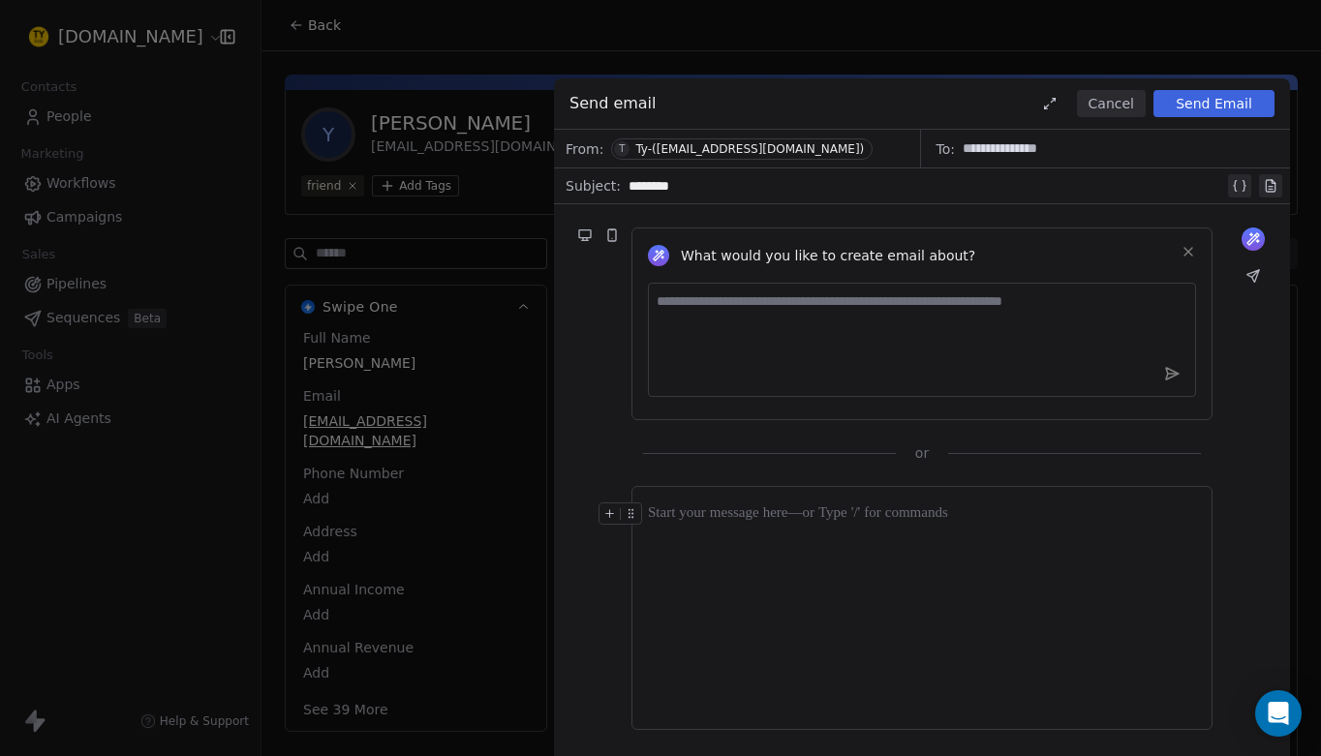
click at [1187, 249] on icon at bounding box center [1188, 251] width 15 height 15
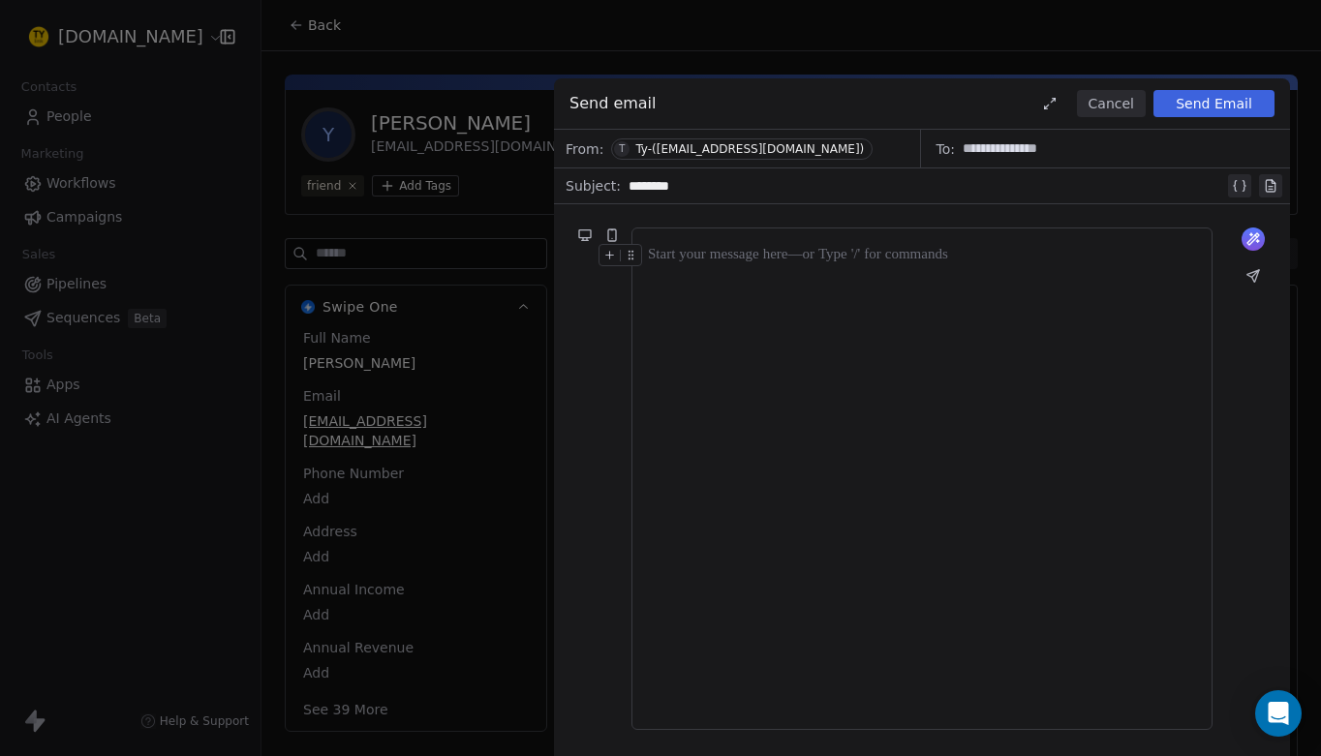
click at [703, 262] on div at bounding box center [922, 255] width 548 height 23
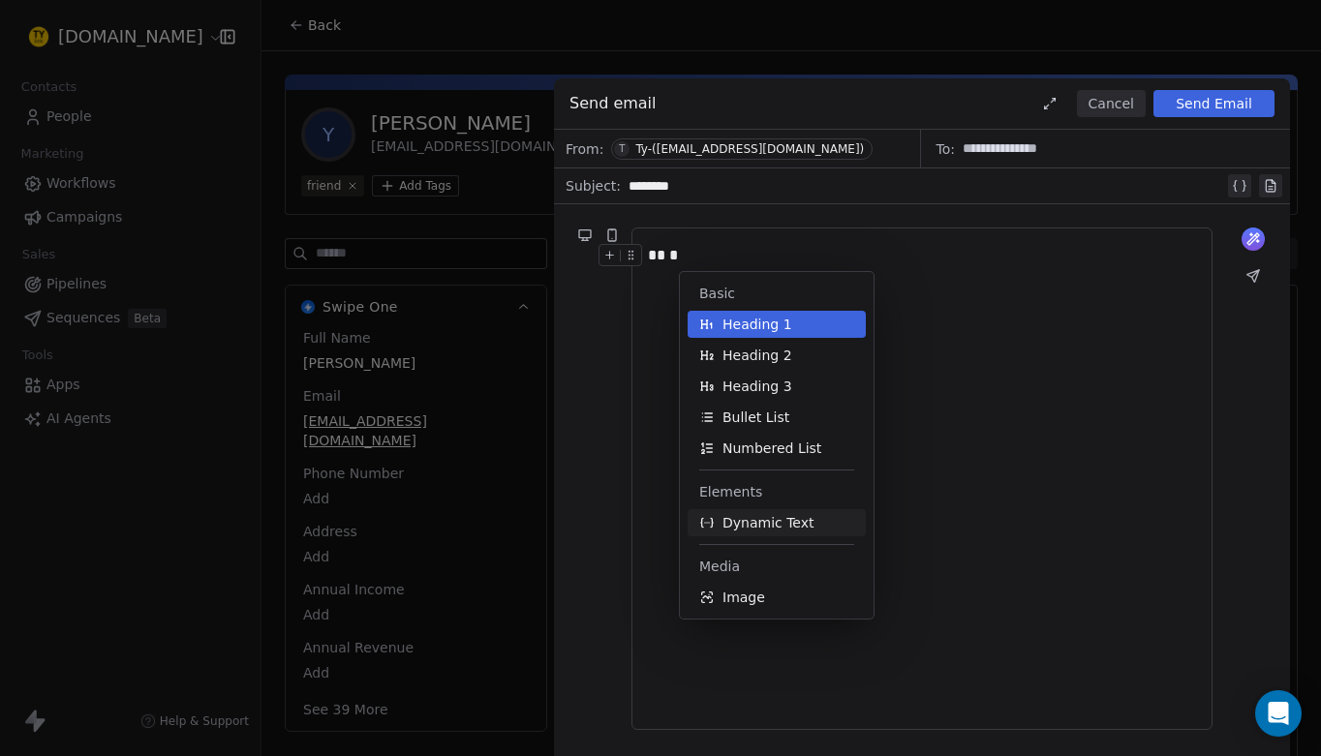
click at [737, 529] on span "Dynamic Text" at bounding box center [769, 522] width 92 height 19
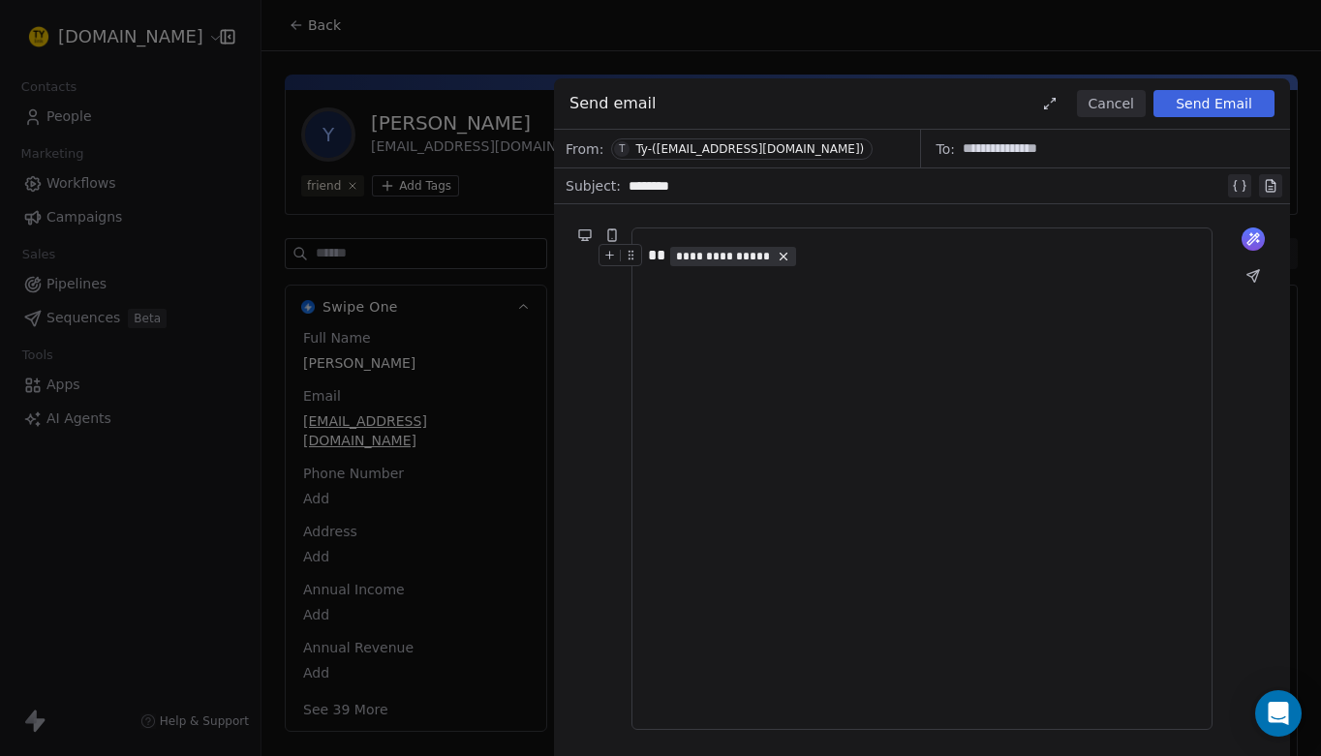
click at [739, 255] on span "**********" at bounding box center [723, 256] width 95 height 15
click at [789, 324] on span "Choose Property" at bounding box center [745, 324] width 111 height 19
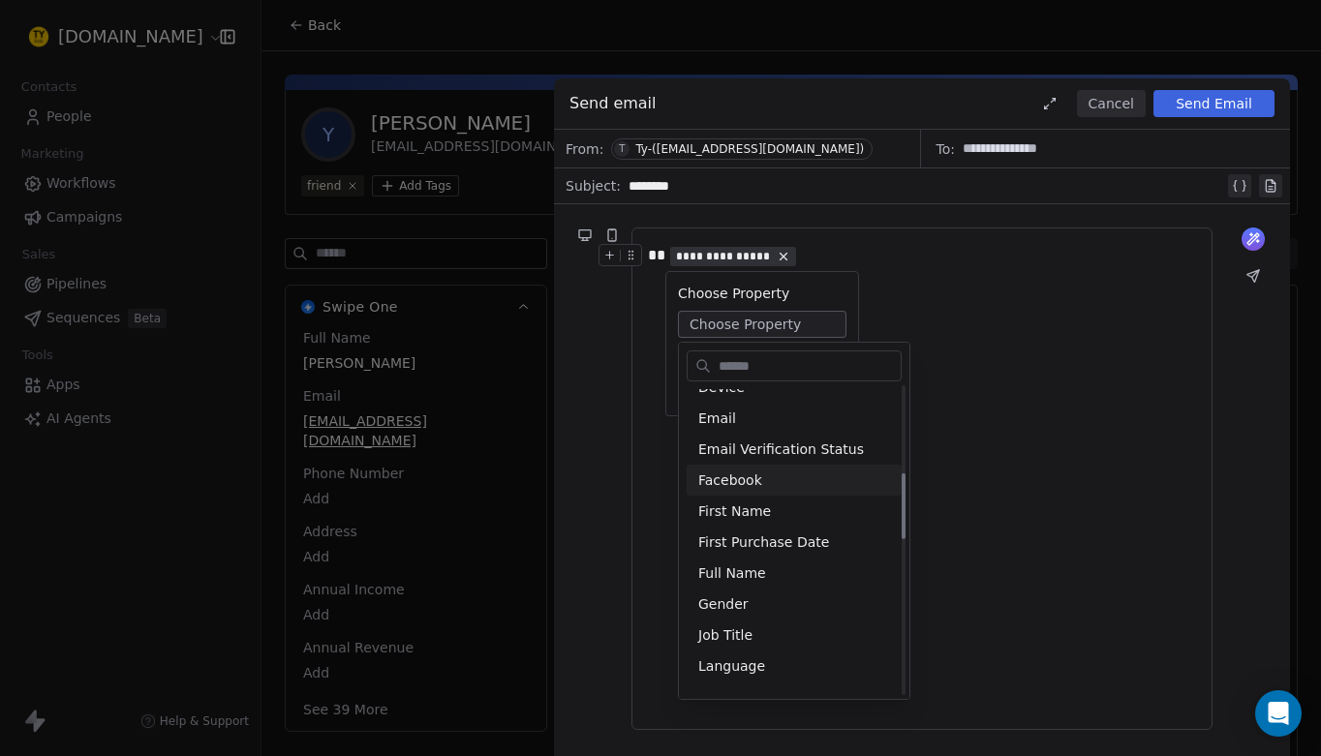
scroll to position [404, 0]
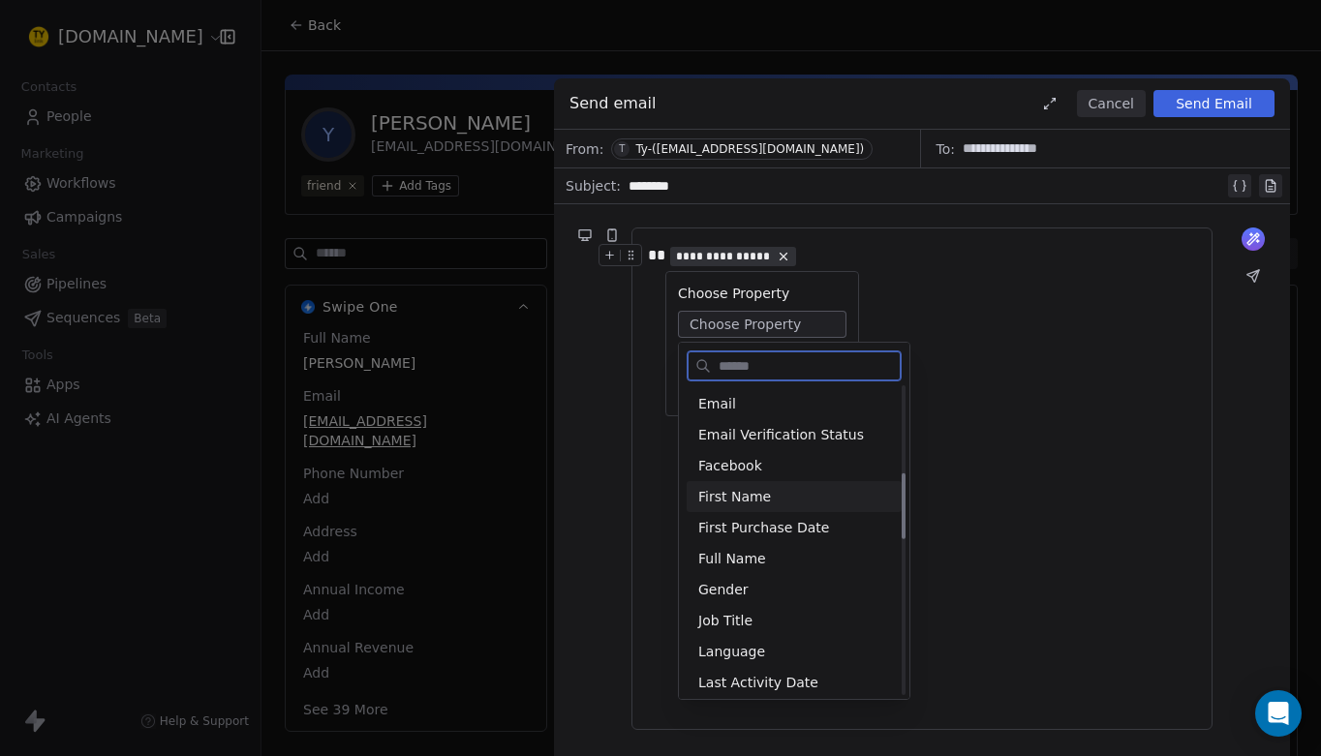
click at [786, 491] on div "First Name" at bounding box center [794, 496] width 215 height 31
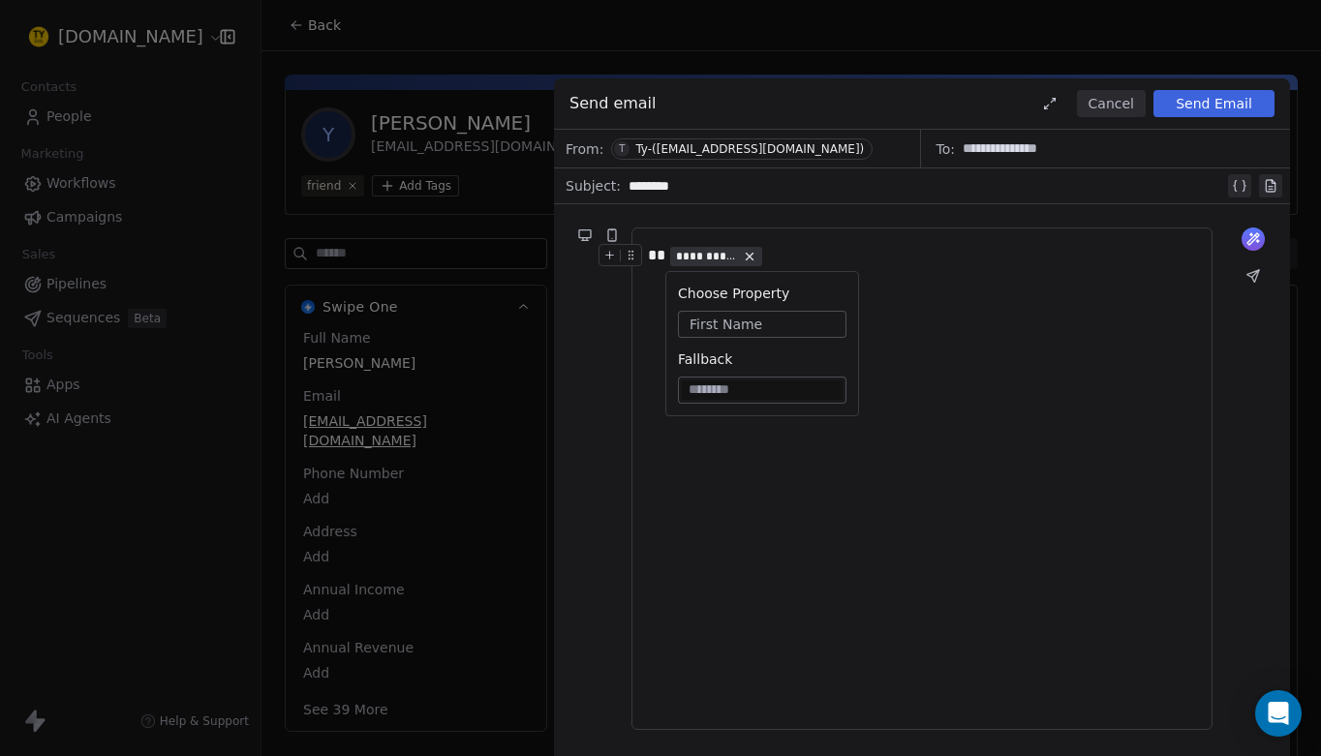
click at [921, 351] on div "**********" at bounding box center [922, 479] width 548 height 470
click at [724, 302] on div "**********" at bounding box center [922, 479] width 548 height 470
click at [723, 318] on div "**********" at bounding box center [922, 479] width 548 height 470
click at [718, 364] on div "**********" at bounding box center [922, 479] width 548 height 470
click at [1216, 104] on button "Send Email" at bounding box center [1214, 103] width 121 height 27
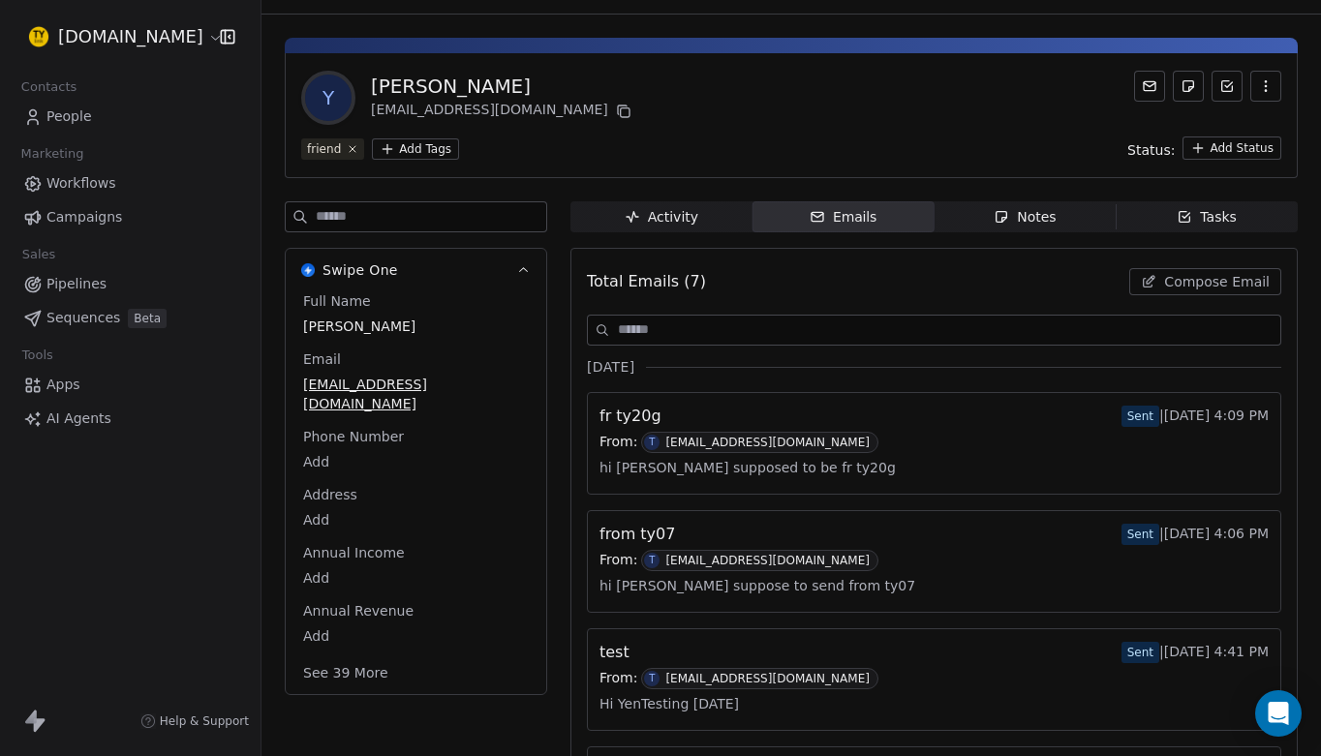
scroll to position [42, 0]
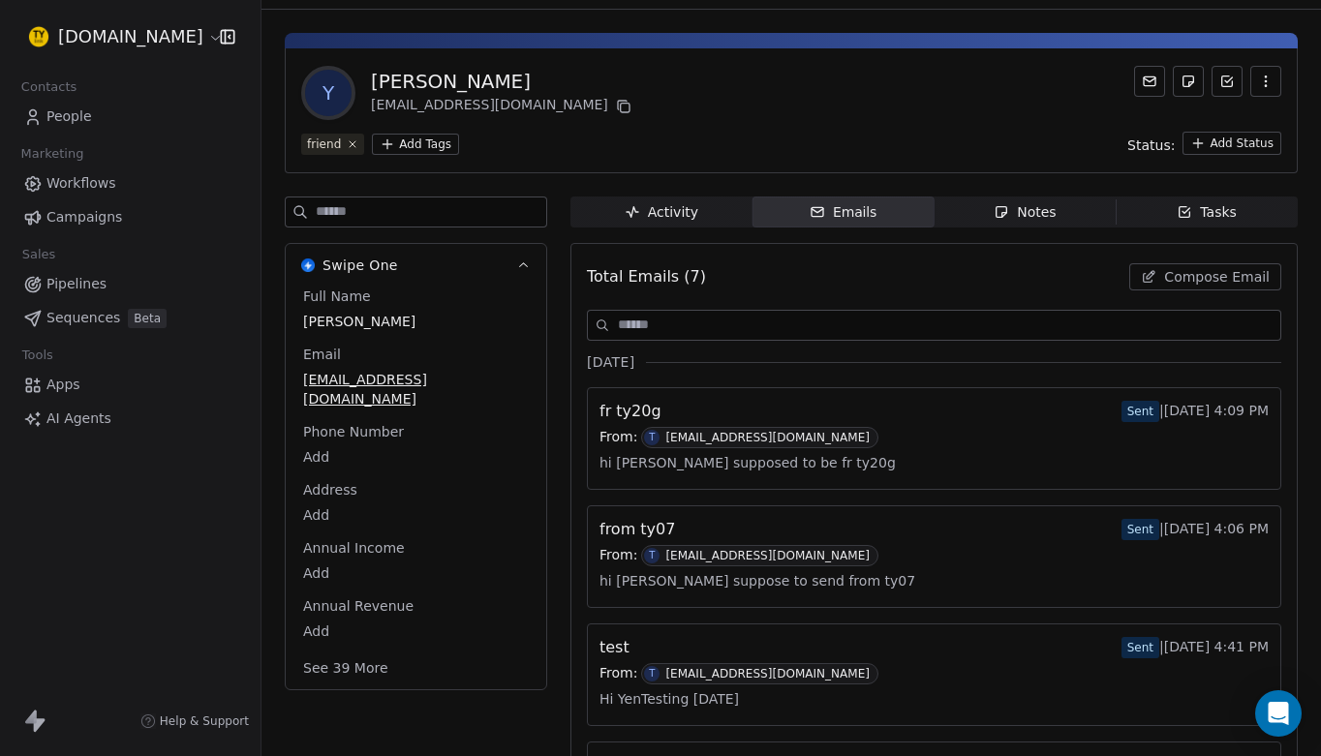
click at [809, 435] on div "From: T [EMAIL_ADDRESS][DOMAIN_NAME]" at bounding box center [934, 437] width 669 height 21
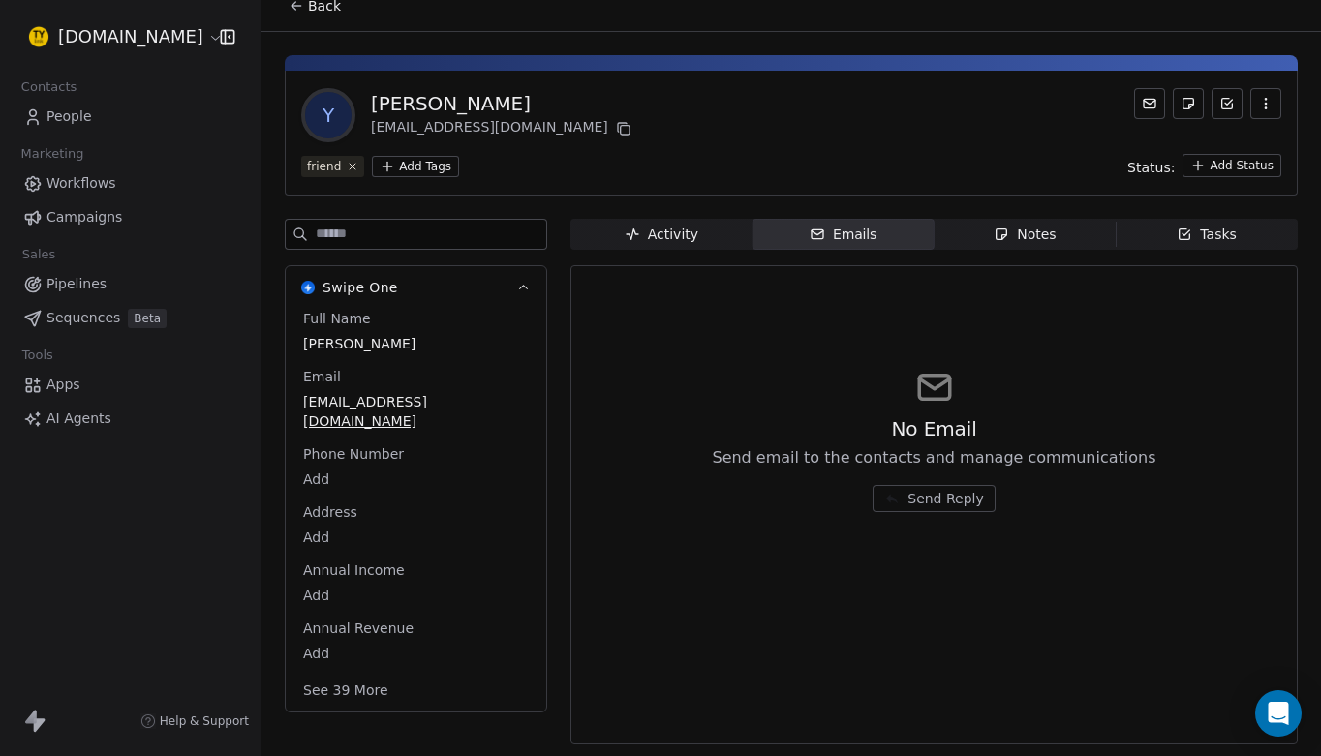
scroll to position [19, 0]
click at [1153, 98] on icon at bounding box center [1149, 103] width 15 height 15
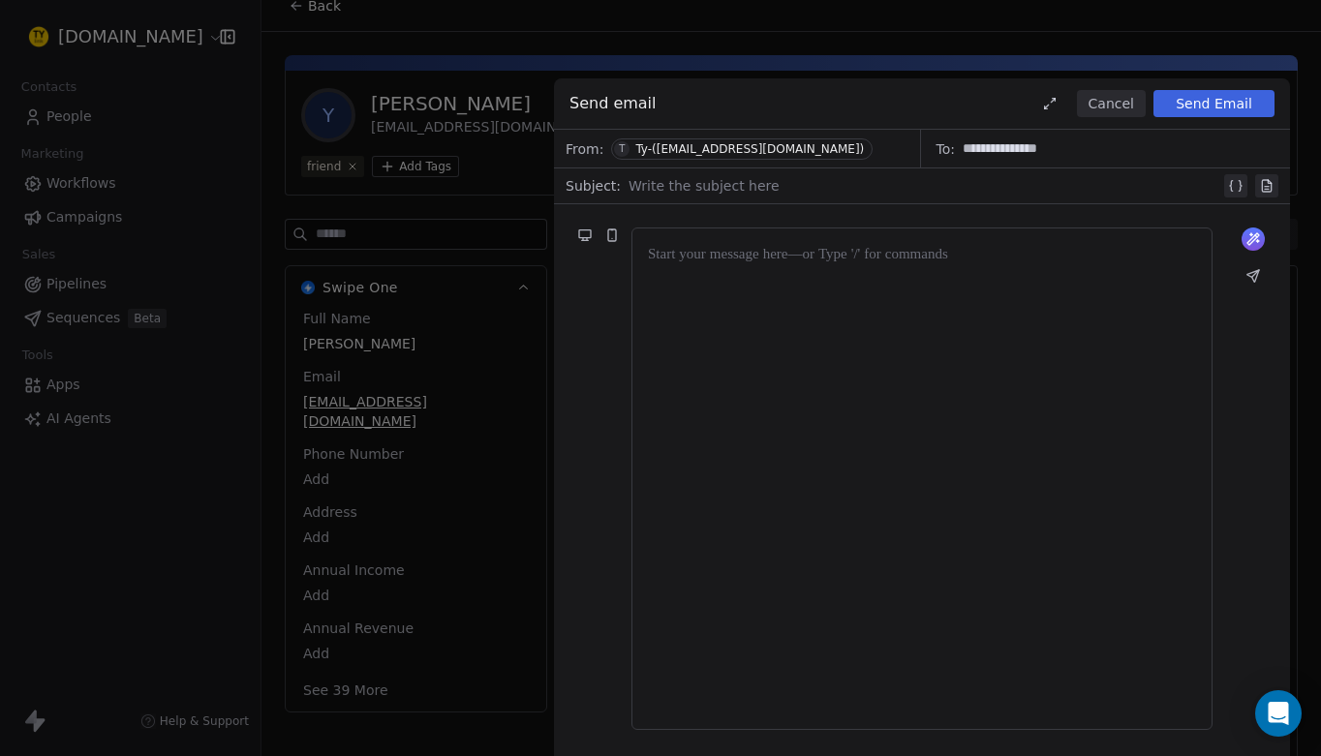
click at [740, 149] on div "Ty-([EMAIL_ADDRESS][DOMAIN_NAME])" at bounding box center [749, 149] width 229 height 14
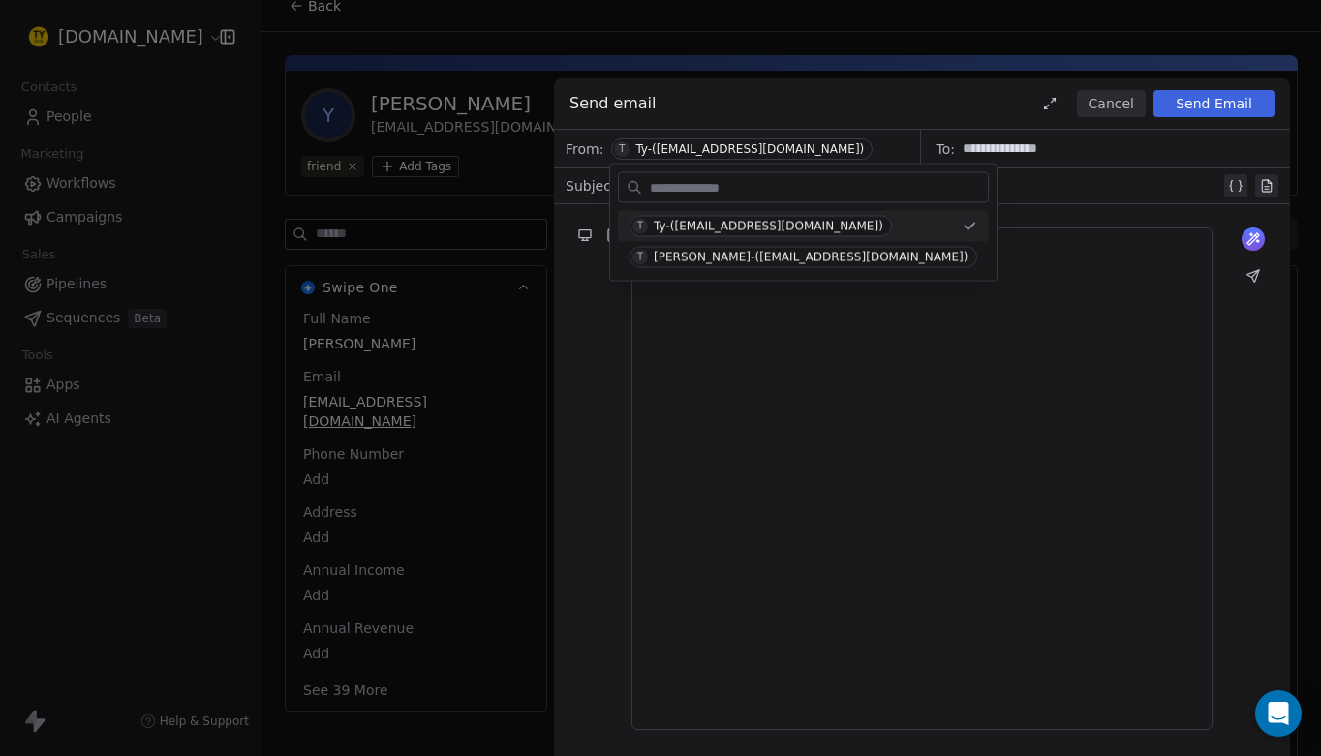
click at [722, 192] on input "text" at bounding box center [817, 187] width 342 height 28
type input "**"
click at [740, 194] on input "**" at bounding box center [817, 187] width 342 height 28
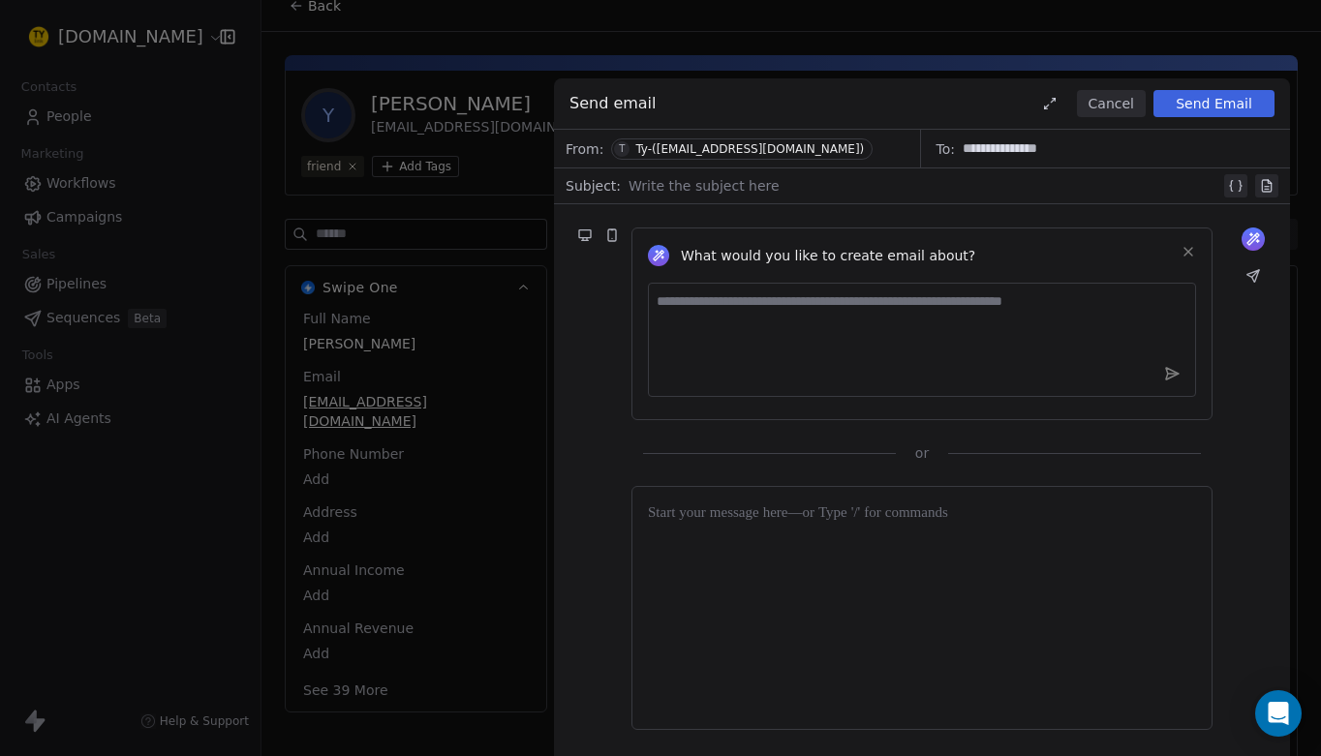
click at [756, 159] on span "T Ty-([EMAIL_ADDRESS][DOMAIN_NAME])" at bounding box center [742, 149] width 262 height 21
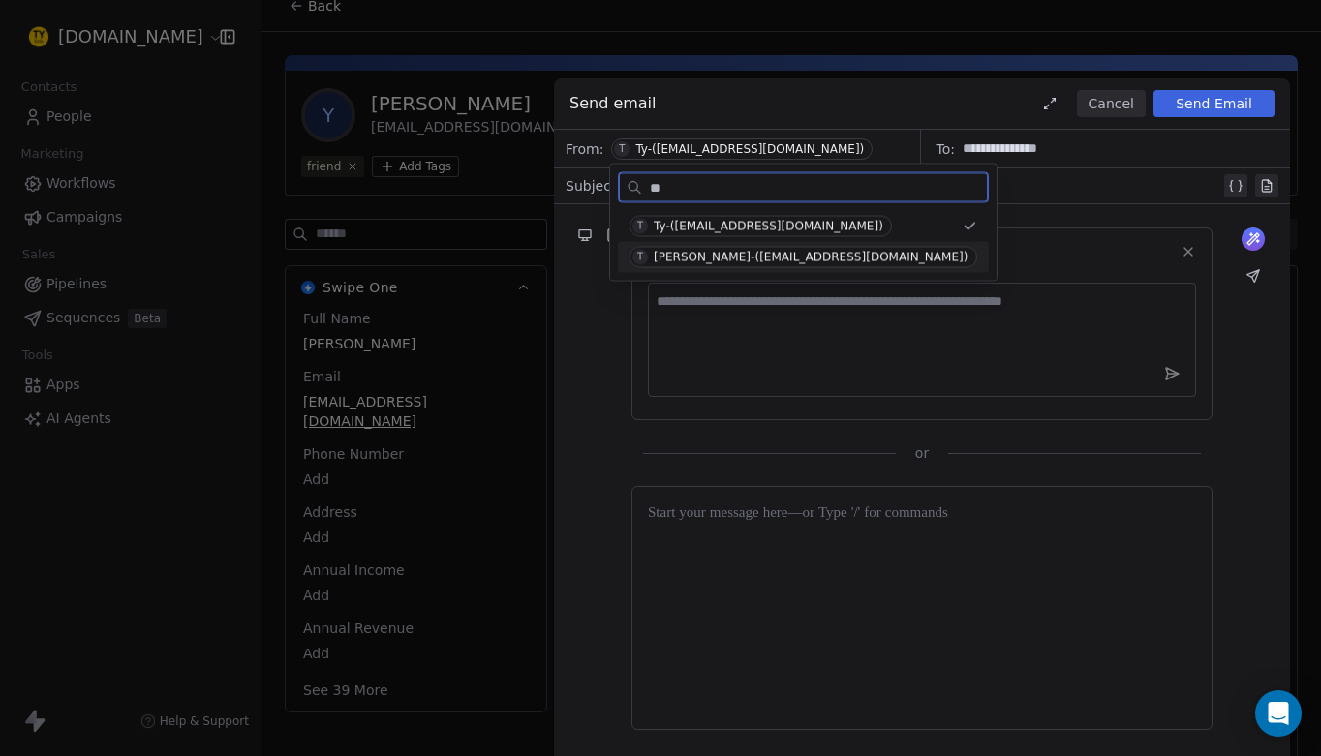
click at [751, 248] on span "T [PERSON_NAME]-([EMAIL_ADDRESS][DOMAIN_NAME])" at bounding box center [804, 257] width 348 height 21
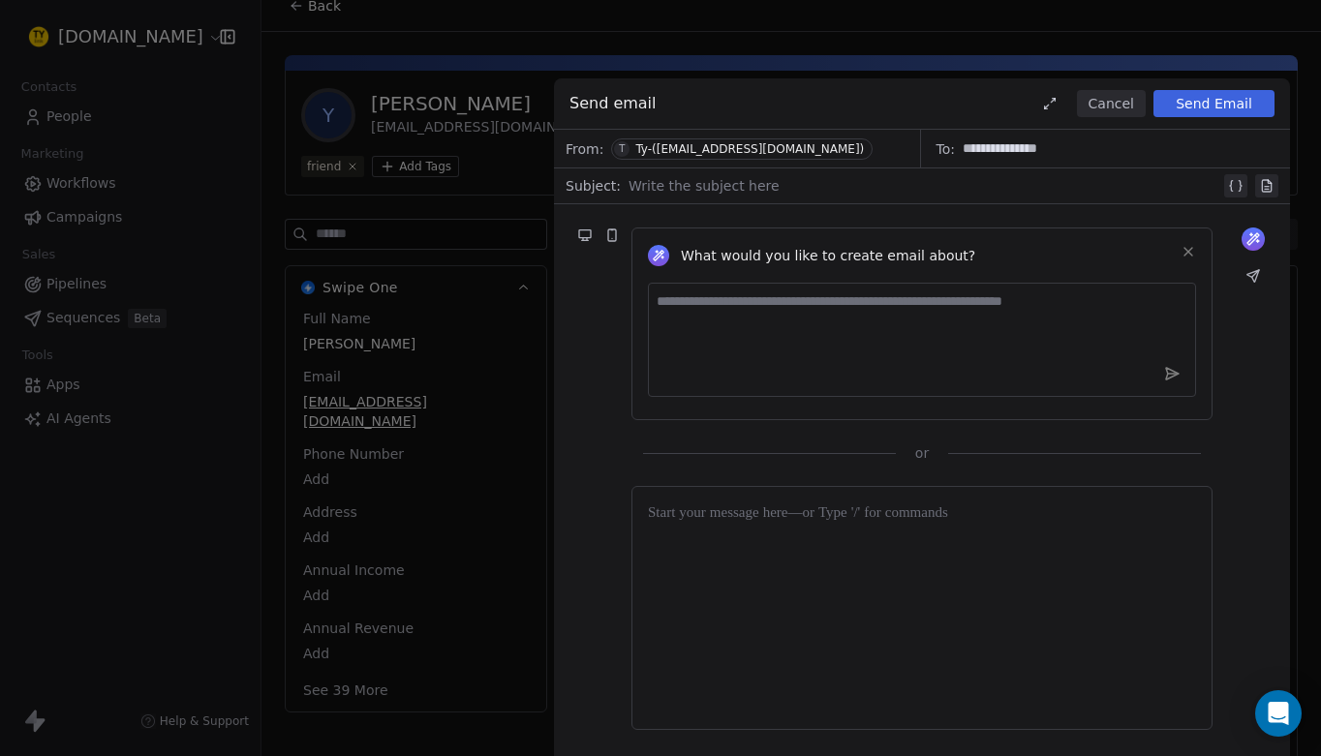
click at [738, 153] on div "Ty-([EMAIL_ADDRESS][DOMAIN_NAME])" at bounding box center [749, 149] width 229 height 14
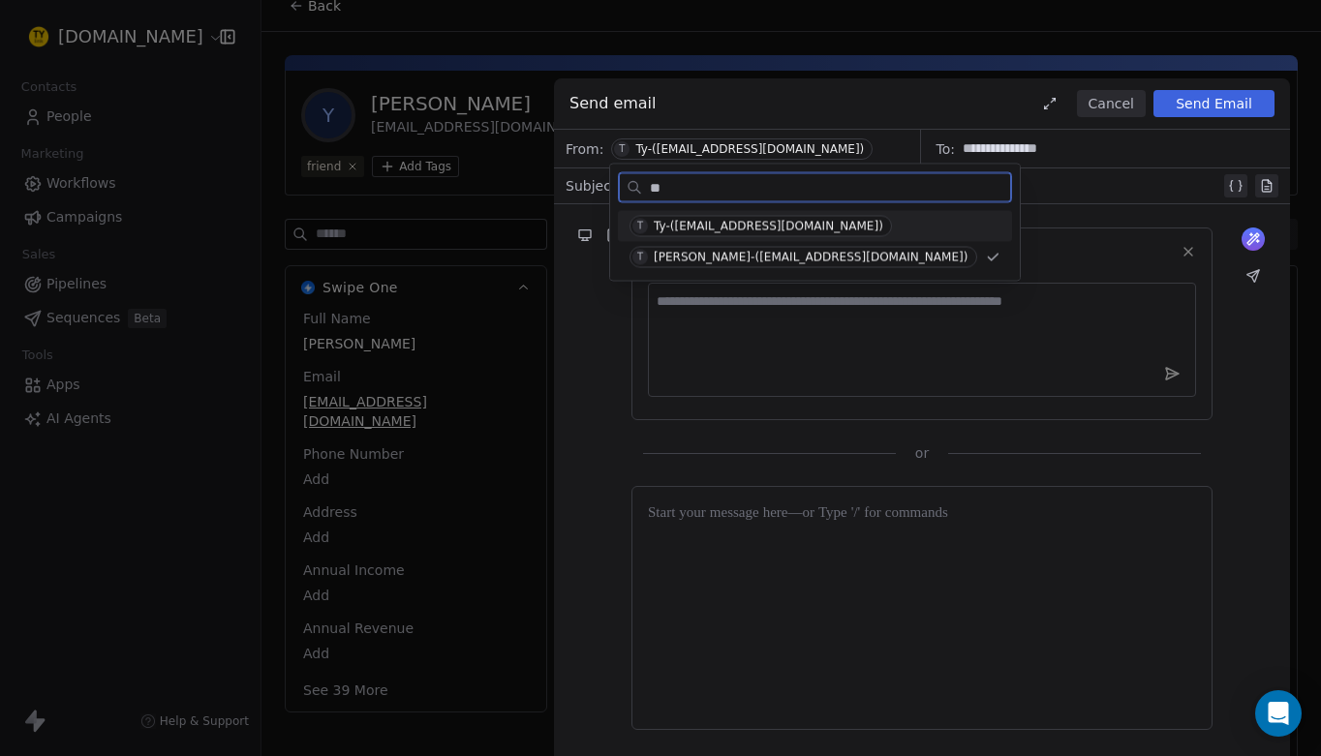
click at [752, 227] on div "Ty-([EMAIL_ADDRESS][DOMAIN_NAME])" at bounding box center [769, 227] width 230 height 14
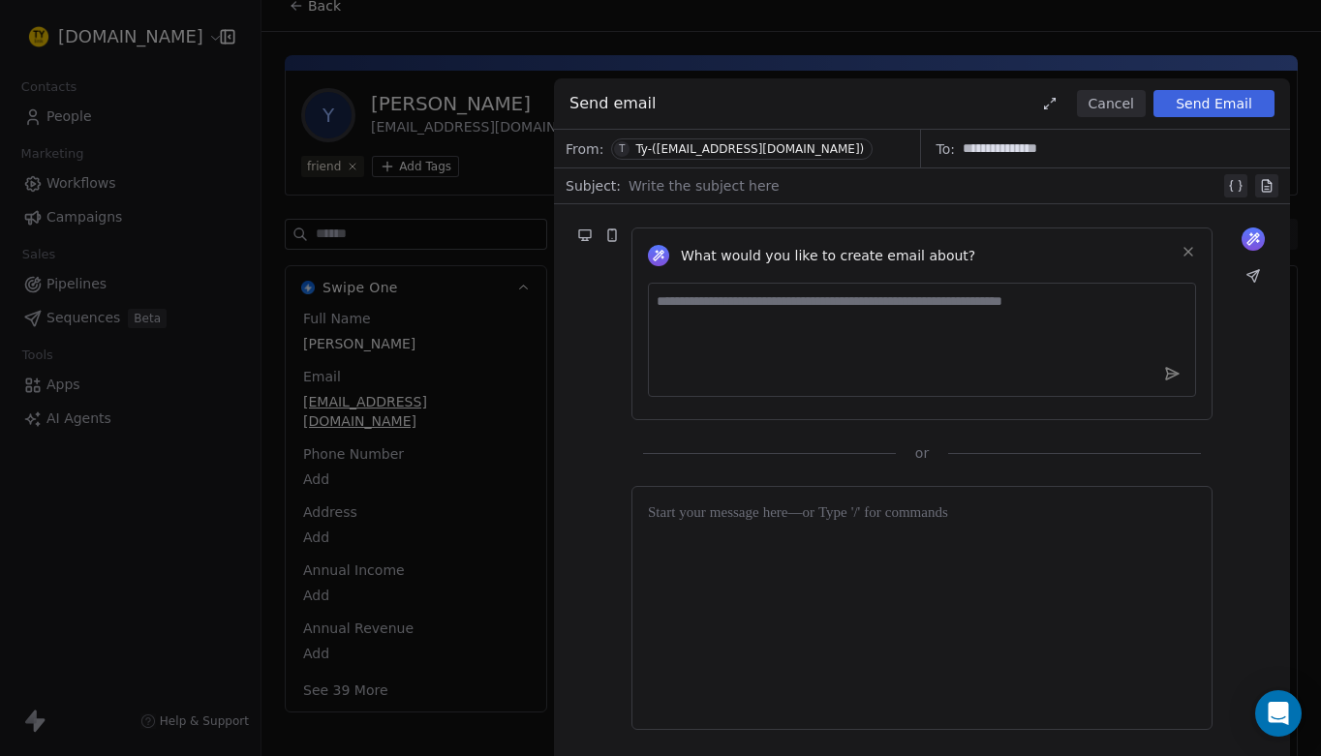
click at [758, 150] on div "Ty-([EMAIL_ADDRESS][DOMAIN_NAME])" at bounding box center [749, 149] width 229 height 14
click at [880, 225] on div "What would you like to create email about? or" at bounding box center [922, 333] width 736 height 259
click at [768, 151] on div "Ty-([EMAIL_ADDRESS][DOMAIN_NAME])" at bounding box center [749, 149] width 229 height 14
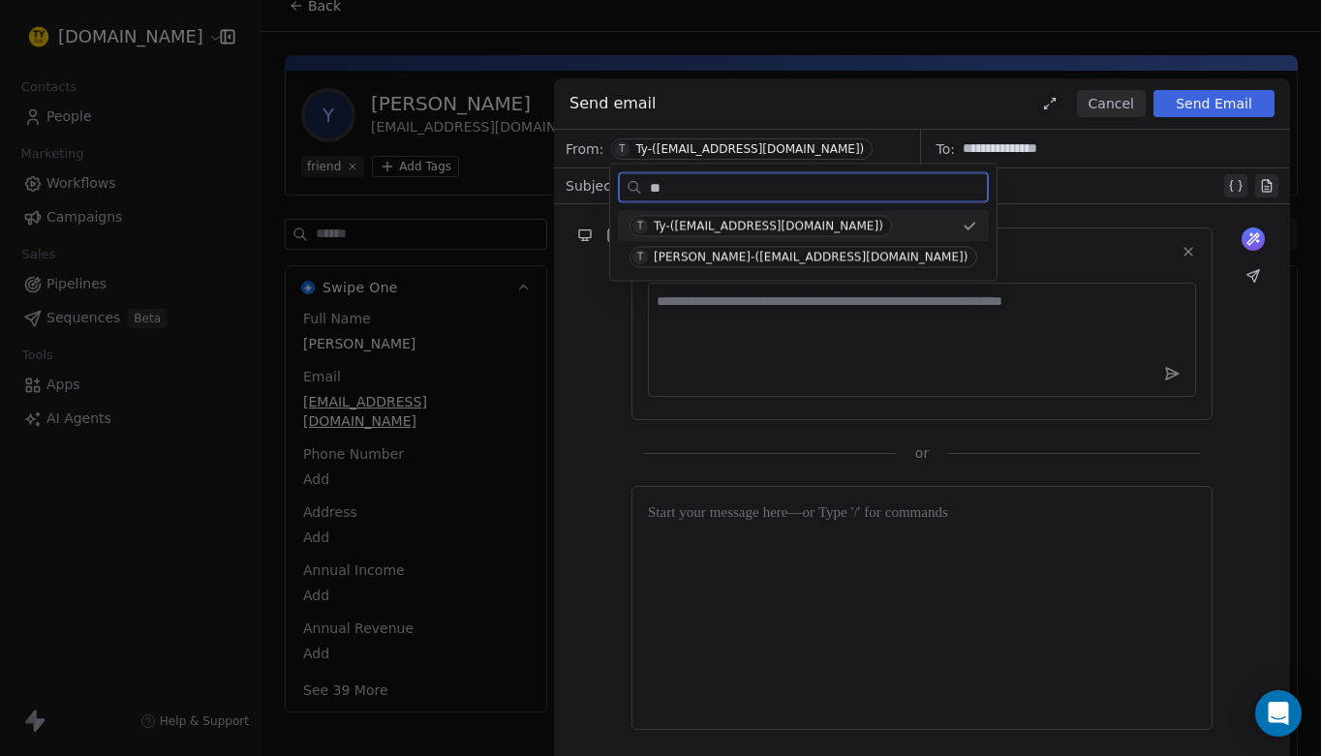
click at [919, 185] on div at bounding box center [925, 185] width 592 height 23
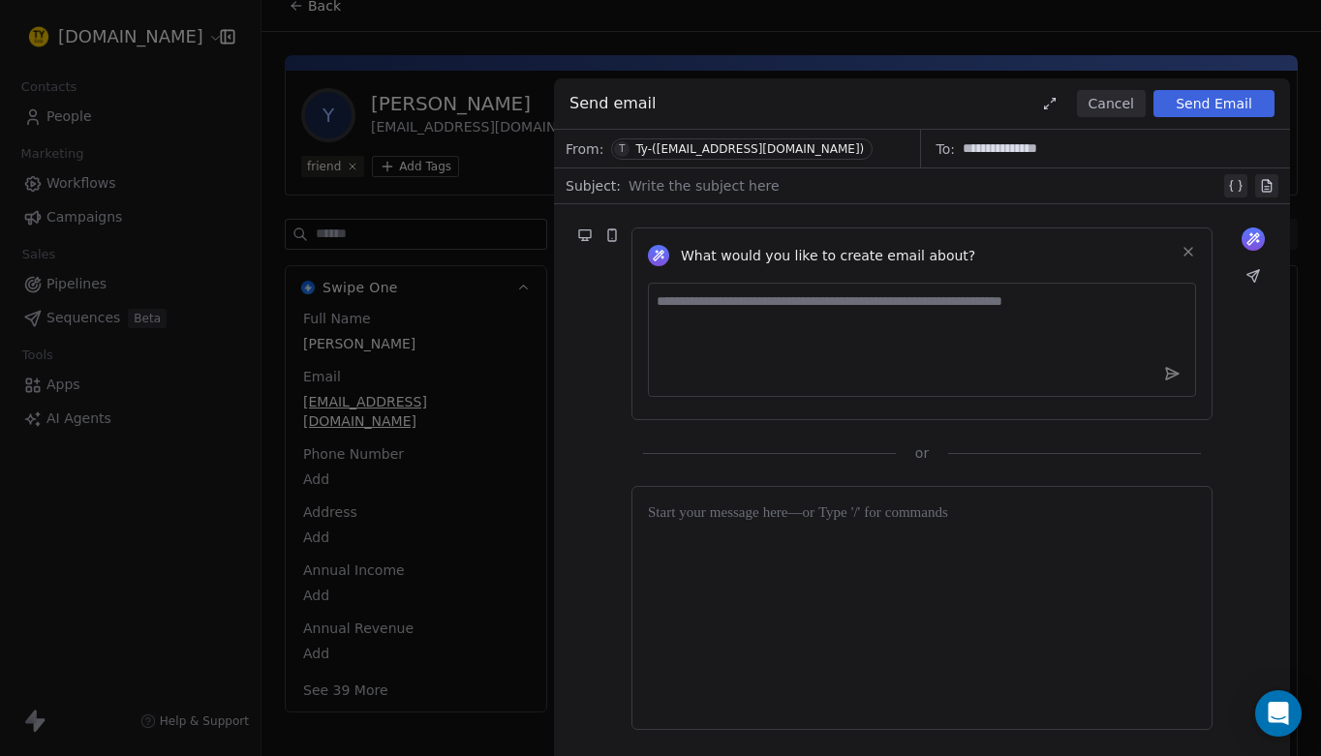
click at [1187, 256] on icon at bounding box center [1188, 251] width 15 height 15
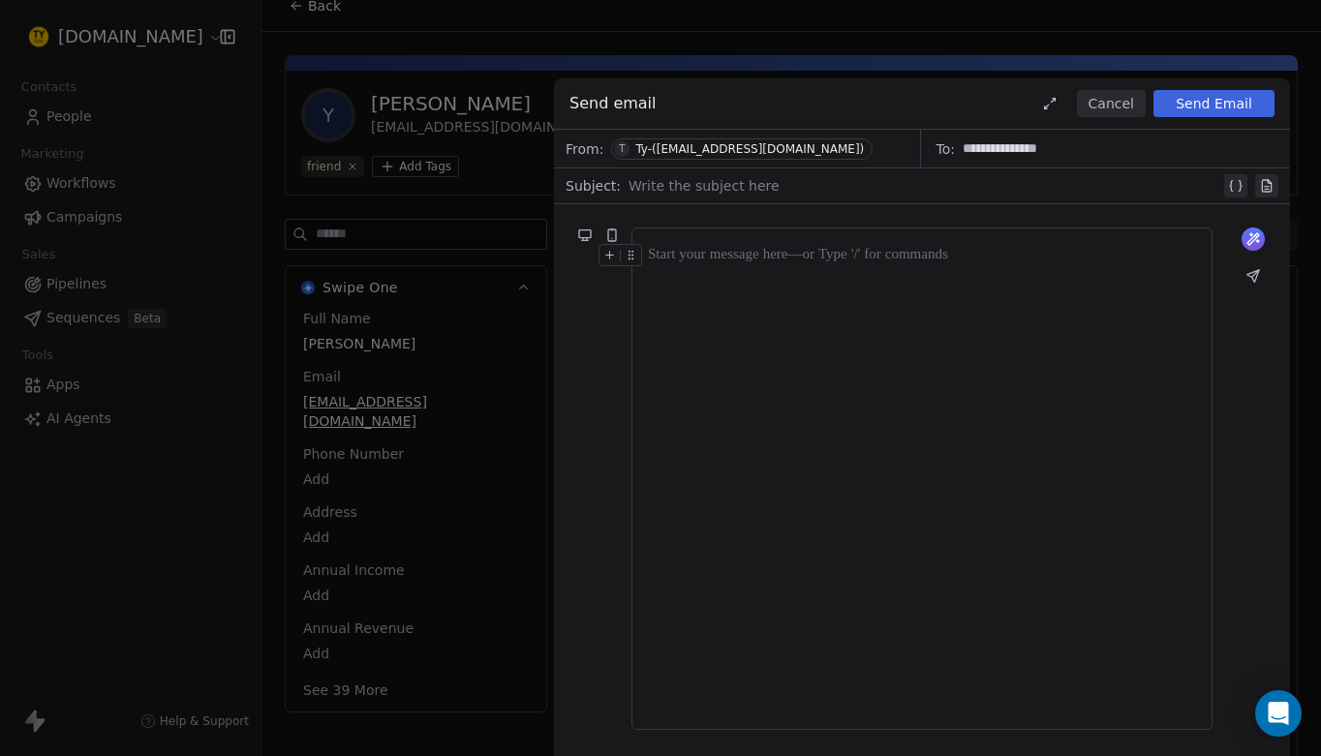
click at [727, 257] on div at bounding box center [922, 255] width 548 height 23
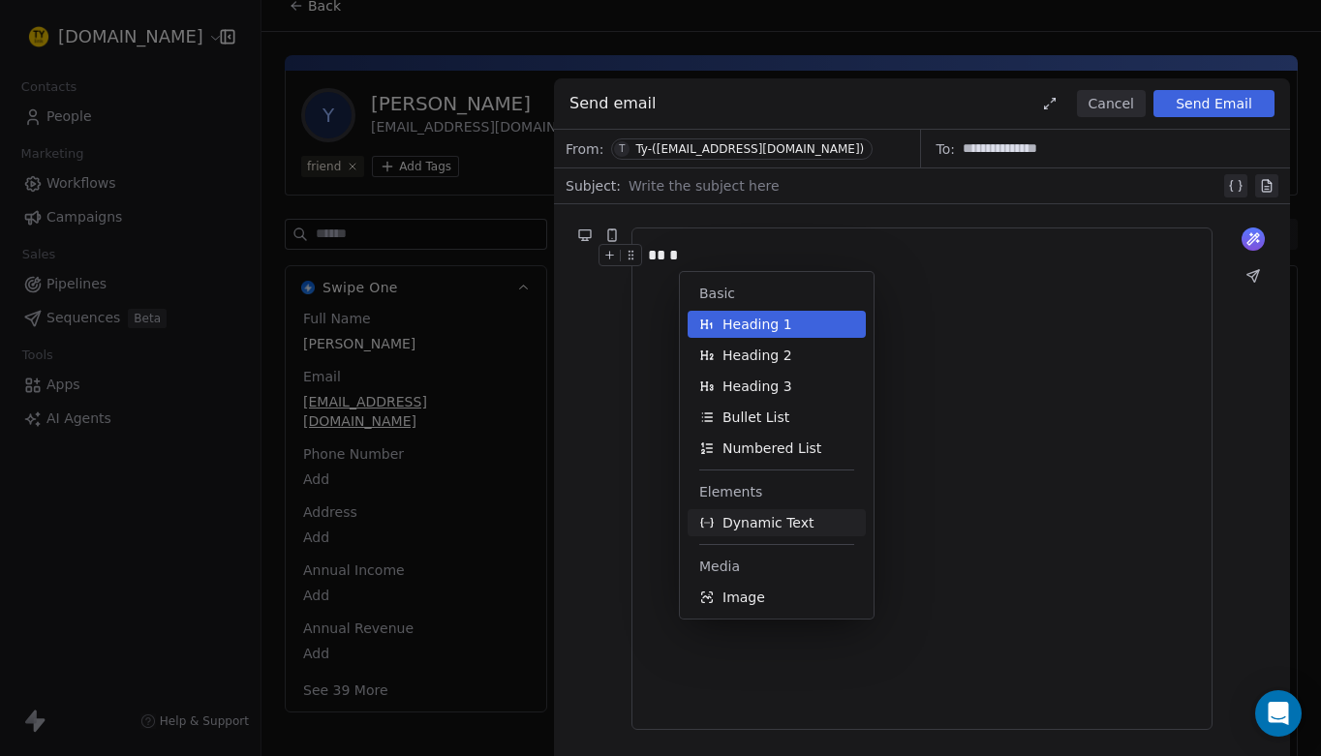
click at [767, 527] on span "Dynamic Text" at bounding box center [769, 522] width 92 height 19
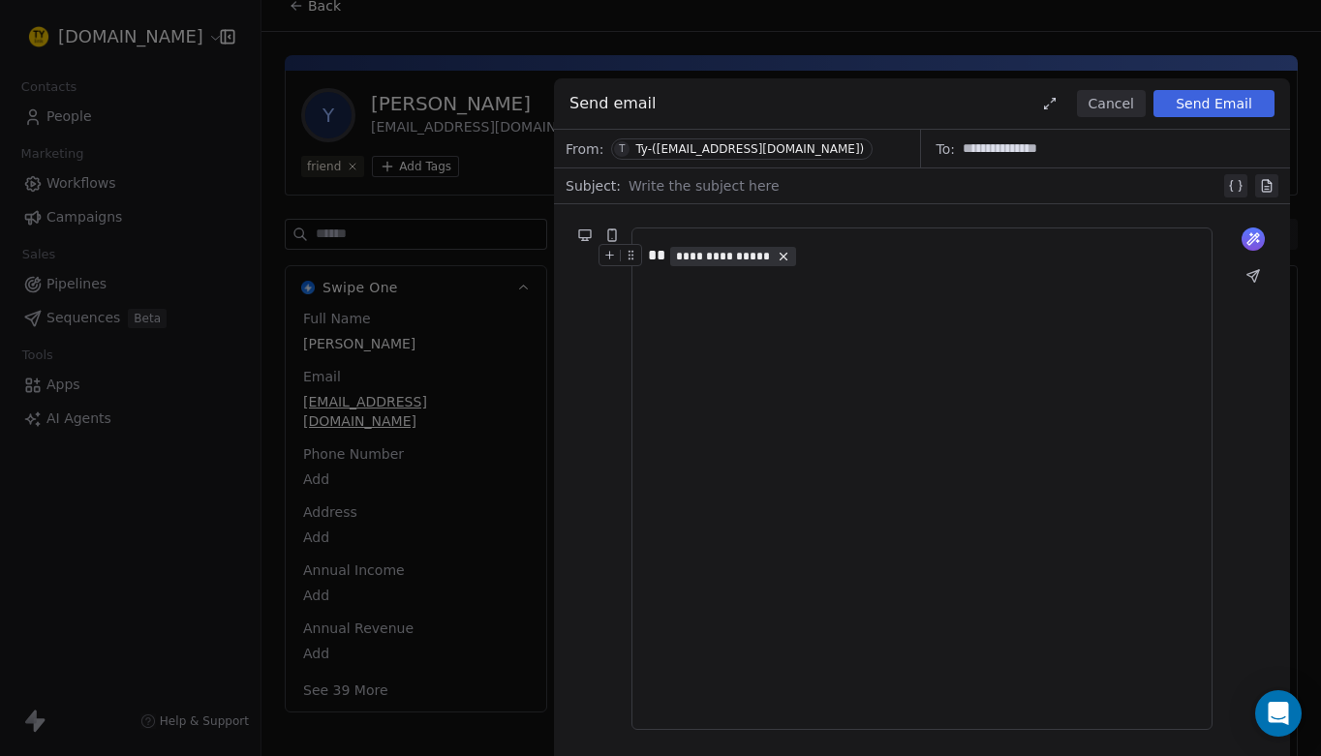
click at [758, 270] on div "**********" at bounding box center [922, 479] width 548 height 470
click at [759, 261] on span "**********" at bounding box center [723, 256] width 95 height 15
click at [787, 326] on span "Choose Property" at bounding box center [745, 324] width 111 height 19
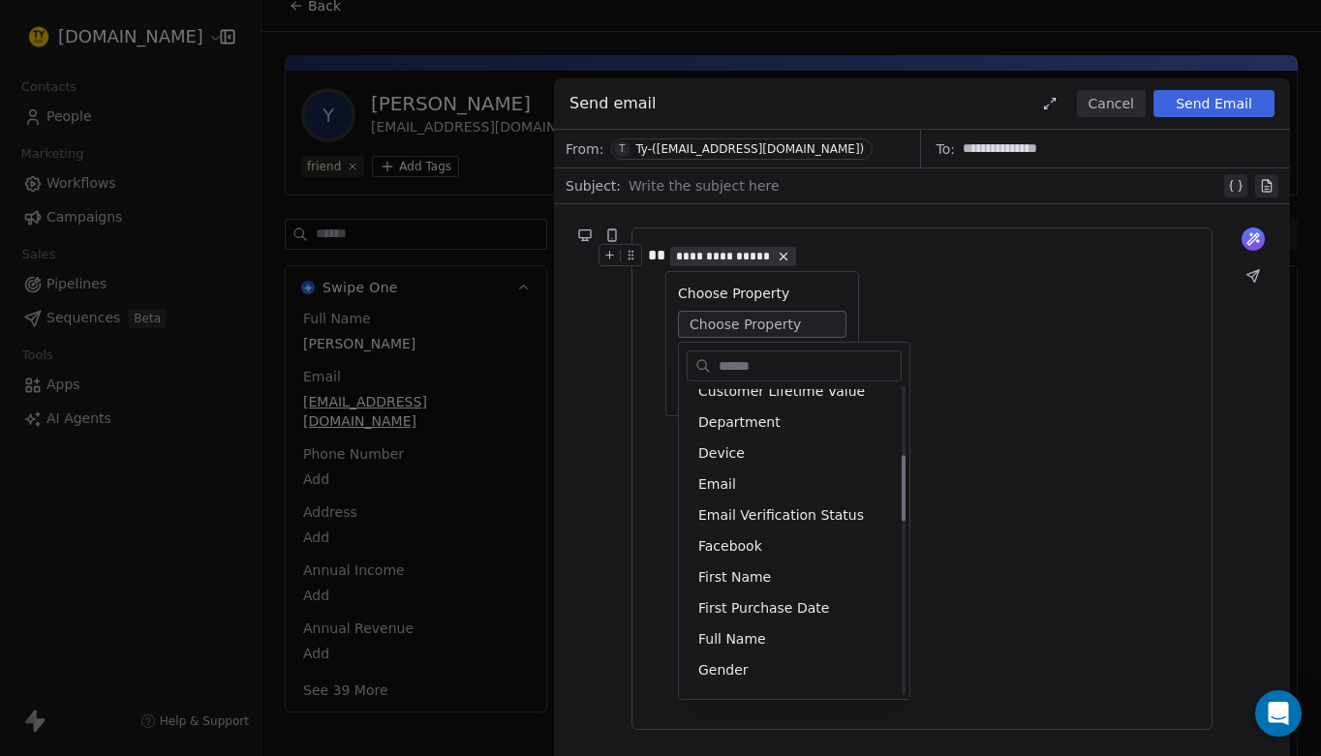
scroll to position [324, 0]
click at [762, 571] on div "First Name" at bounding box center [794, 576] width 215 height 31
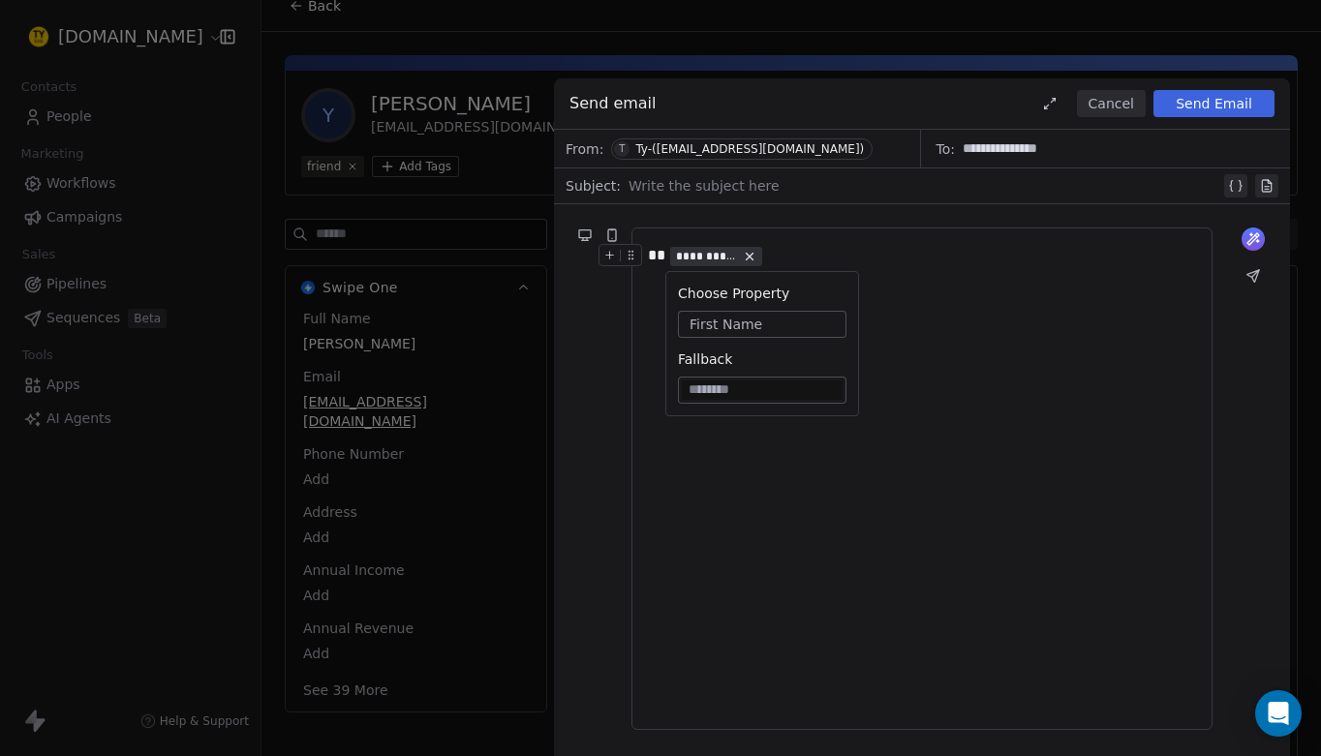
click at [827, 464] on div "**********" at bounding box center [922, 479] width 548 height 470
click at [759, 376] on div "**********" at bounding box center [922, 479] width 548 height 470
click at [1209, 103] on button "Send Email" at bounding box center [1214, 103] width 121 height 27
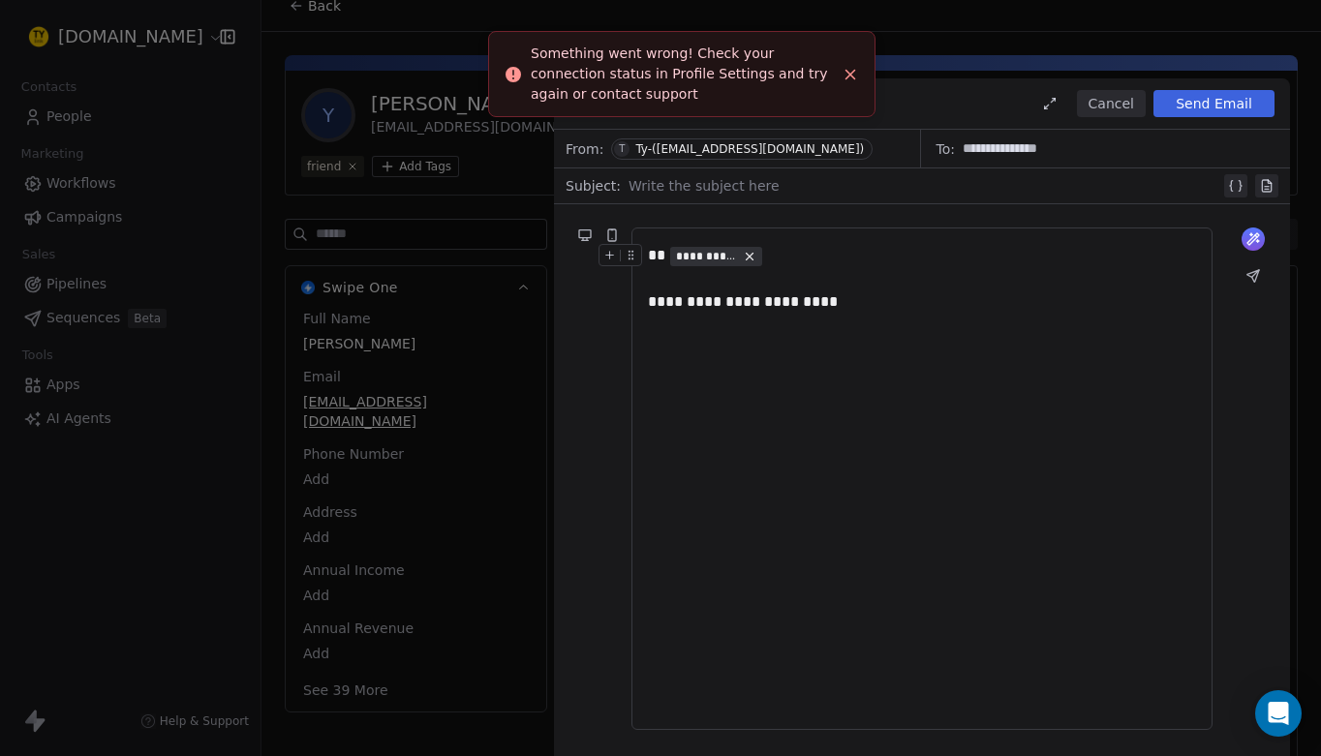
click at [847, 74] on icon "Close toast" at bounding box center [850, 74] width 17 height 17
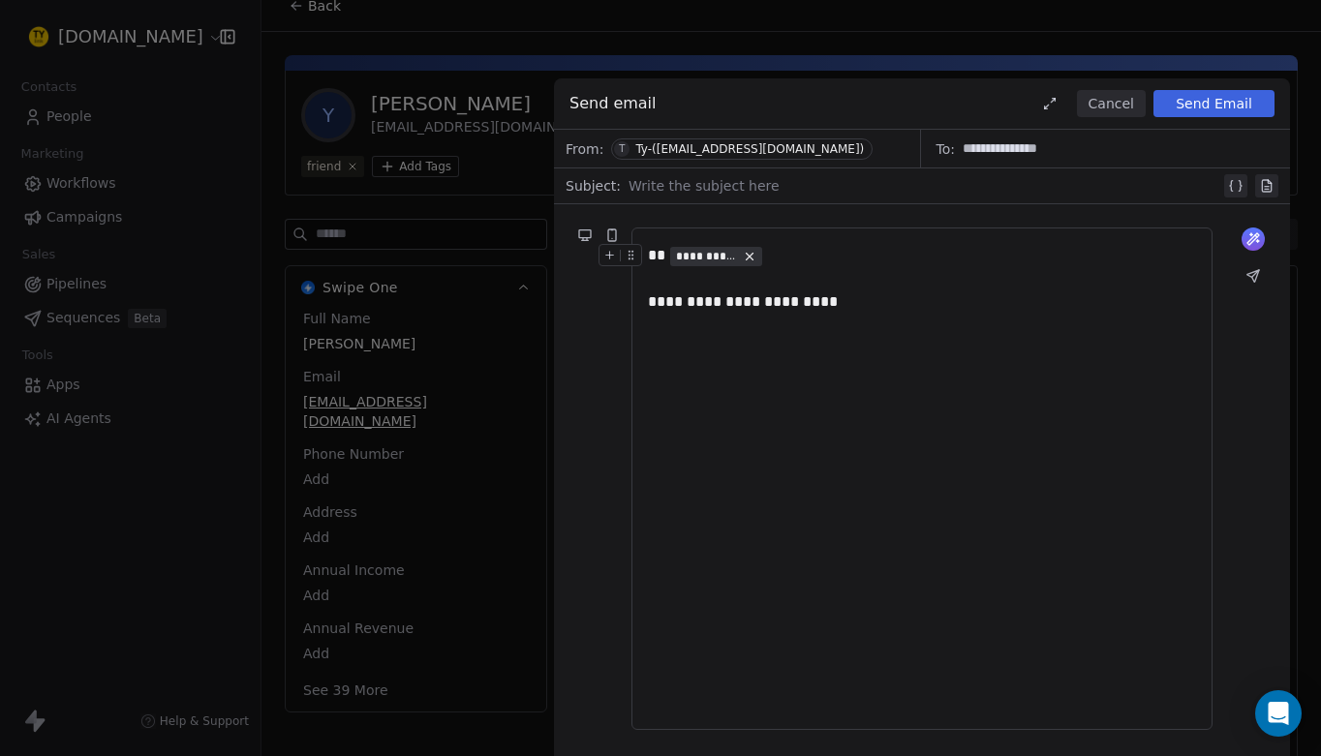
click at [765, 185] on div at bounding box center [925, 185] width 592 height 23
click at [684, 146] on div "Ty-([EMAIL_ADDRESS][DOMAIN_NAME])" at bounding box center [749, 149] width 229 height 14
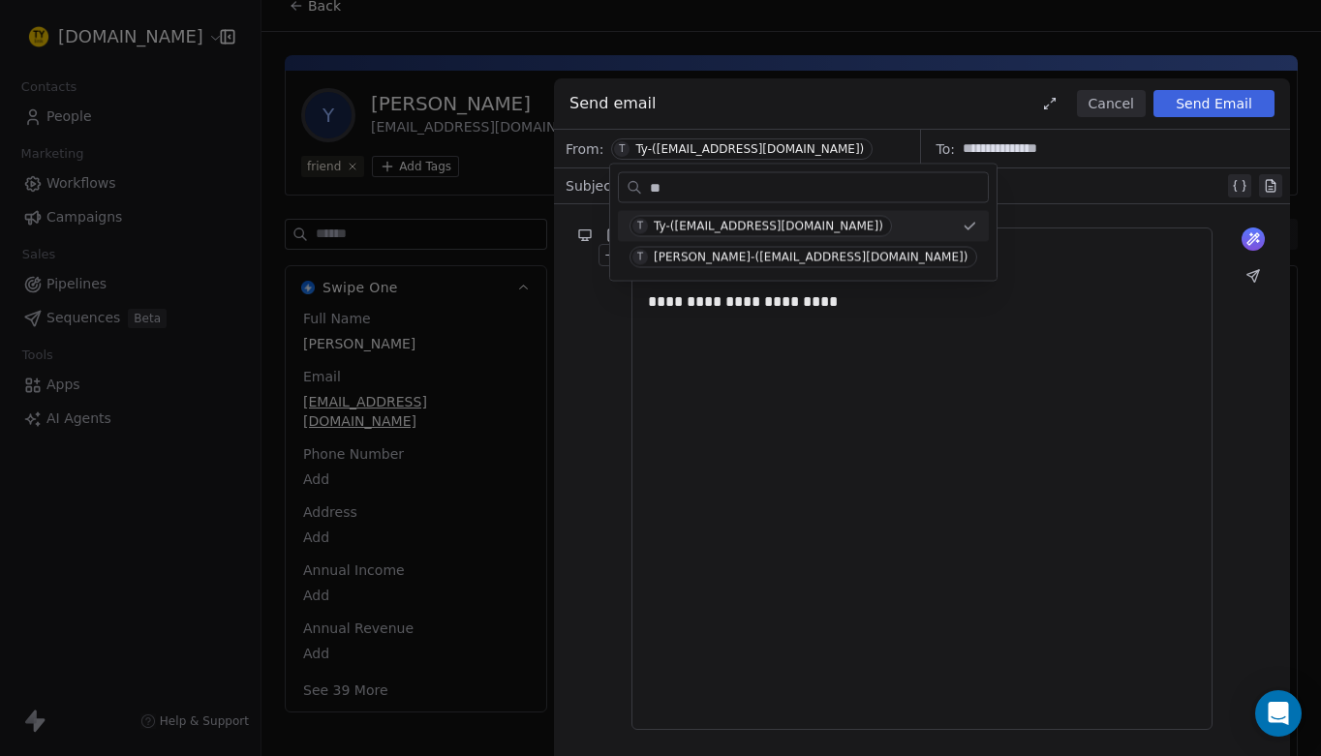
click at [727, 190] on input "**" at bounding box center [817, 187] width 342 height 28
click at [721, 188] on input "**" at bounding box center [817, 187] width 342 height 28
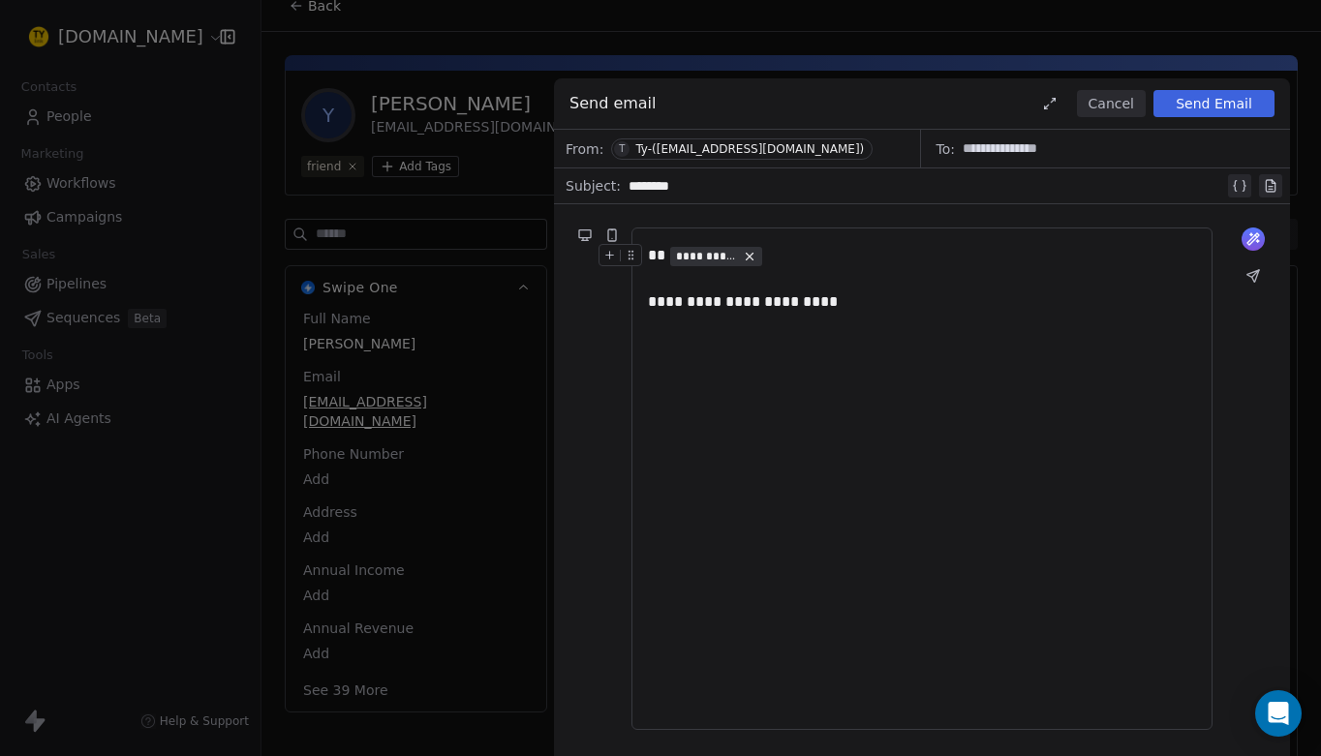
click at [723, 146] on div "Ty-([EMAIL_ADDRESS][DOMAIN_NAME])" at bounding box center [749, 149] width 229 height 14
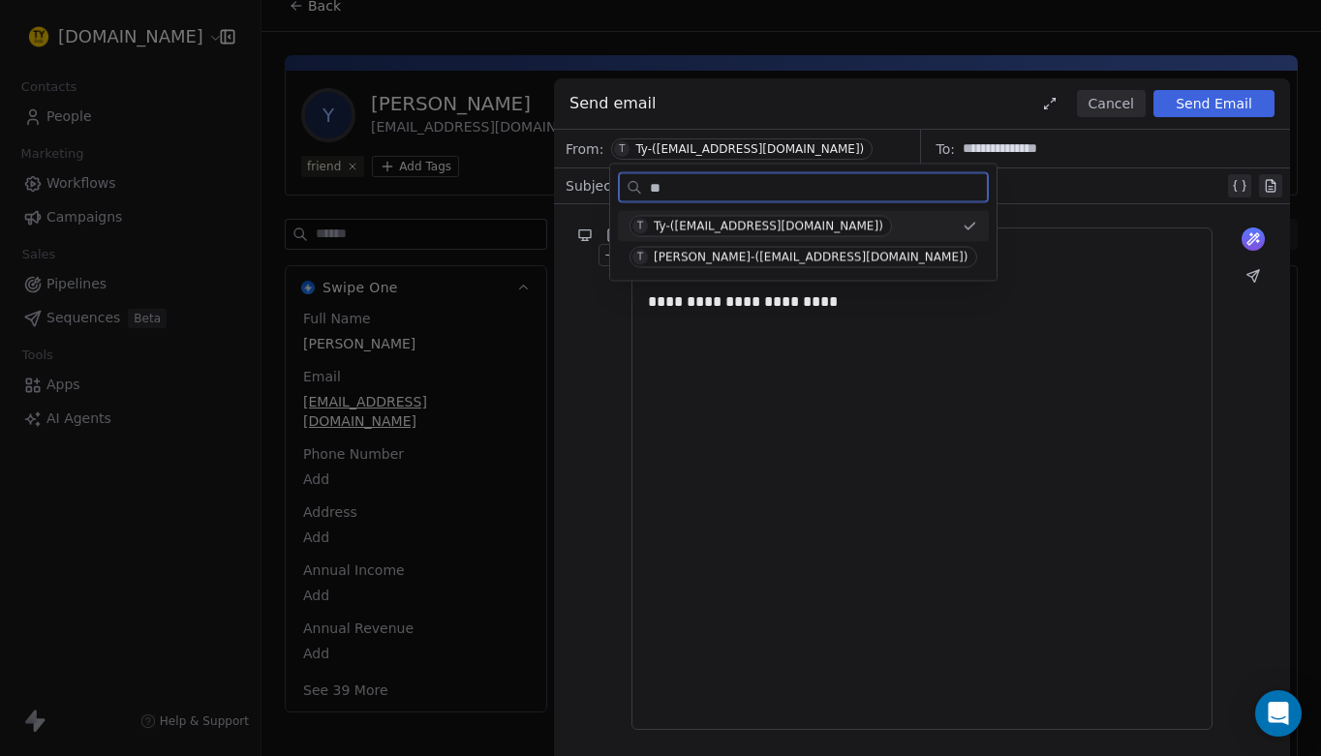
click at [745, 222] on div "Ty-([EMAIL_ADDRESS][DOMAIN_NAME])" at bounding box center [769, 227] width 230 height 14
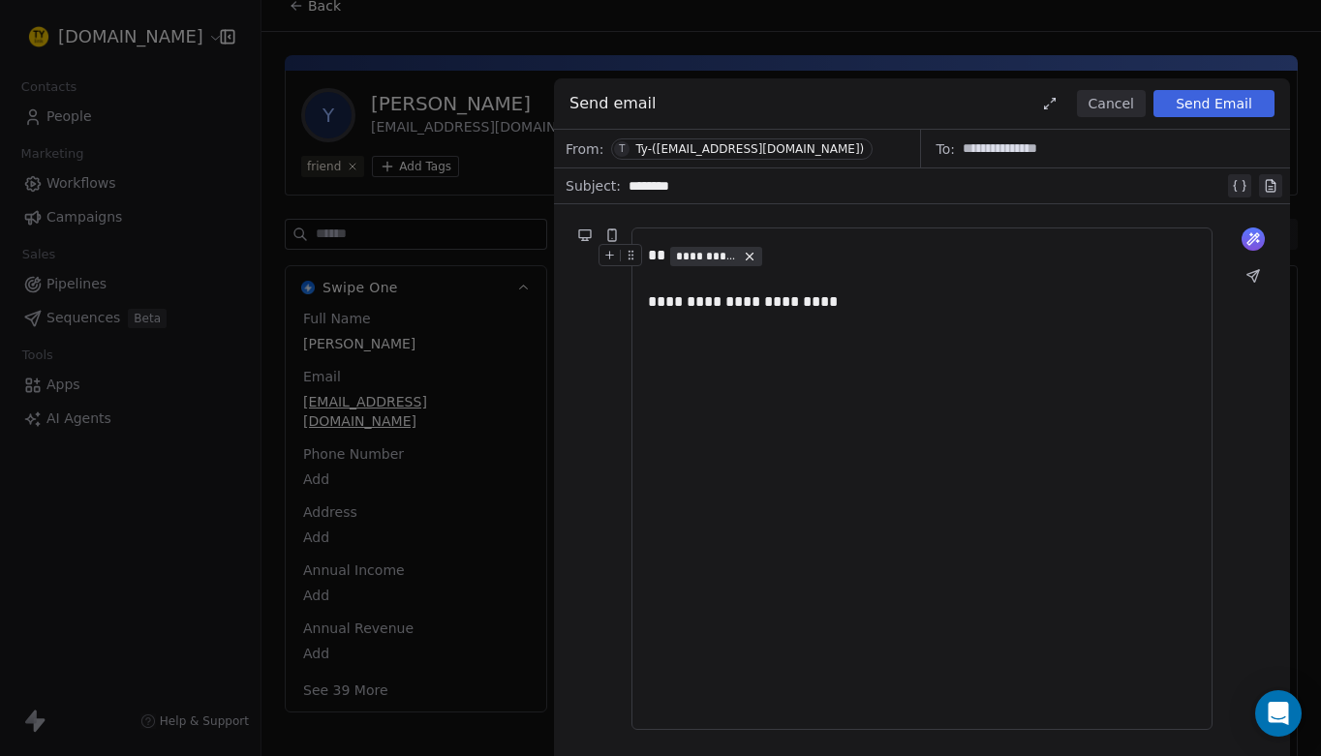
click at [1208, 101] on button "Send Email" at bounding box center [1214, 103] width 121 height 27
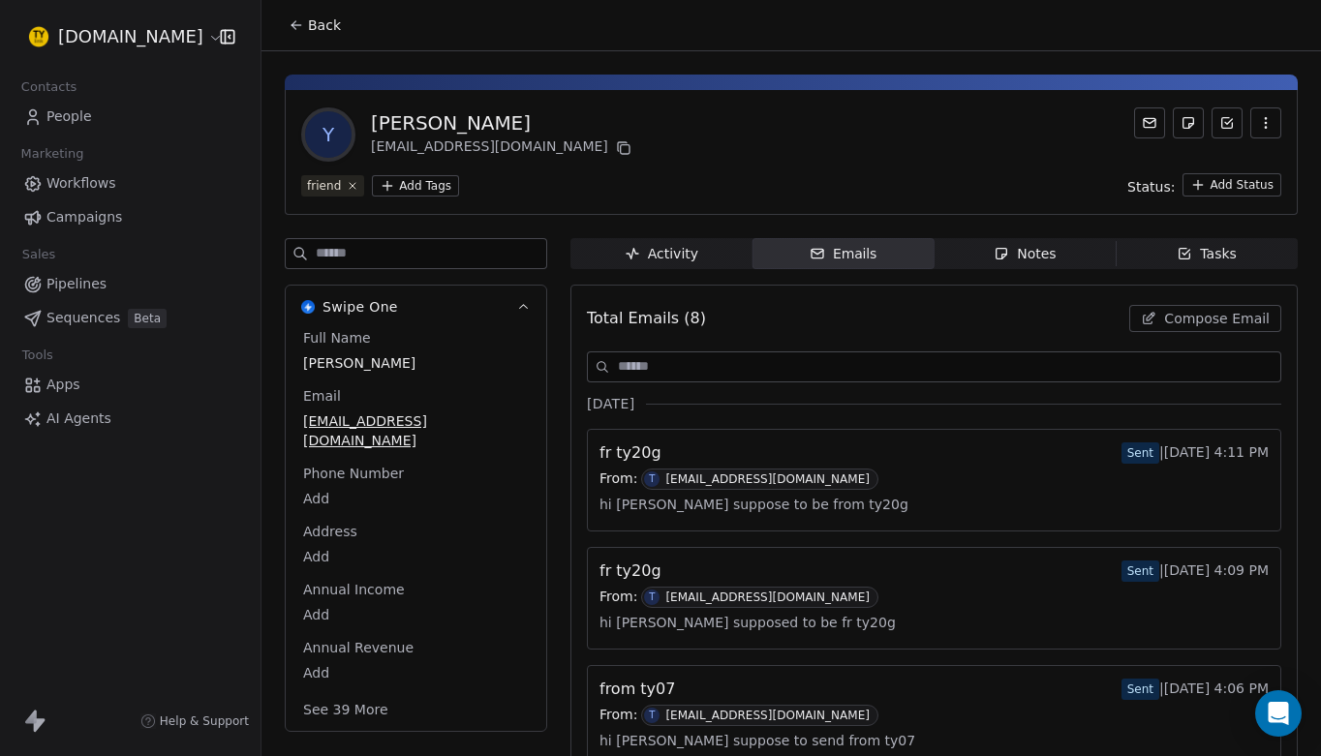
click at [315, 31] on span "Back" at bounding box center [324, 24] width 33 height 19
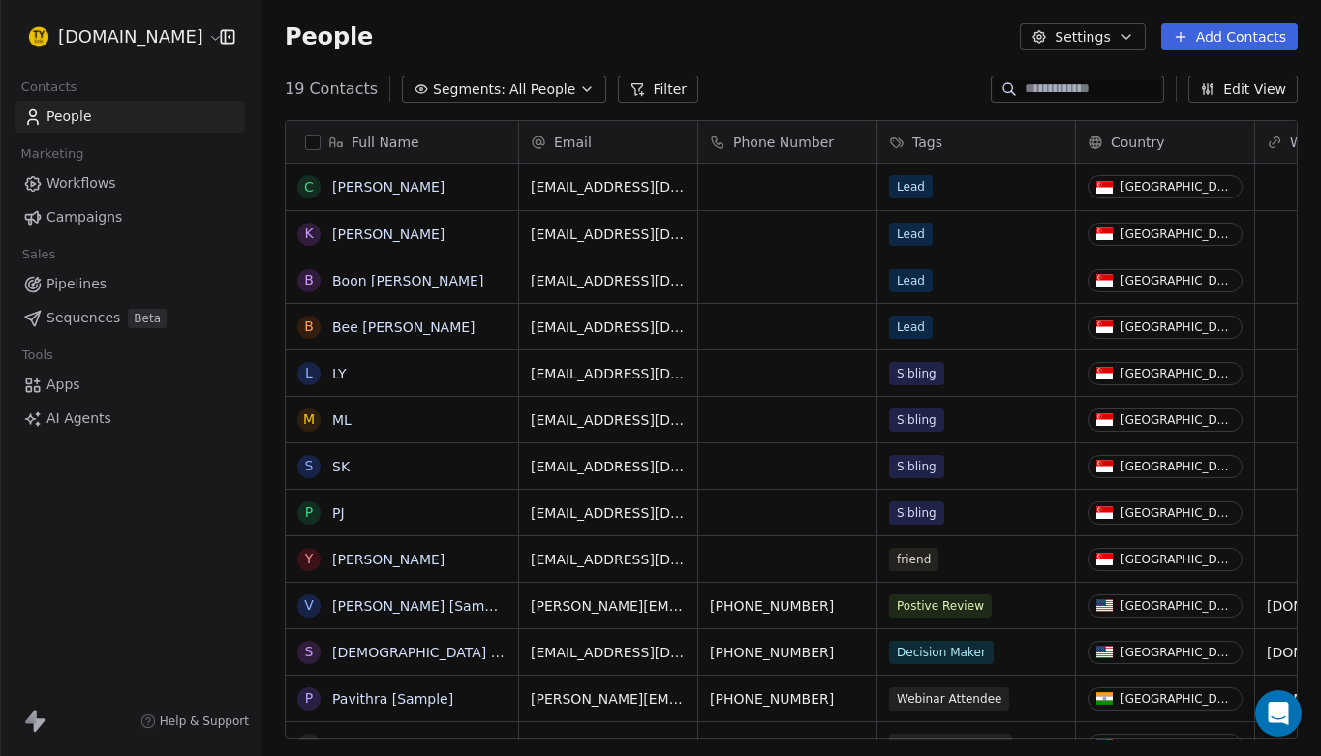
scroll to position [666, 1060]
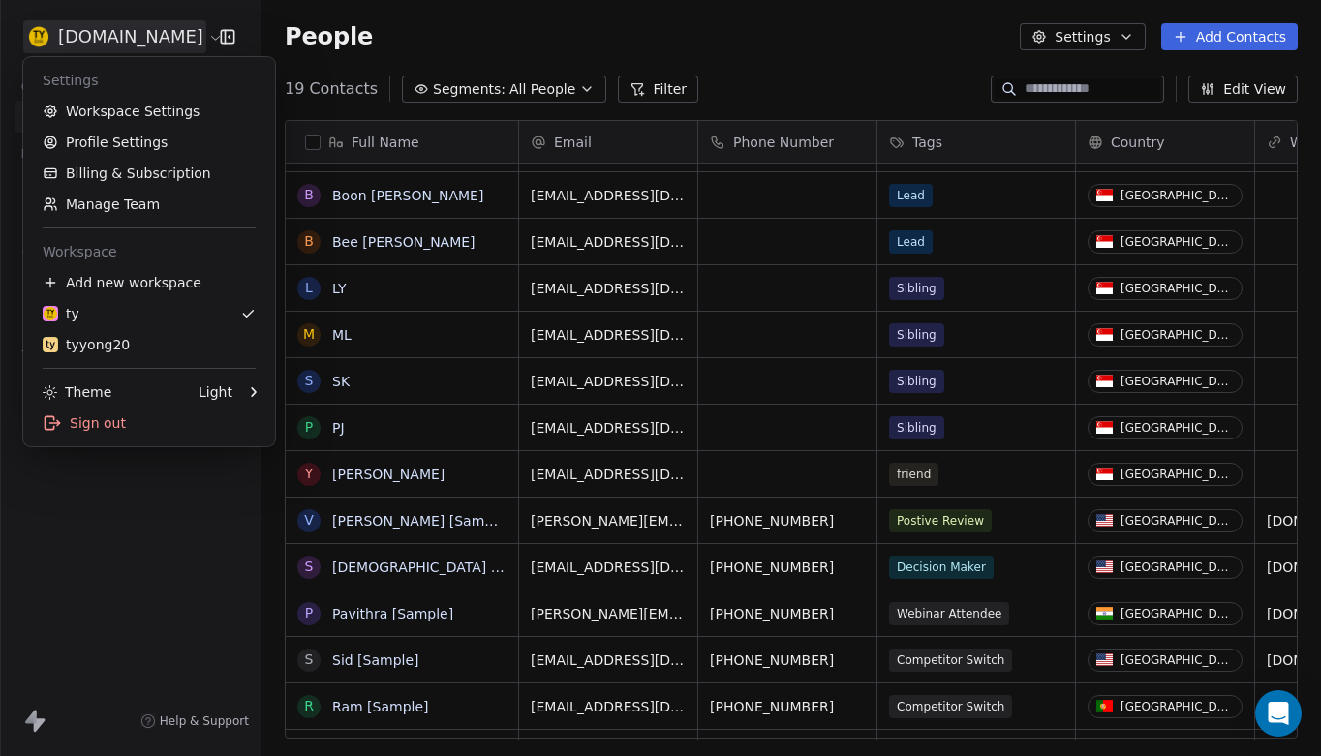
click at [138, 31] on html "[DOMAIN_NAME] Contacts People Marketing Workflows Campaigns Sales Pipelines Seq…" at bounding box center [660, 378] width 1321 height 756
click at [142, 343] on div "tyyong20" at bounding box center [149, 344] width 213 height 19
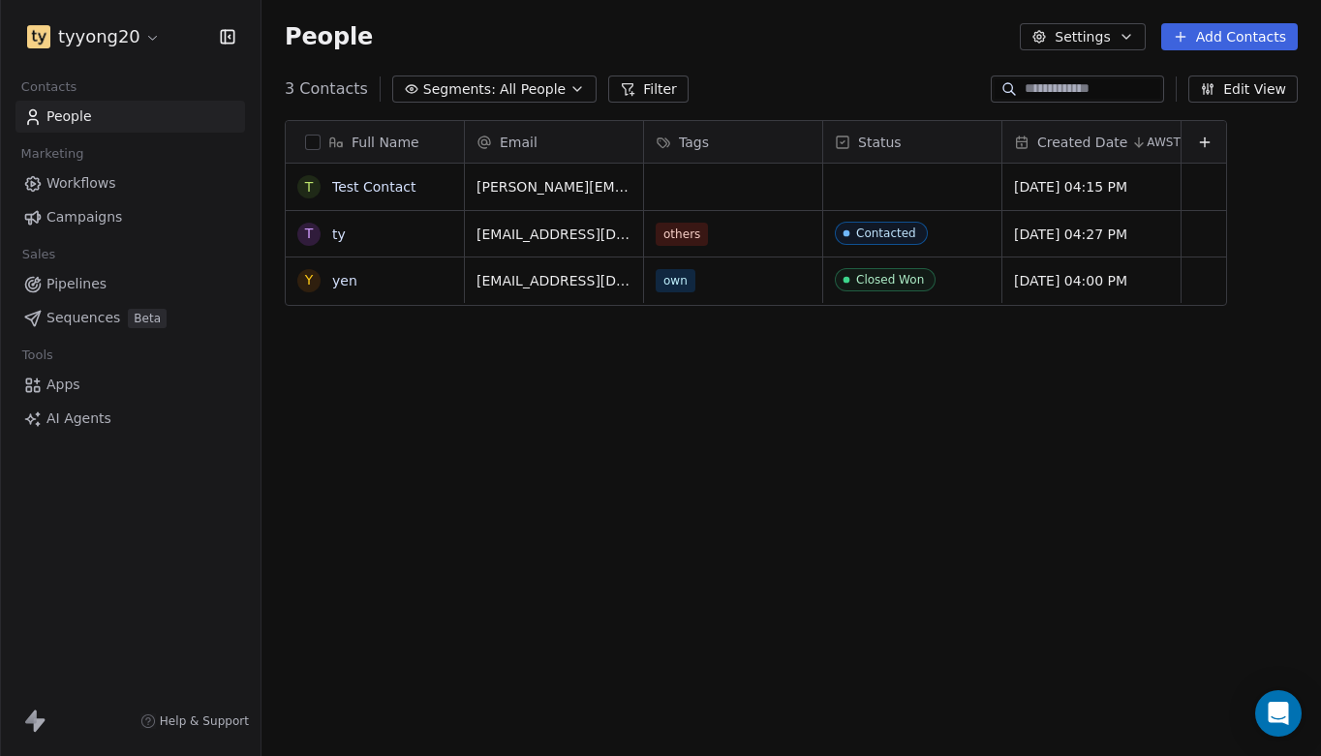
scroll to position [666, 1060]
